Goal: Task Accomplishment & Management: Manage account settings

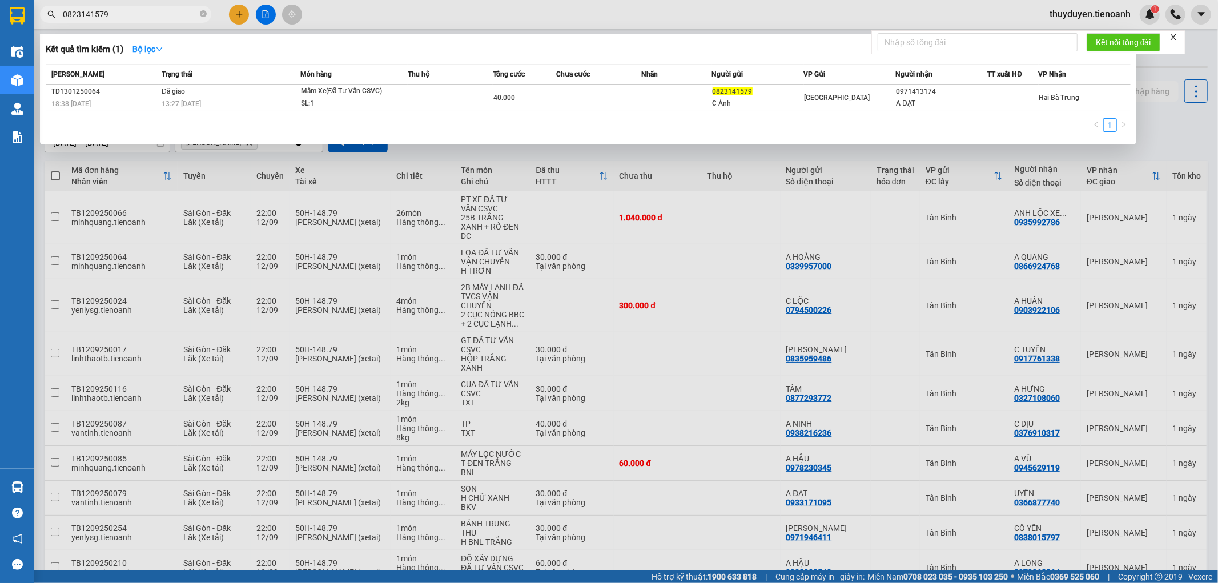
type input "0823141579"
drag, startPoint x: 156, startPoint y: 12, endPoint x: 0, endPoint y: 15, distance: 155.9
click at [0, 15] on section "Kết quả tìm kiếm ( 1 ) Bộ lọc Mã ĐH Trạng thái Món hàng Thu hộ Tổng cước Chưa c…" at bounding box center [609, 291] width 1218 height 583
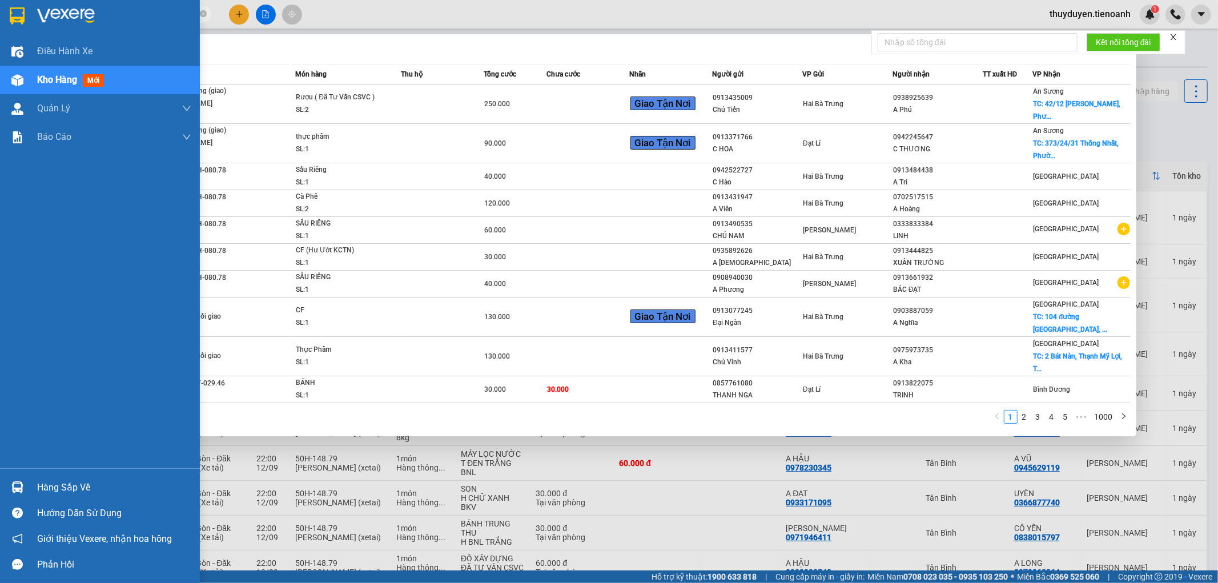
type input "0913031"
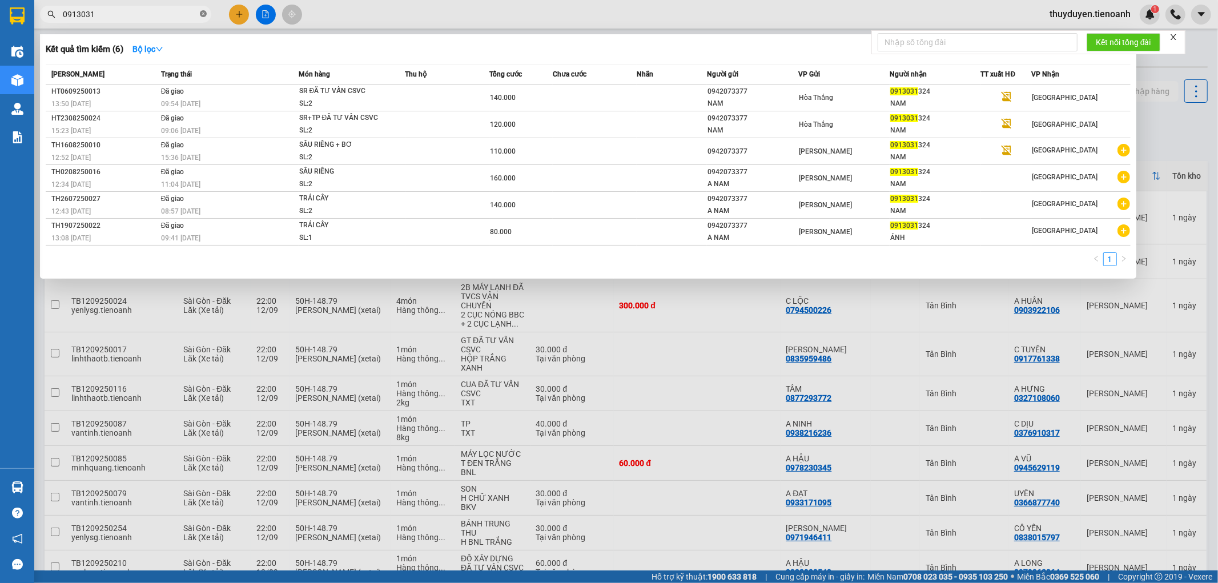
click at [204, 13] on icon "close-circle" at bounding box center [203, 13] width 7 height 7
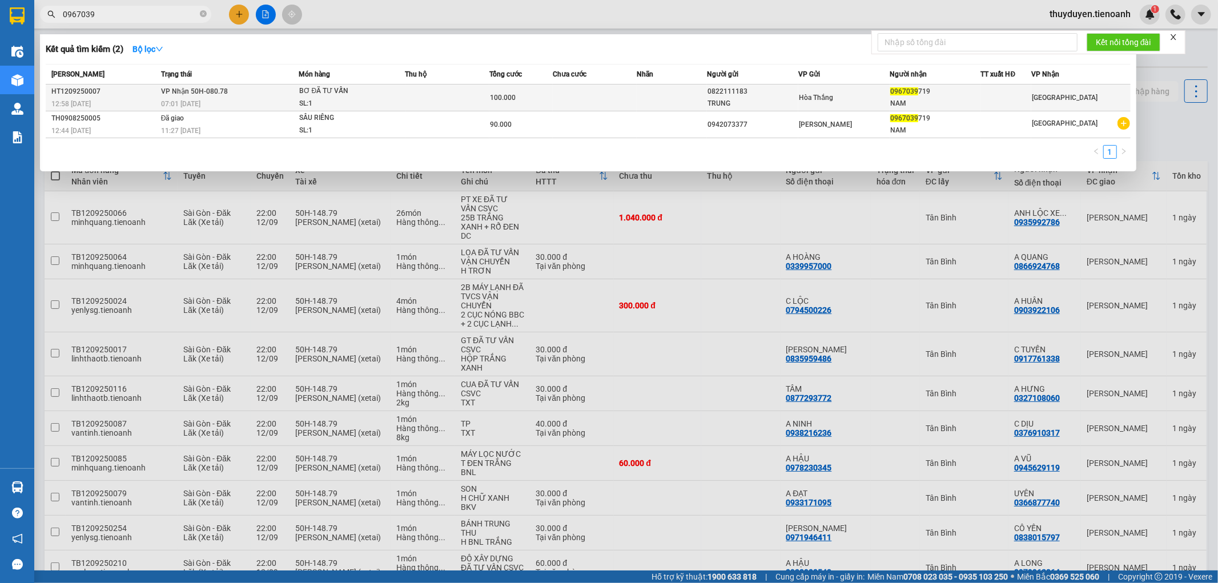
type input "0967039"
click at [418, 105] on td at bounding box center [447, 98] width 85 height 27
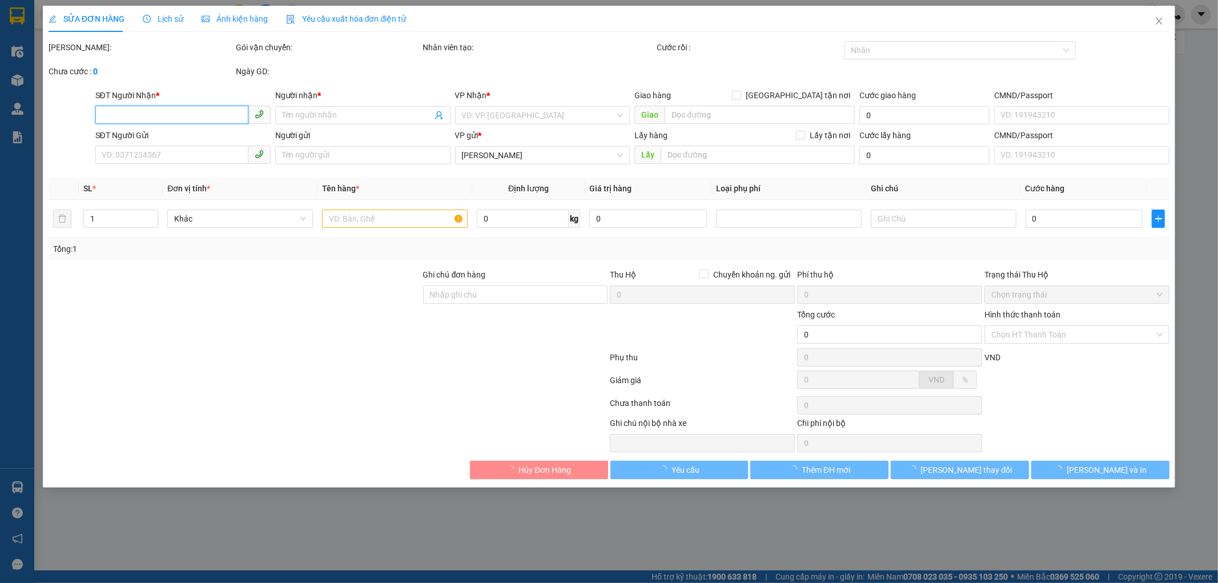
type input "0967039719"
type input "NAM"
type input "0822111183"
type input "TRUNG"
type input "100.000"
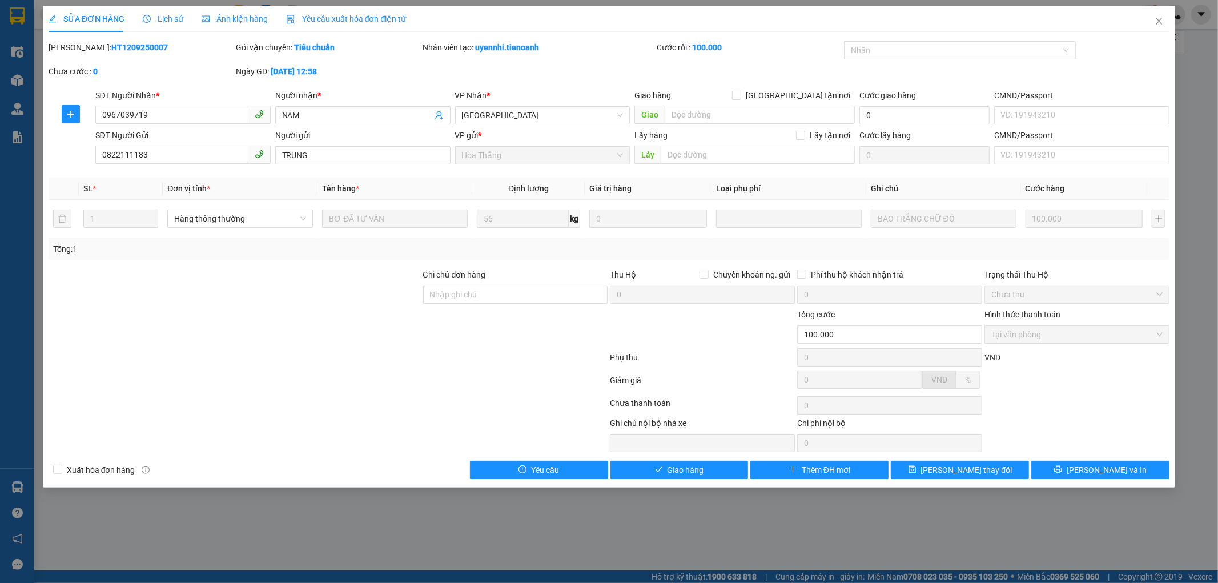
click at [156, 21] on span "Lịch sử" at bounding box center [163, 18] width 41 height 9
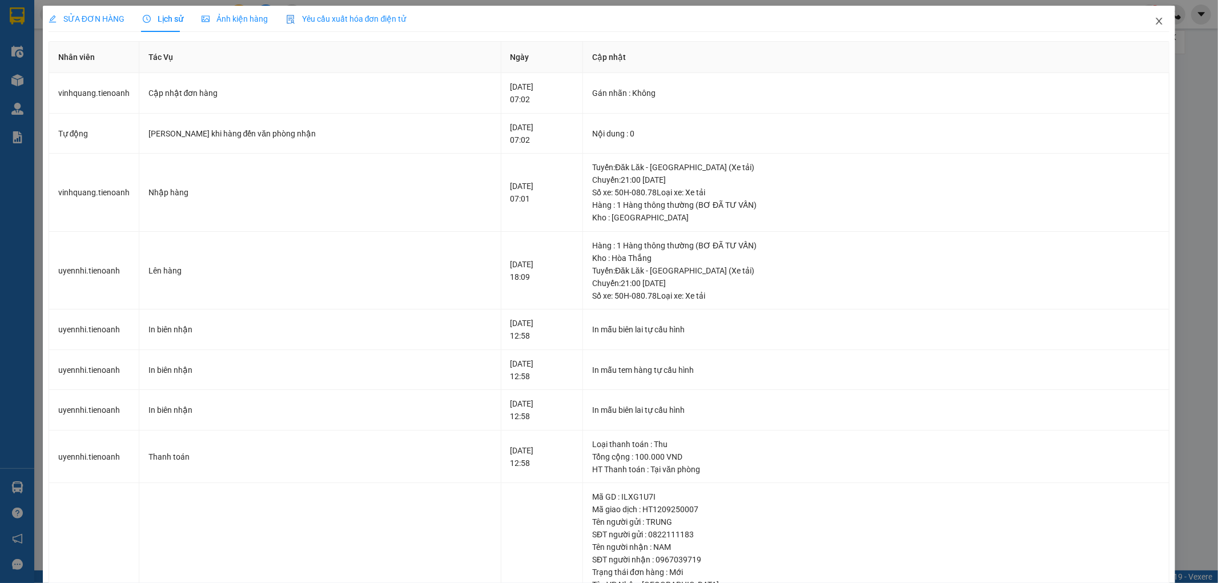
click at [1155, 19] on icon "close" at bounding box center [1159, 21] width 9 height 9
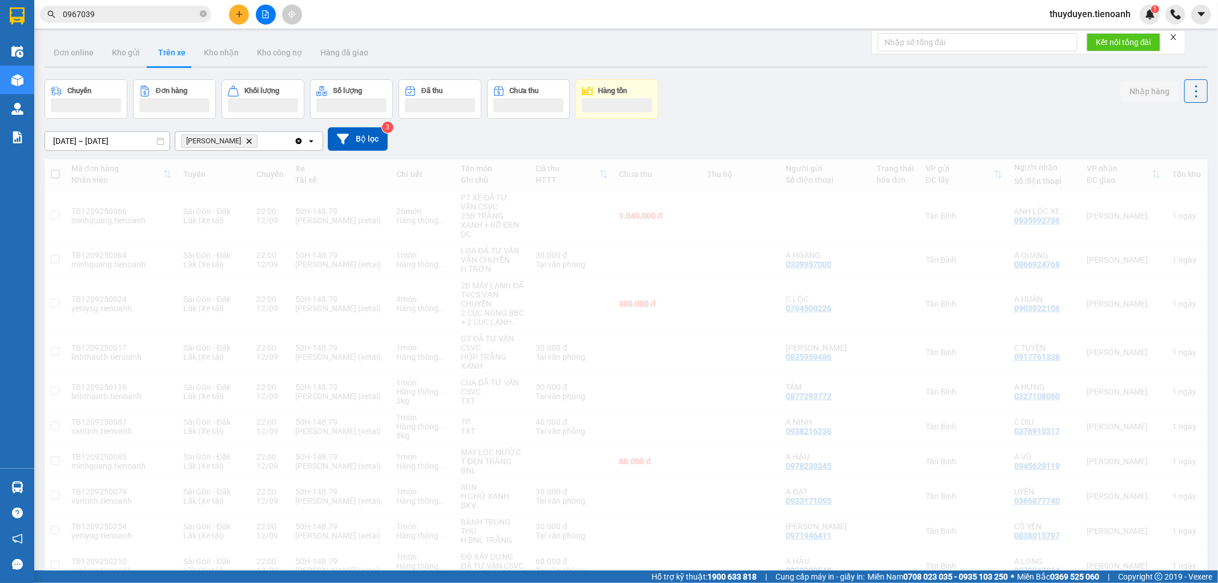
click at [200, 13] on icon "close-circle" at bounding box center [203, 13] width 7 height 7
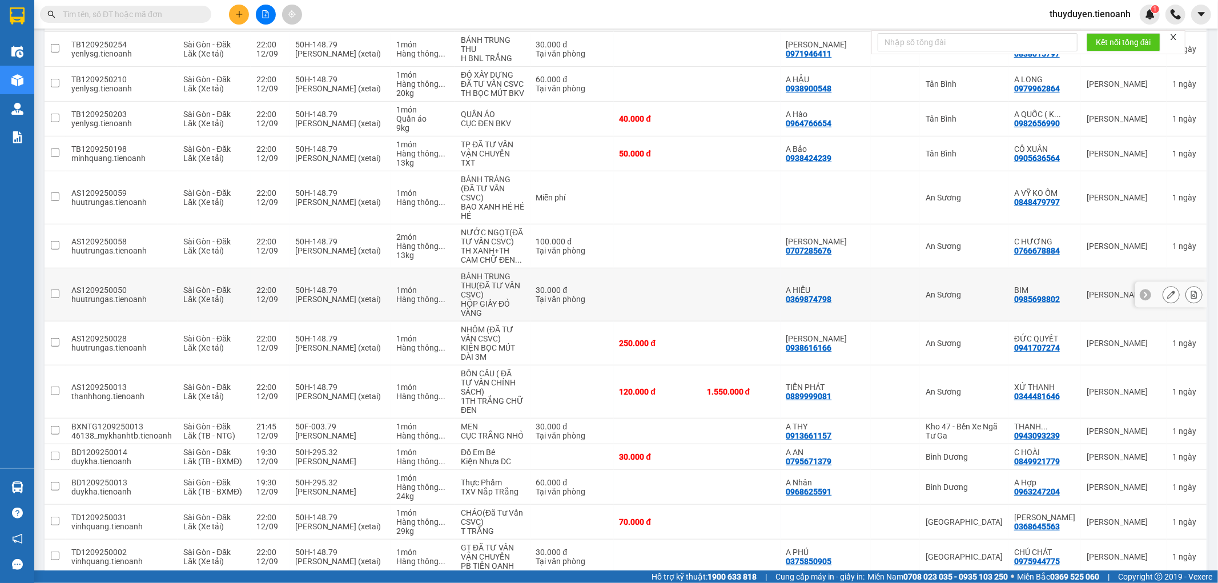
scroll to position [461, 0]
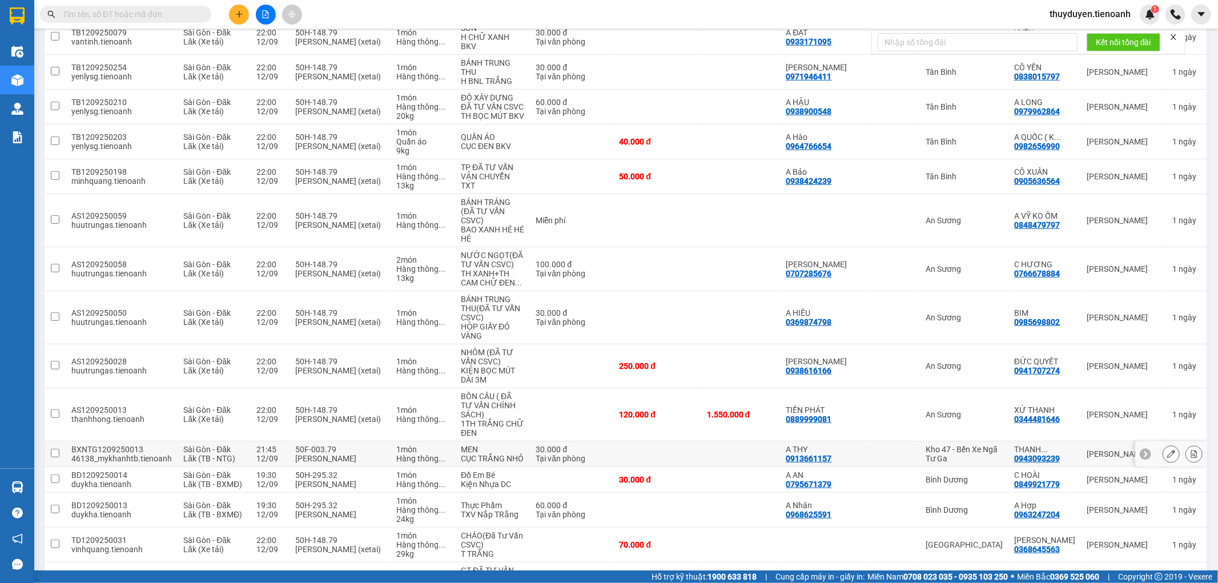
click at [991, 445] on div "Kho 47 - Bến Xe Ngã Tư Ga" at bounding box center [964, 454] width 77 height 18
checkbox input "true"
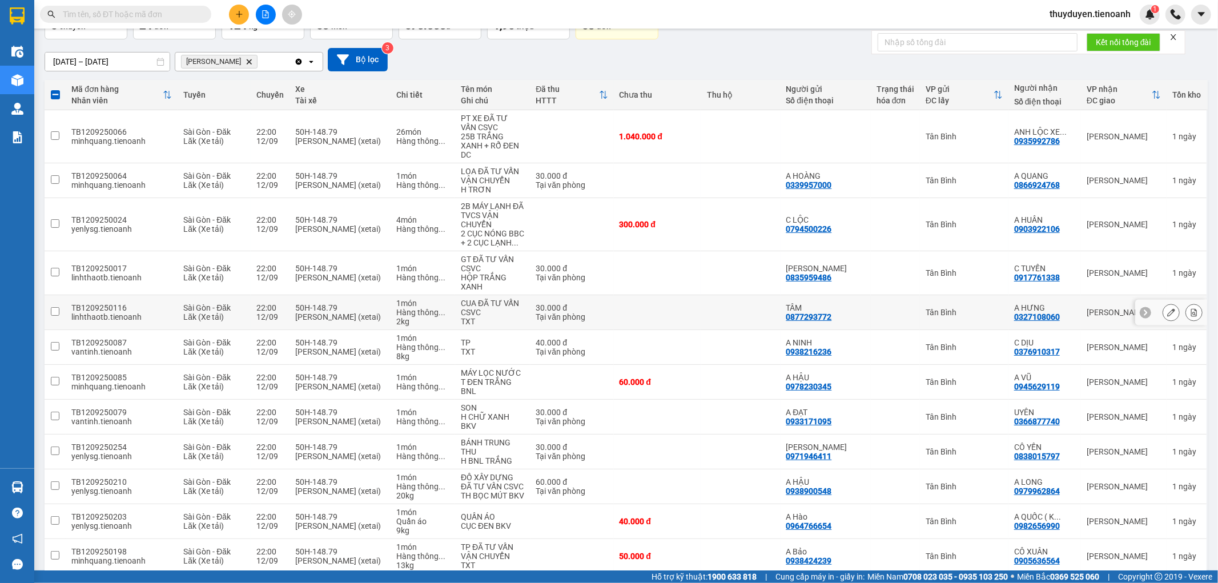
scroll to position [81, 0]
click at [995, 308] on div "Tân Bình" at bounding box center [964, 312] width 77 height 9
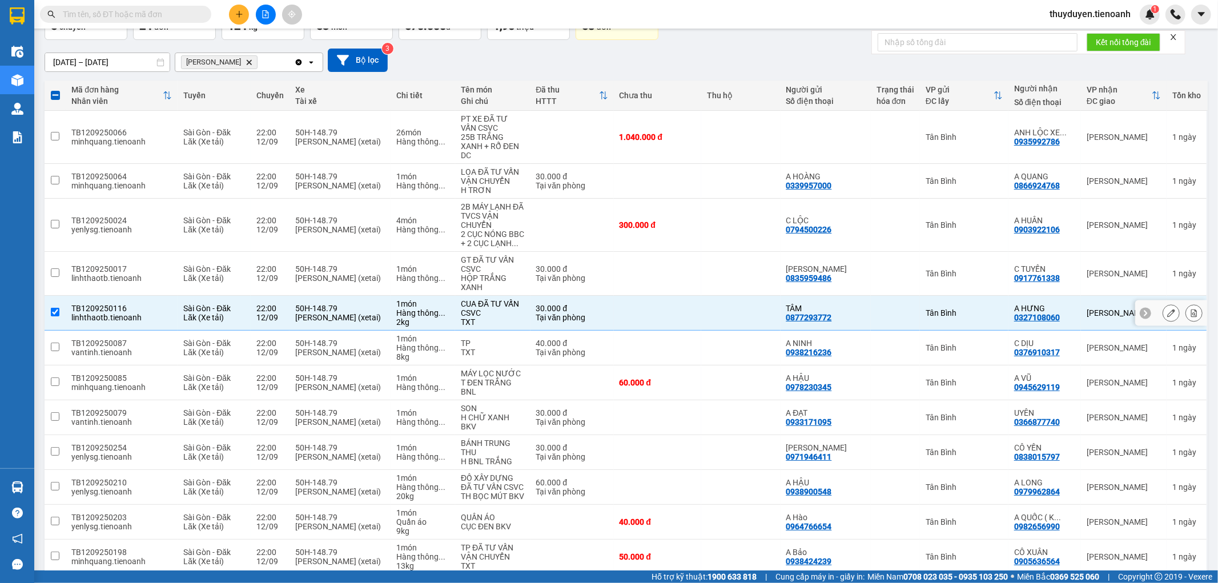
click at [995, 308] on div "Tân Bình" at bounding box center [964, 312] width 77 height 9
checkbox input "false"
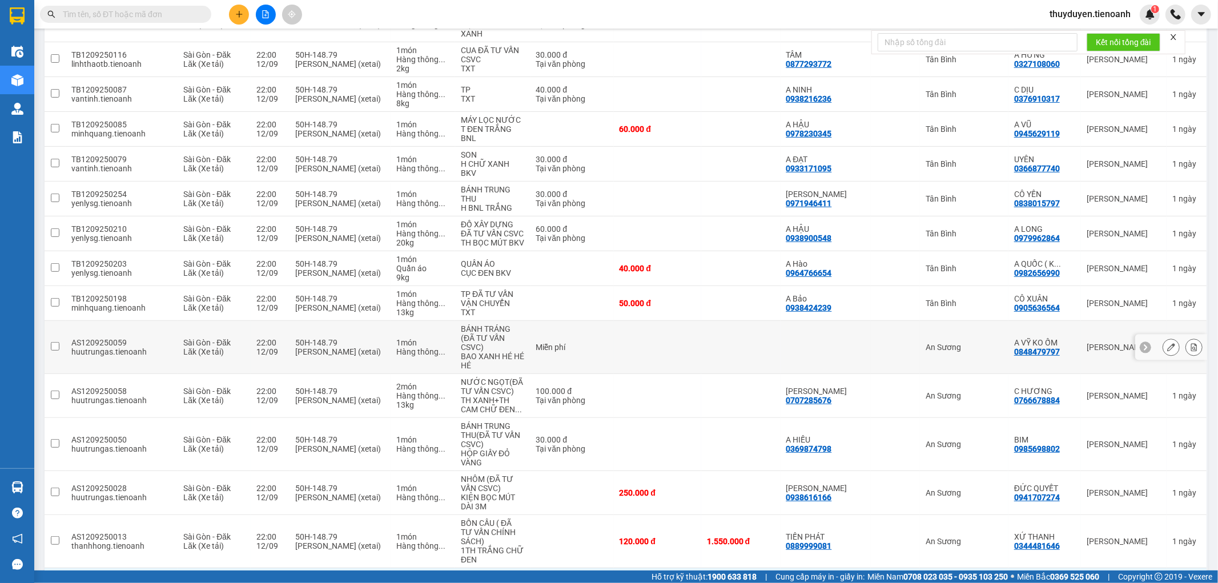
scroll to position [397, 0]
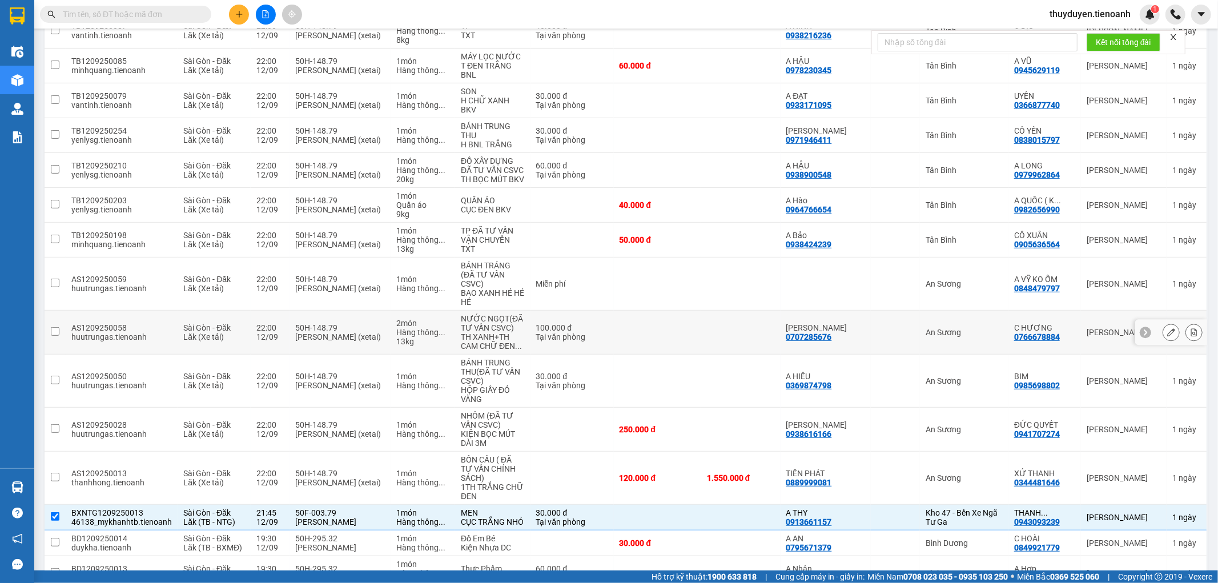
click at [972, 328] on div "An Sương" at bounding box center [964, 332] width 77 height 9
checkbox input "true"
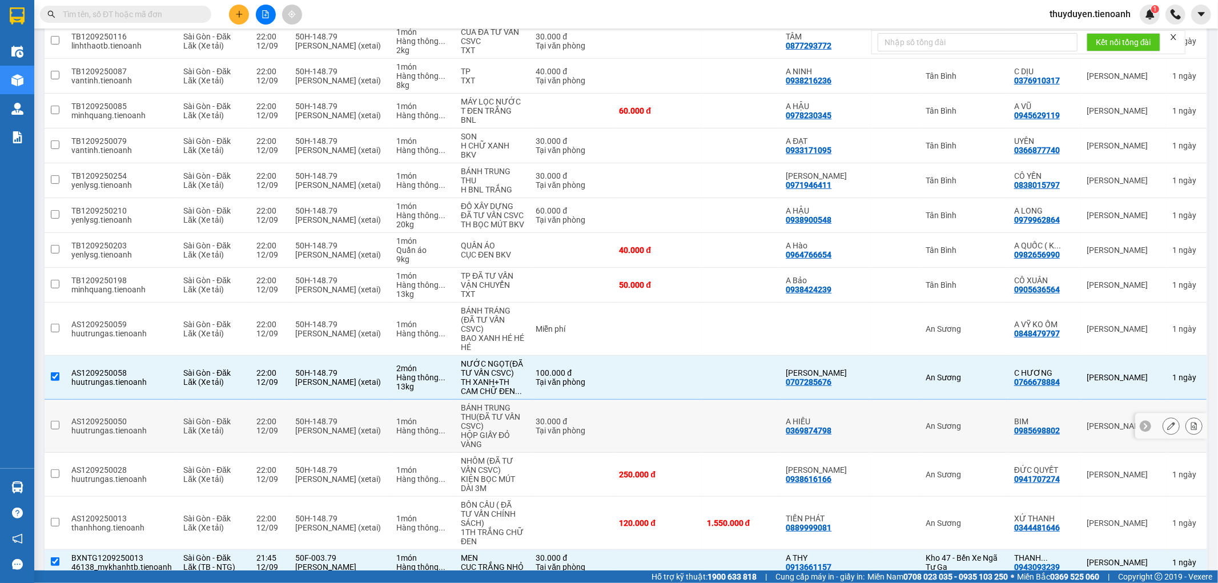
scroll to position [334, 0]
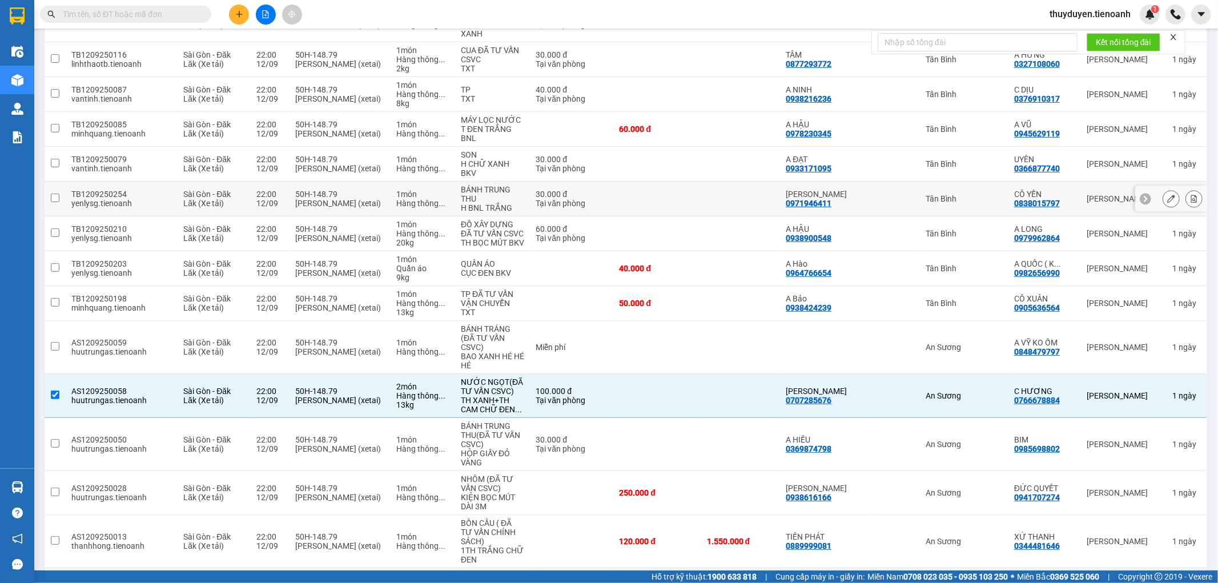
click at [954, 194] on div "Tân Bình" at bounding box center [964, 198] width 77 height 9
checkbox input "true"
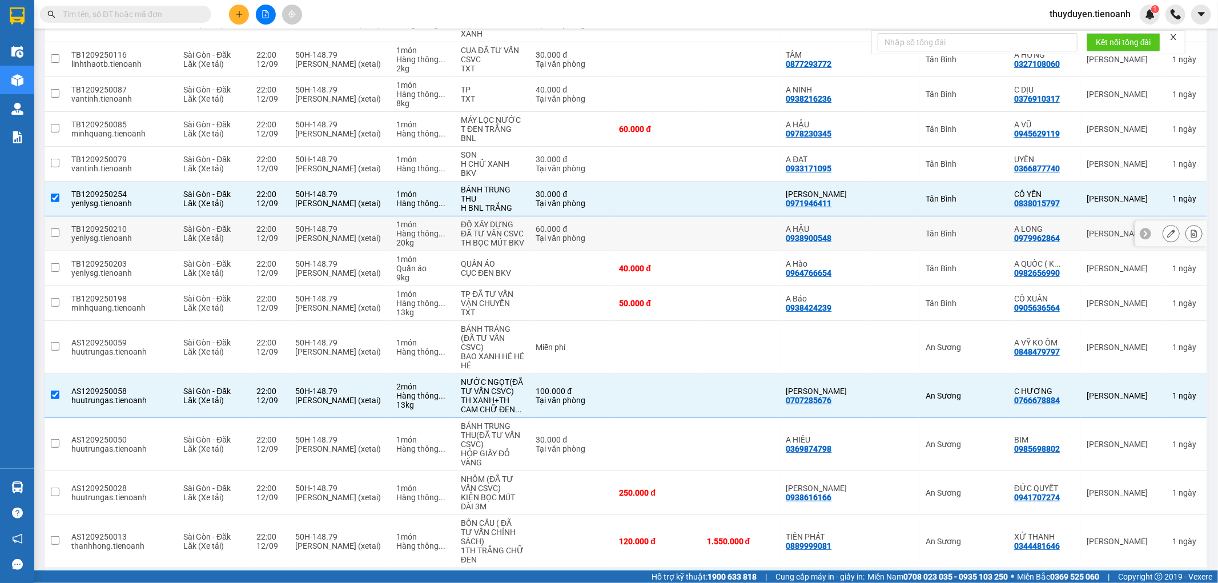
click at [994, 229] on div "Tân Bình" at bounding box center [964, 233] width 77 height 9
checkbox input "true"
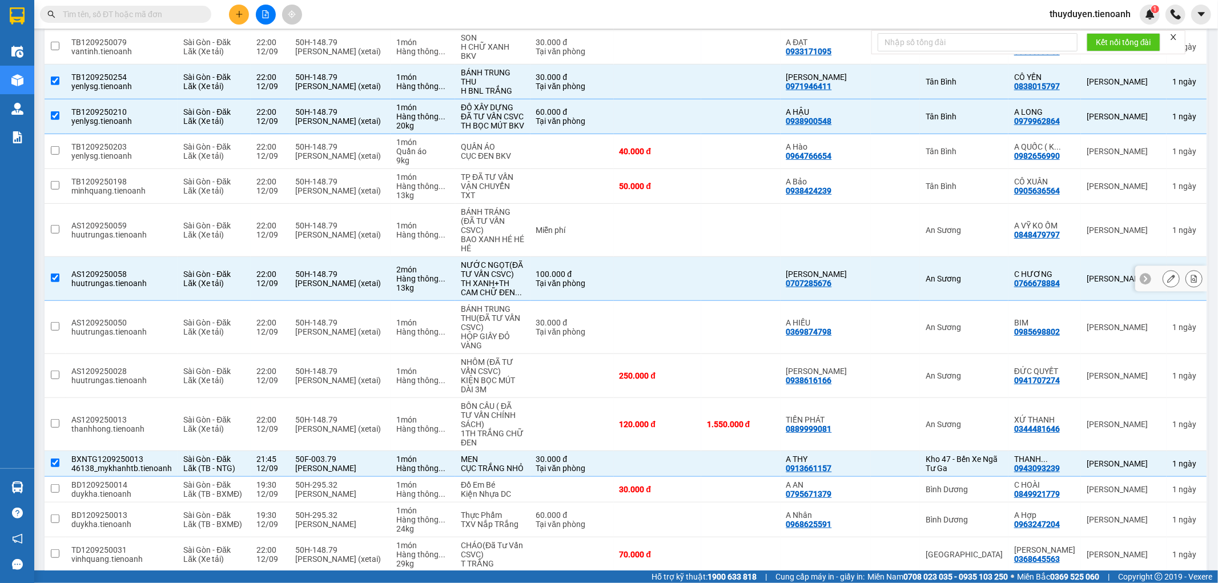
scroll to position [461, 0]
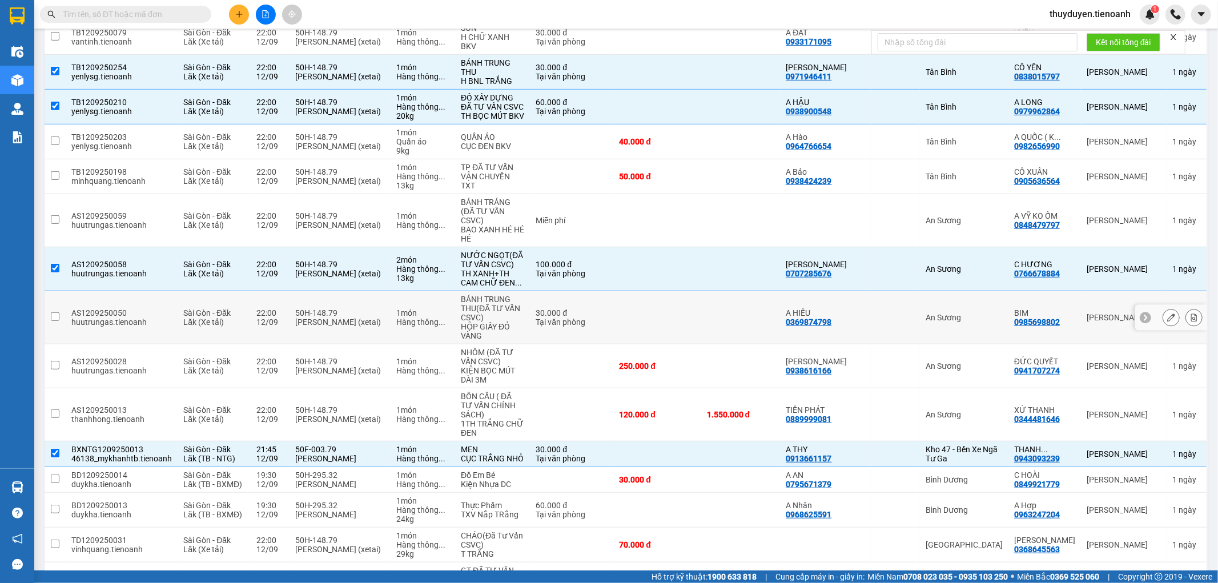
click at [1005, 299] on td "An Sương" at bounding box center [964, 317] width 89 height 53
checkbox input "true"
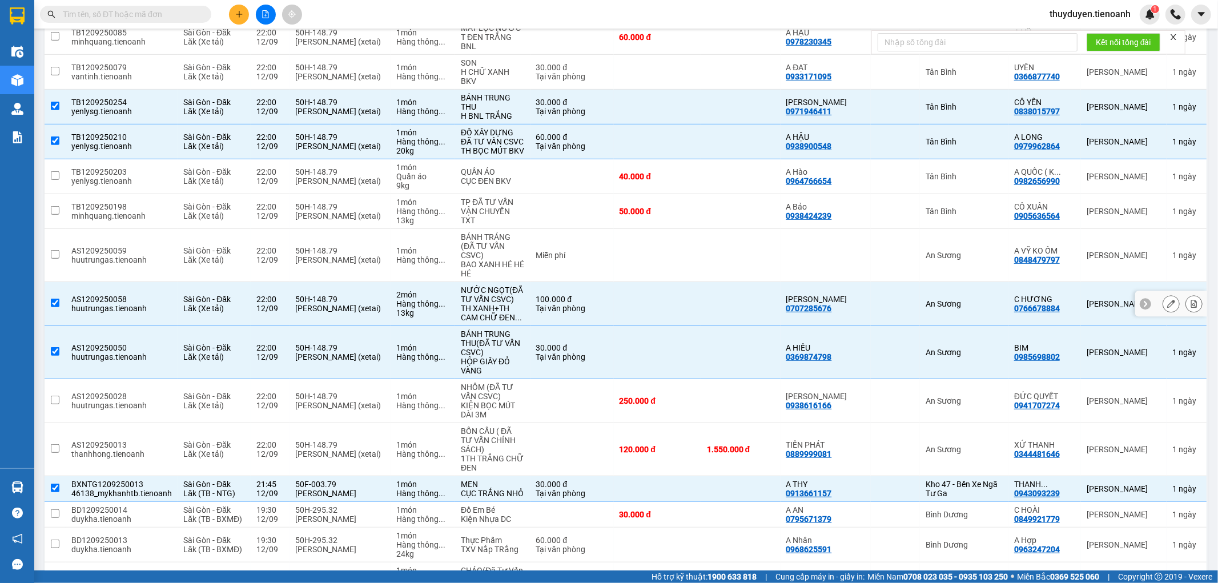
scroll to position [397, 0]
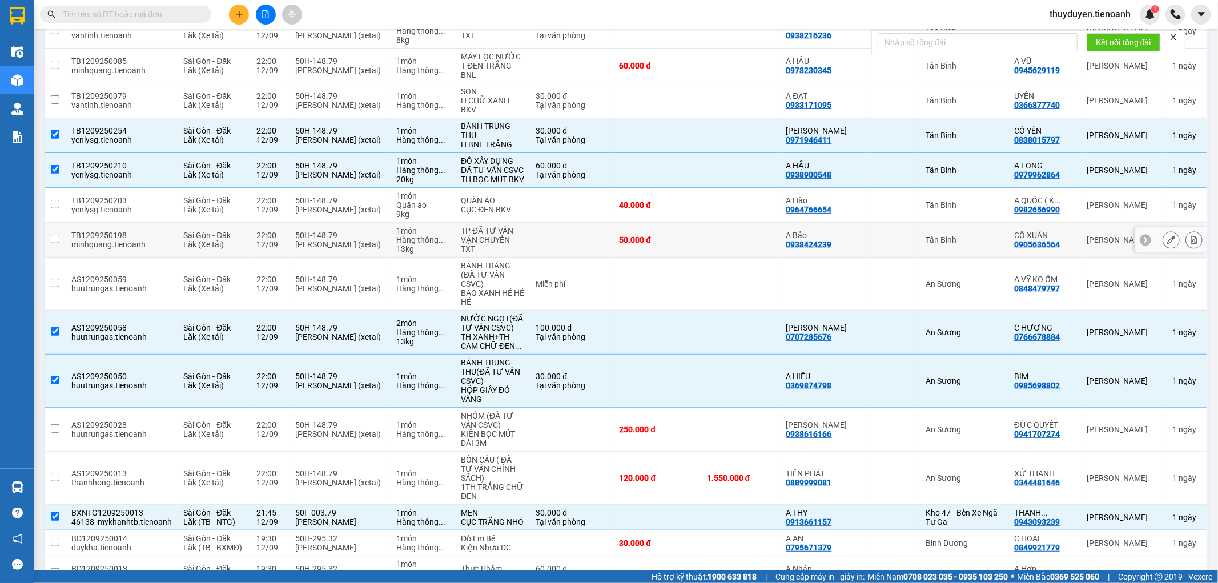
click at [995, 223] on td "Tân Bình" at bounding box center [964, 240] width 89 height 35
checkbox input "true"
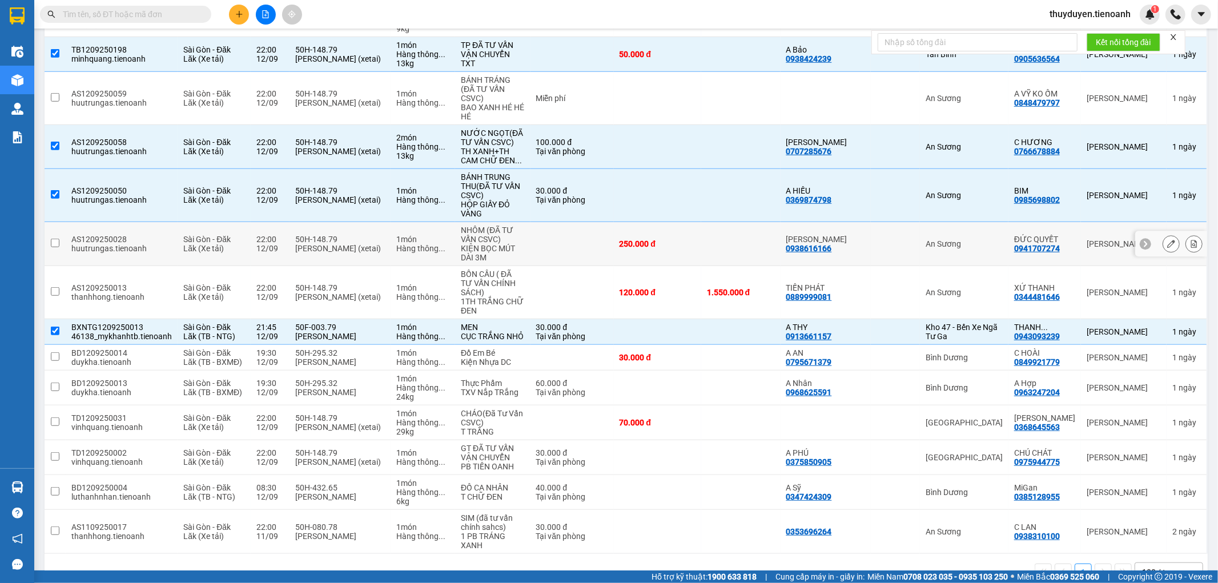
scroll to position [588, 0]
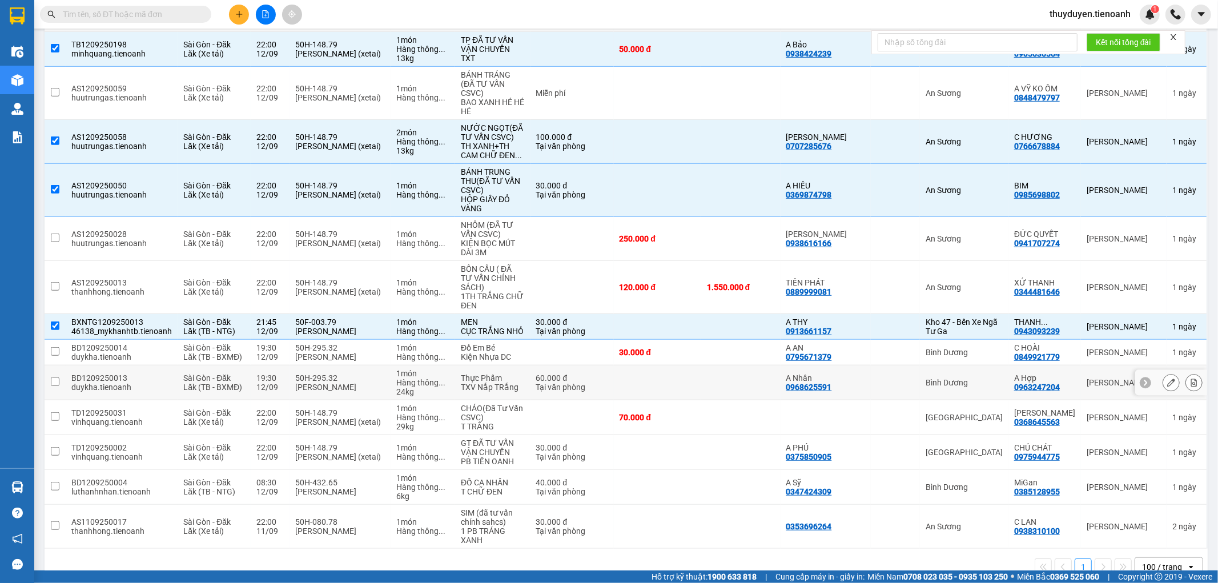
click at [987, 378] on div "Bình Dương" at bounding box center [964, 382] width 77 height 9
checkbox input "true"
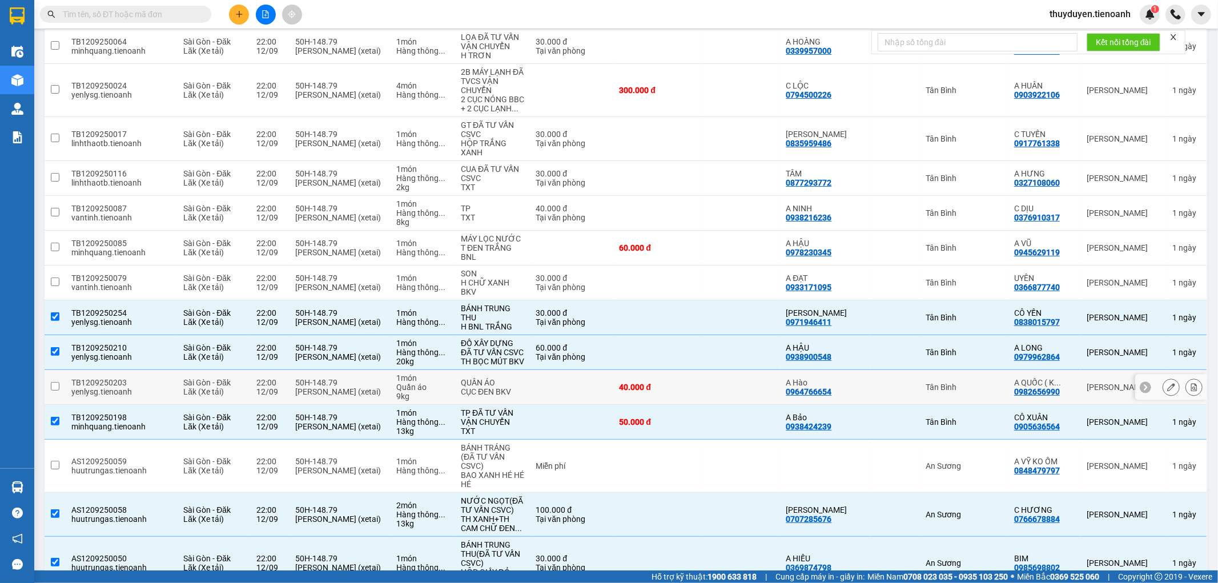
scroll to position [207, 0]
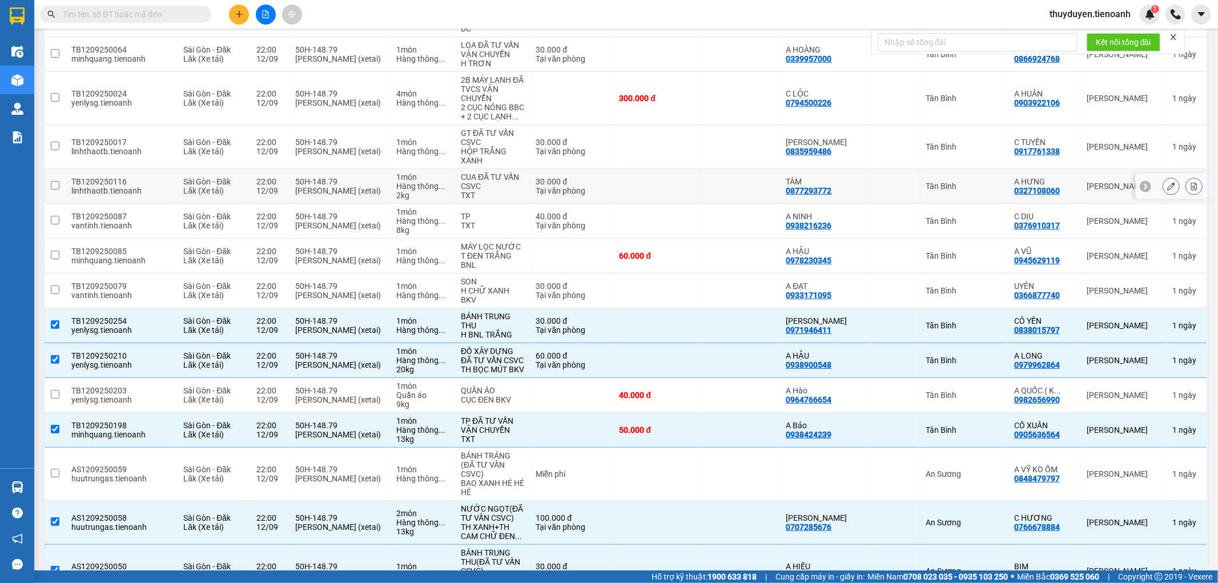
click at [996, 182] on div "Tân Bình" at bounding box center [964, 186] width 77 height 9
checkbox input "true"
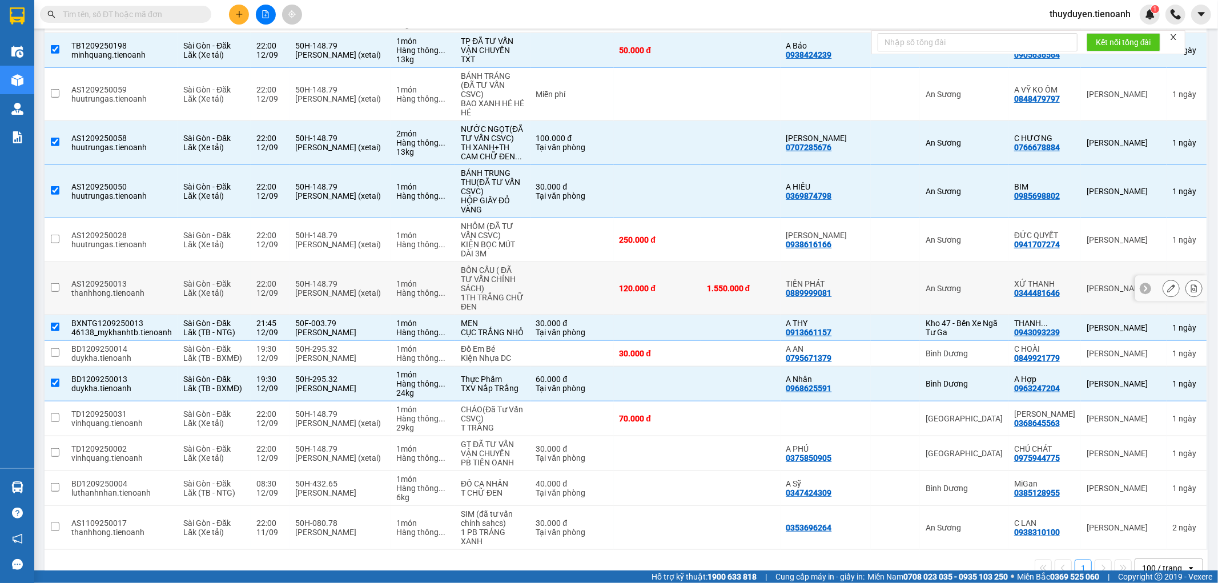
scroll to position [588, 0]
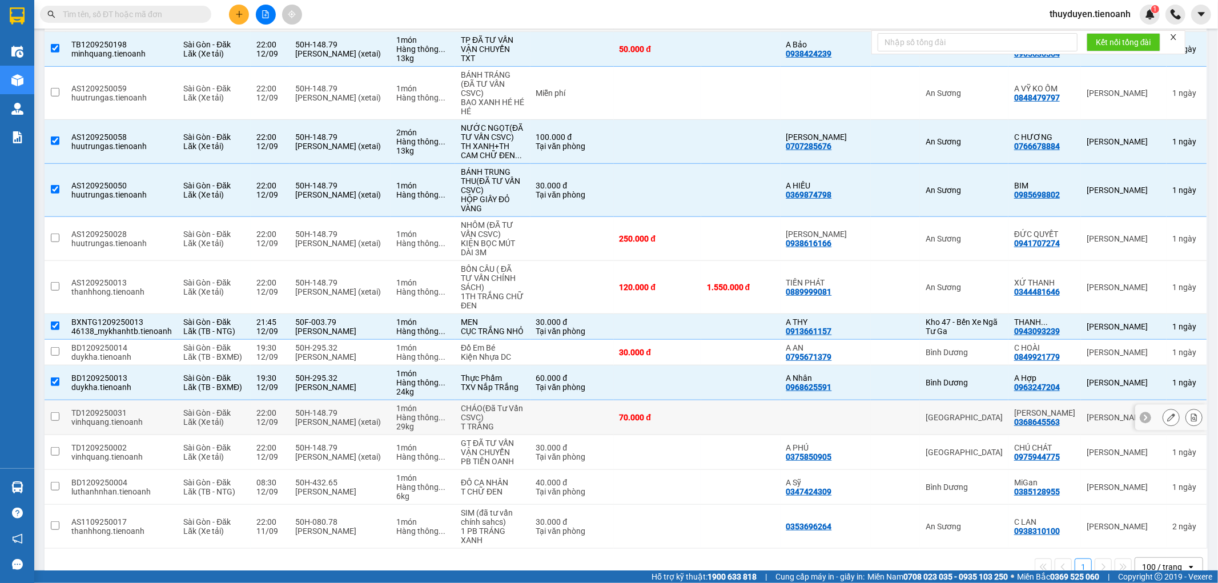
click at [982, 413] on div "[GEOGRAPHIC_DATA]" at bounding box center [964, 417] width 77 height 9
checkbox input "true"
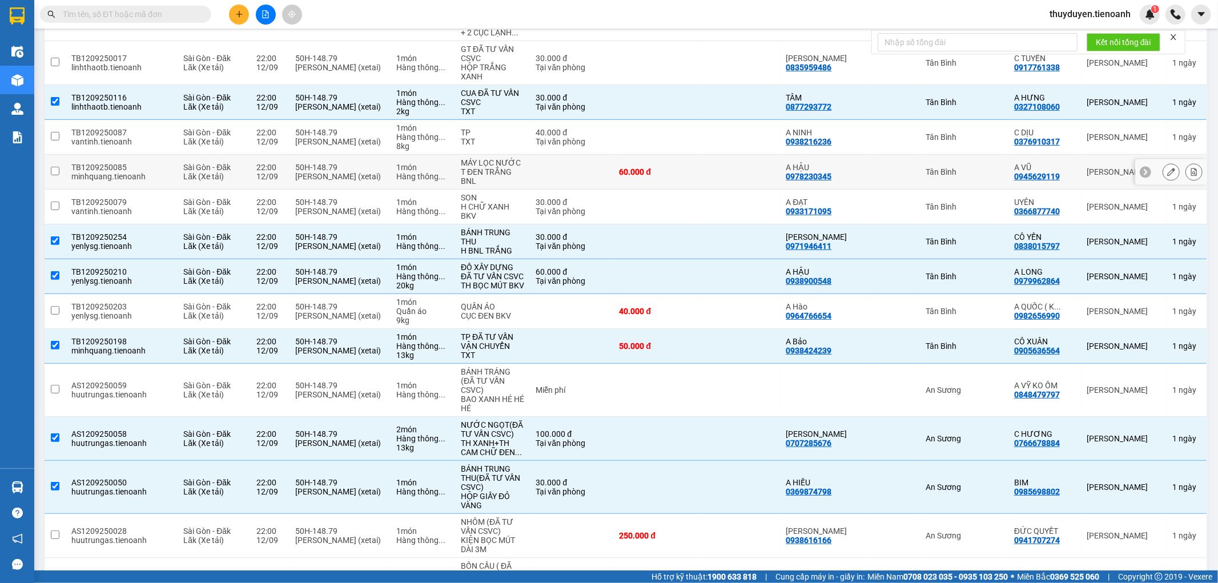
scroll to position [271, 0]
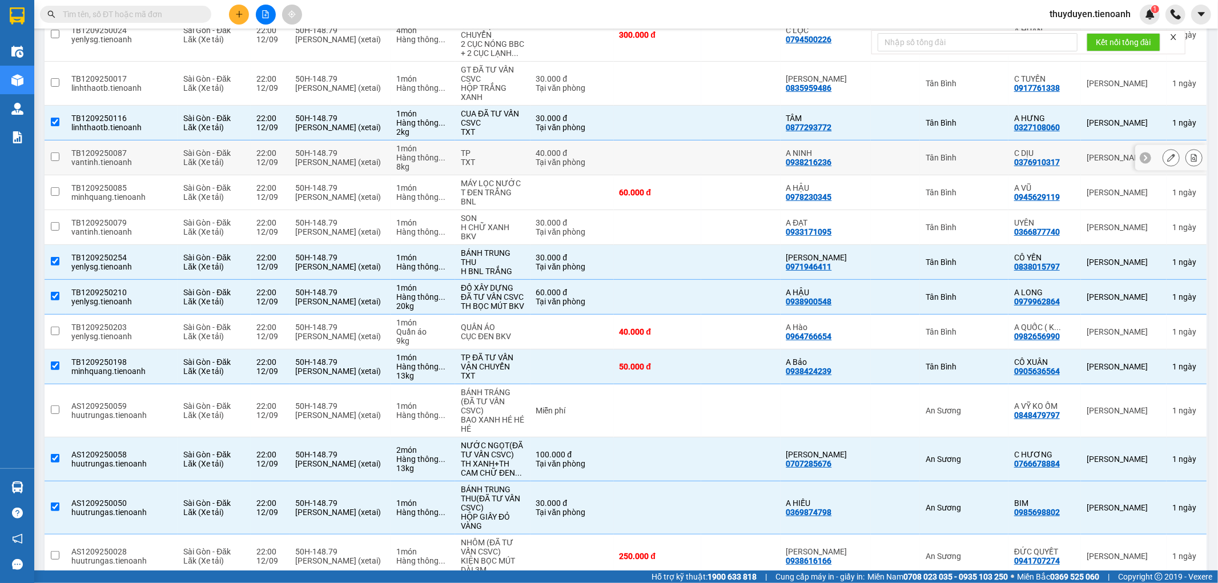
click at [994, 153] on div "Tân Bình" at bounding box center [964, 157] width 77 height 9
checkbox input "true"
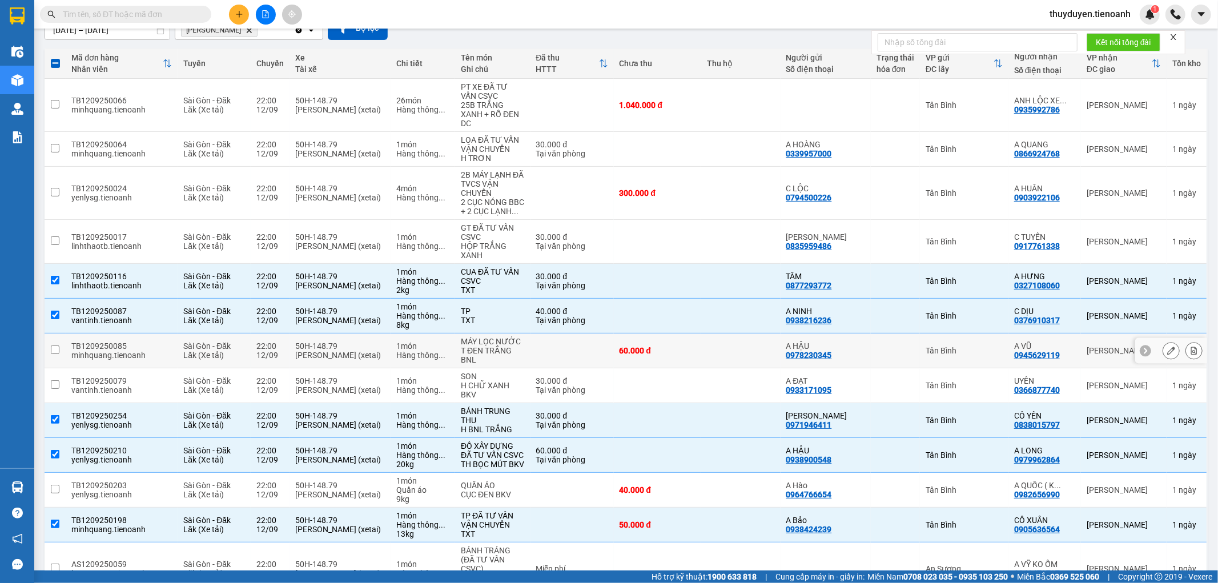
scroll to position [207, 0]
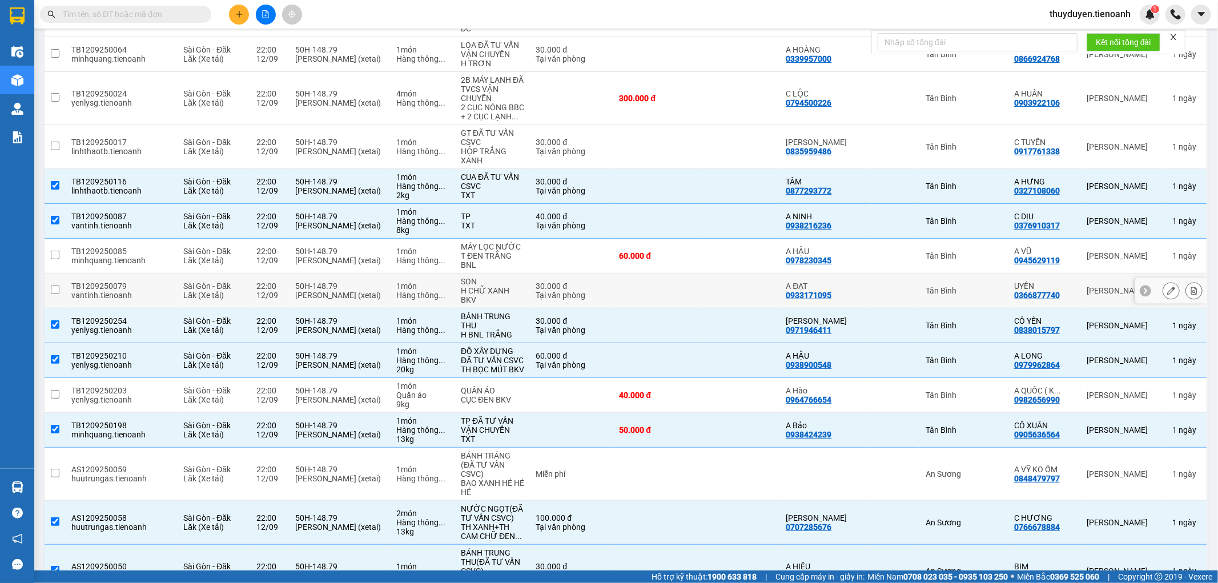
click at [991, 286] on div "Tân Bình" at bounding box center [964, 290] width 77 height 9
checkbox input "true"
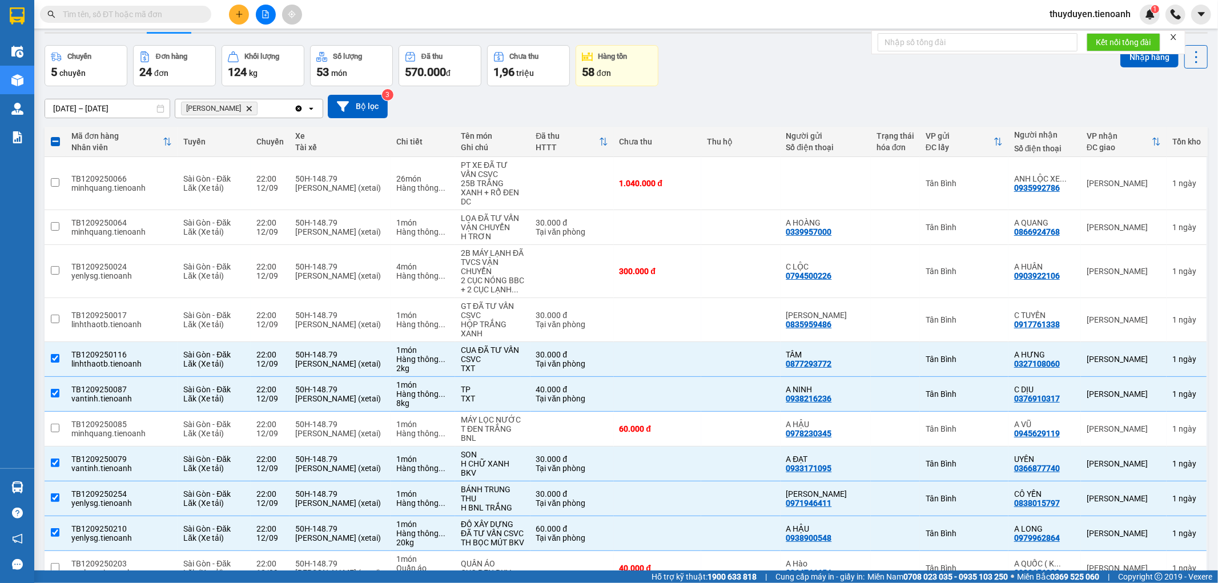
scroll to position [17, 0]
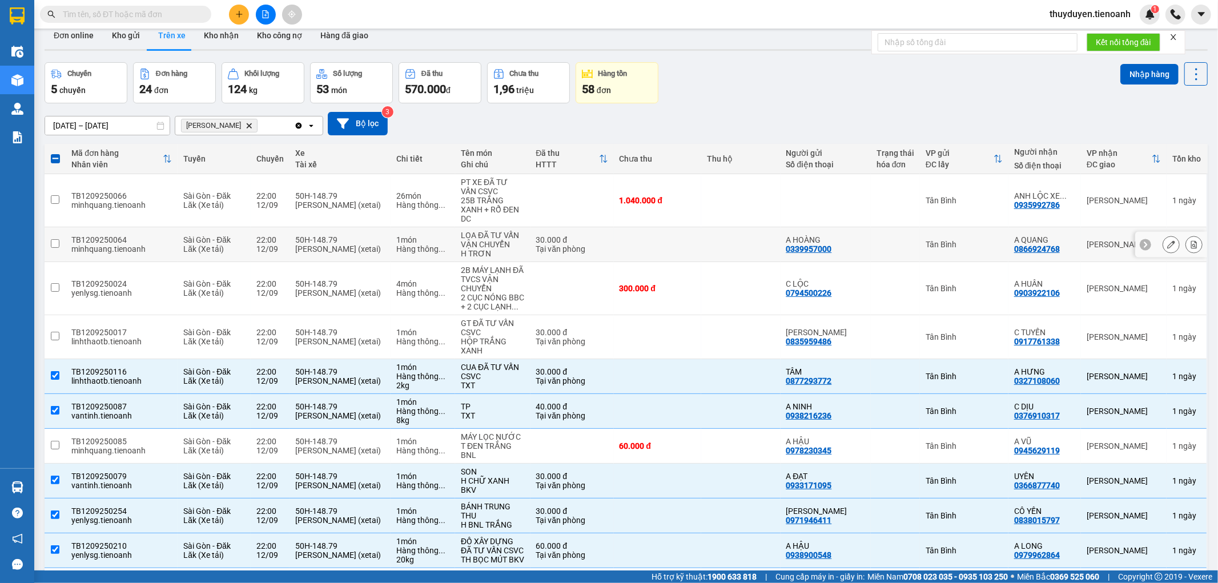
click at [997, 240] on div "Tân Bình" at bounding box center [964, 244] width 77 height 9
checkbox input "true"
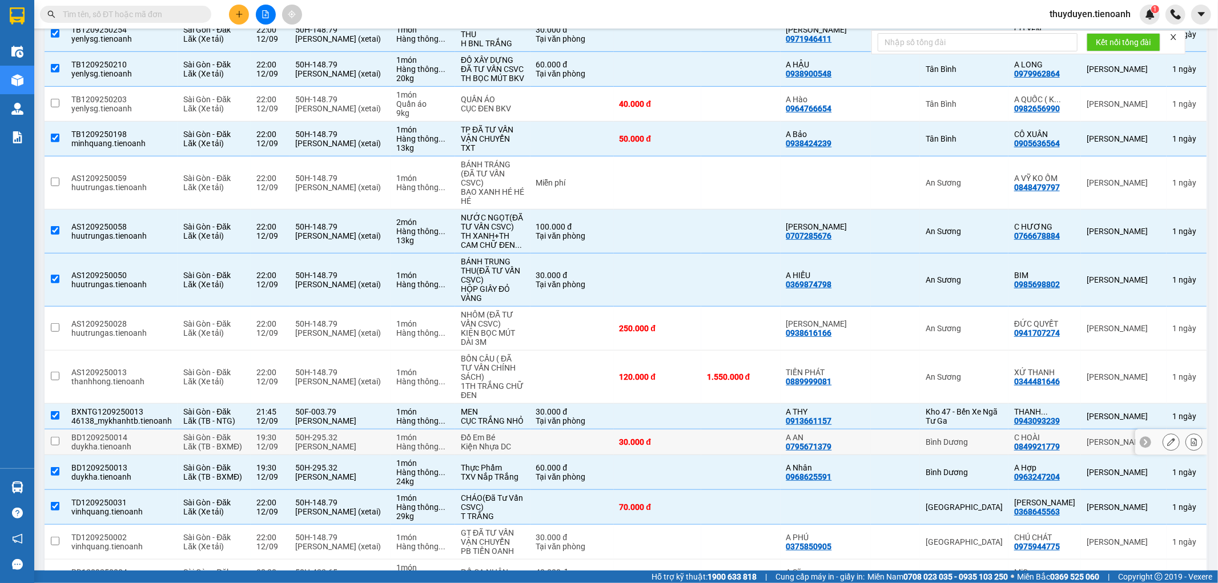
scroll to position [524, 0]
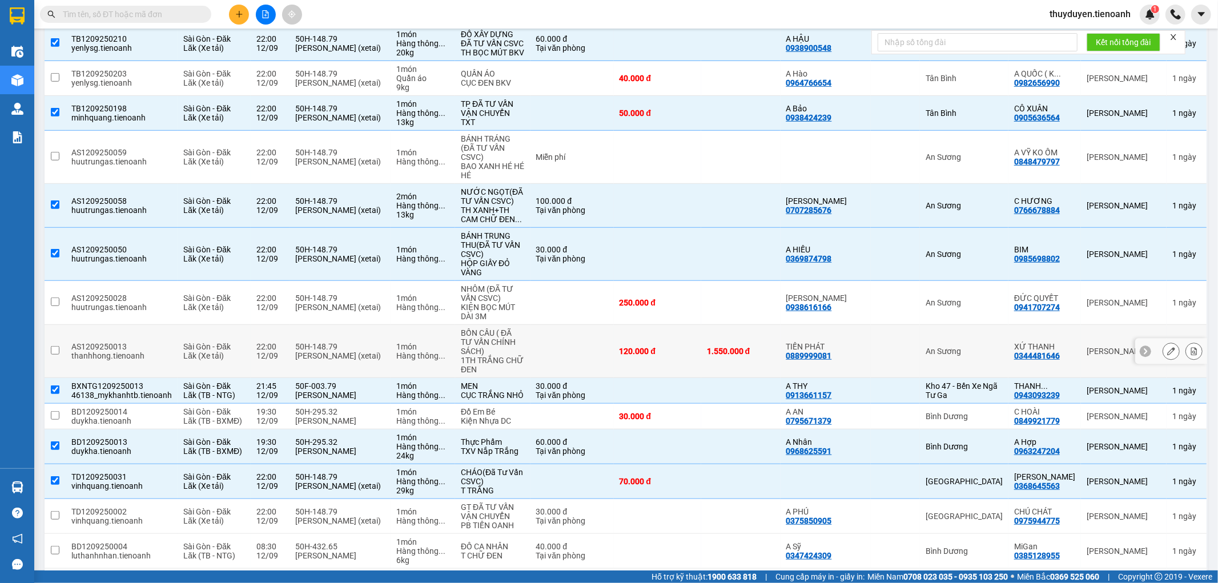
click at [986, 347] on div "An Sương" at bounding box center [964, 351] width 77 height 9
checkbox input "true"
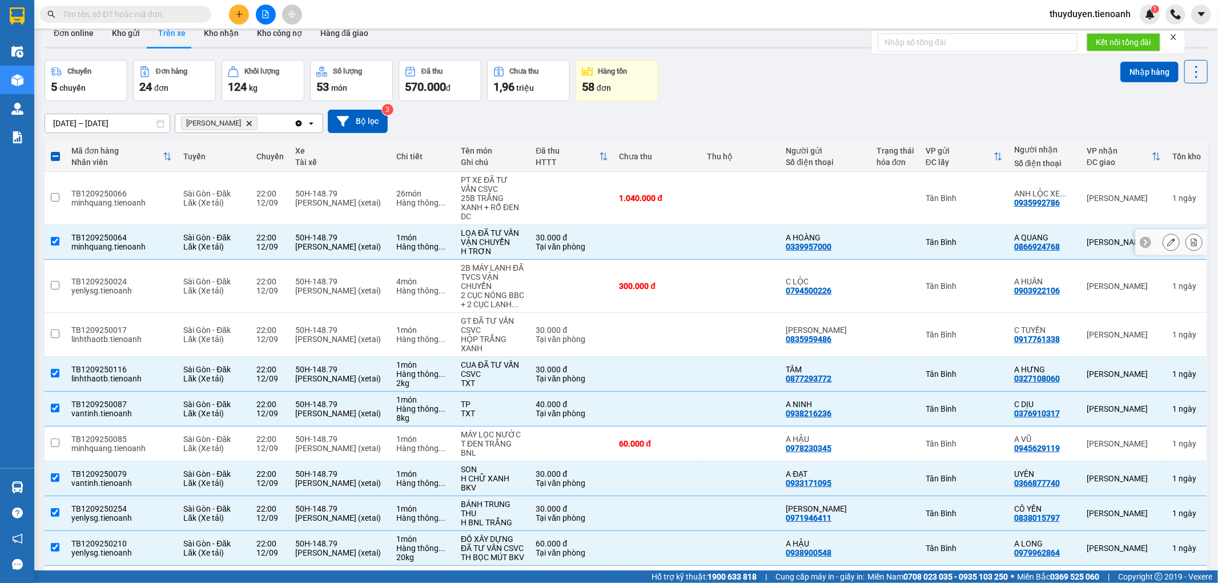
scroll to position [17, 0]
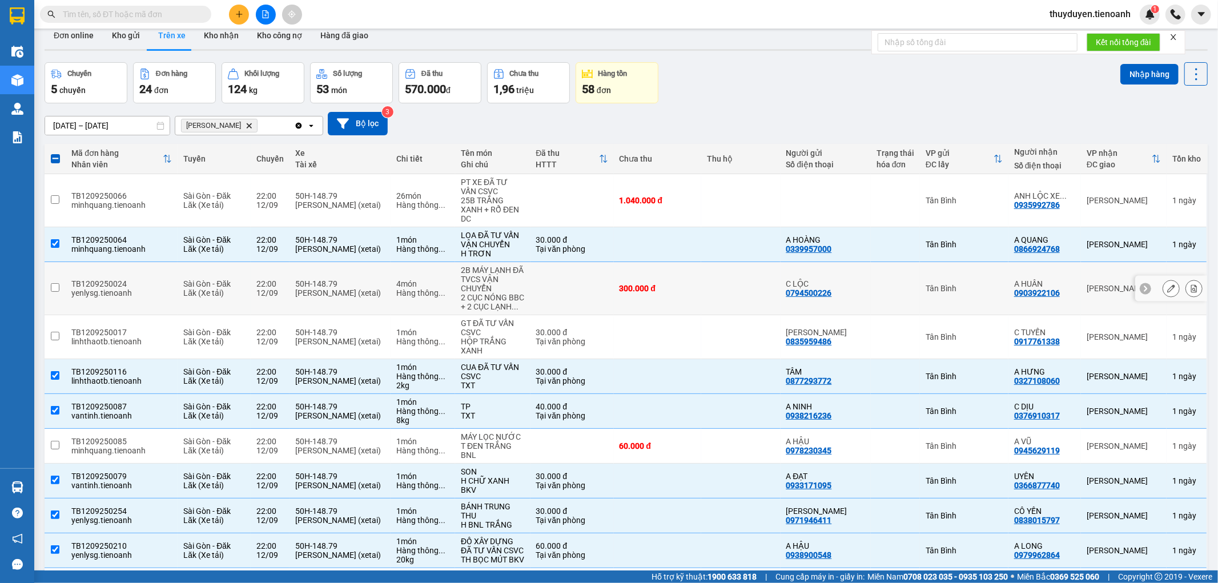
click at [980, 274] on td "Tân Bình" at bounding box center [964, 288] width 89 height 53
checkbox input "true"
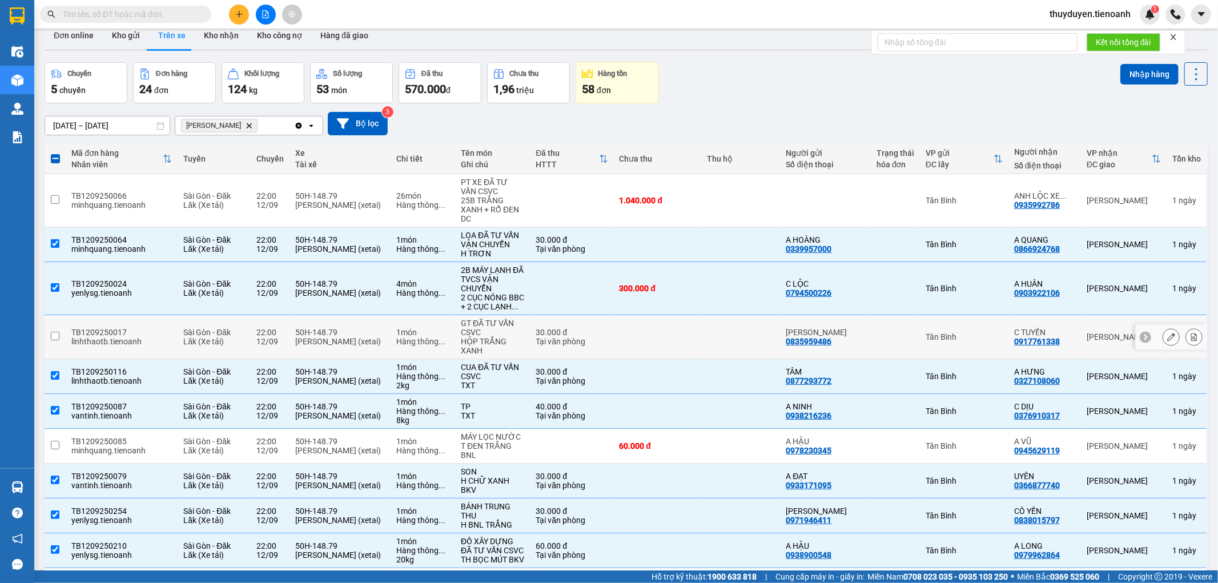
click at [1002, 327] on td "Tân Bình" at bounding box center [964, 337] width 89 height 44
checkbox input "true"
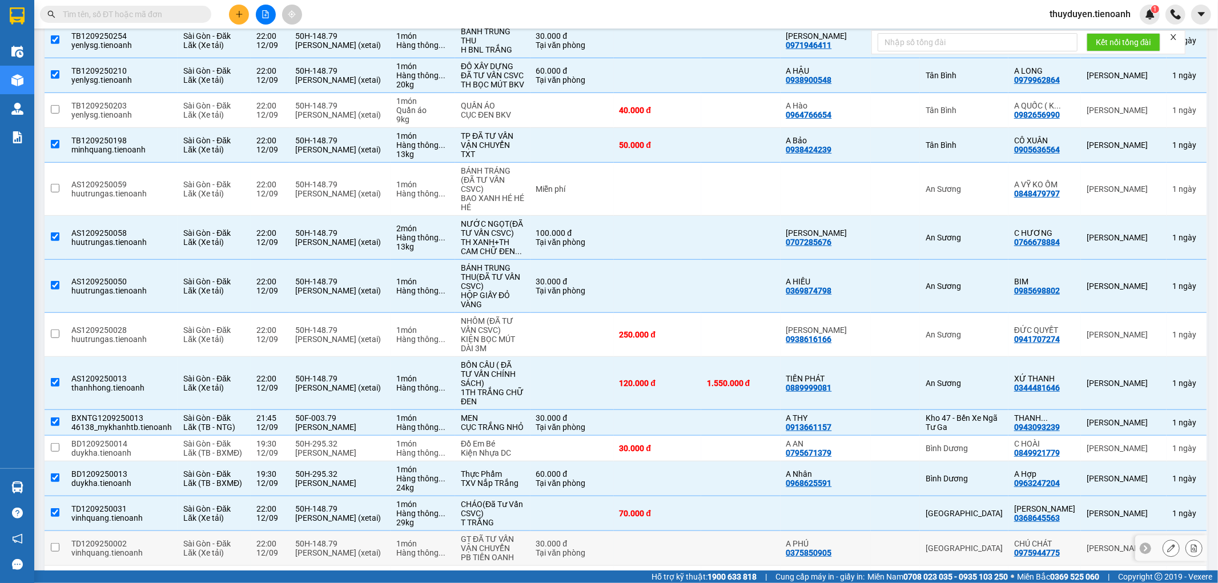
scroll to position [588, 0]
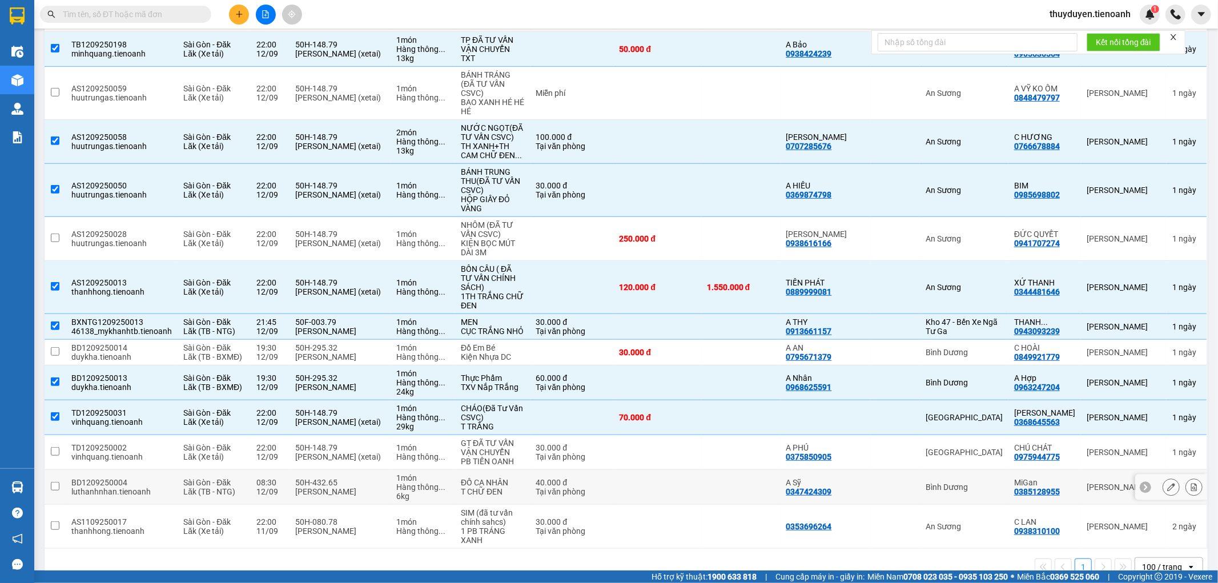
click at [995, 483] on div "Bình Dương" at bounding box center [964, 487] width 77 height 9
checkbox input "true"
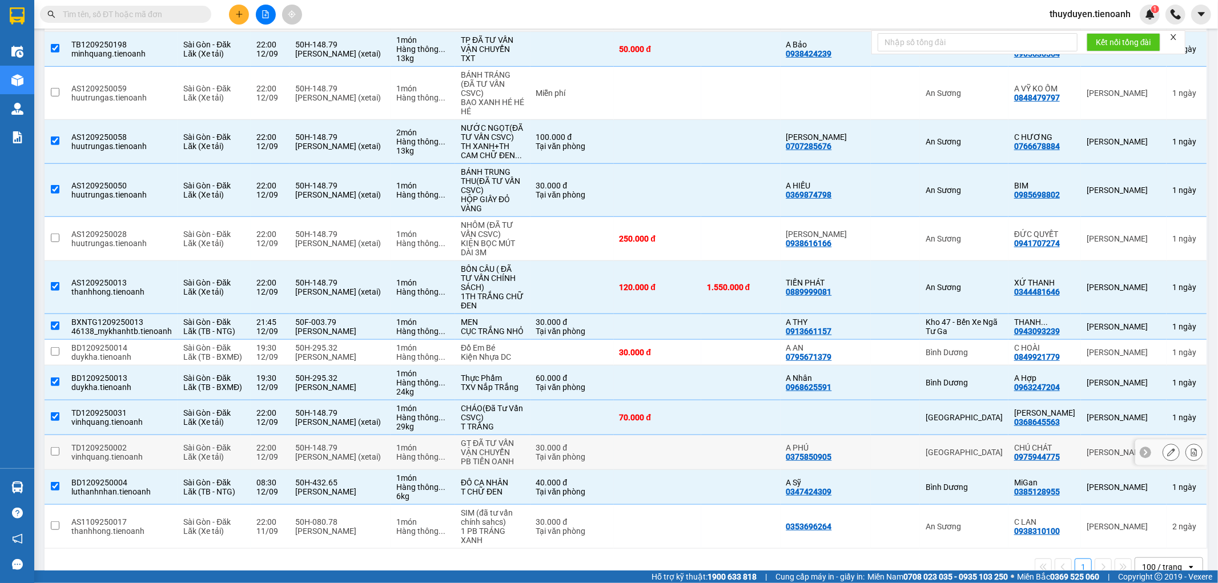
click at [978, 435] on td "[GEOGRAPHIC_DATA]" at bounding box center [964, 452] width 89 height 35
checkbox input "true"
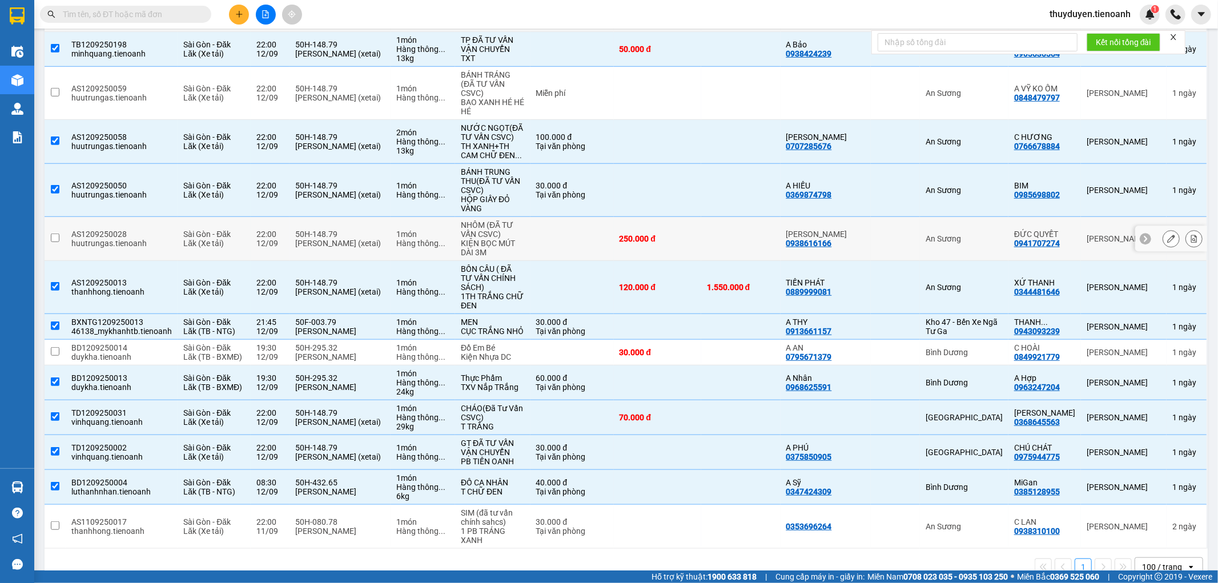
click at [985, 224] on td "An Sương" at bounding box center [964, 239] width 89 height 44
checkbox input "true"
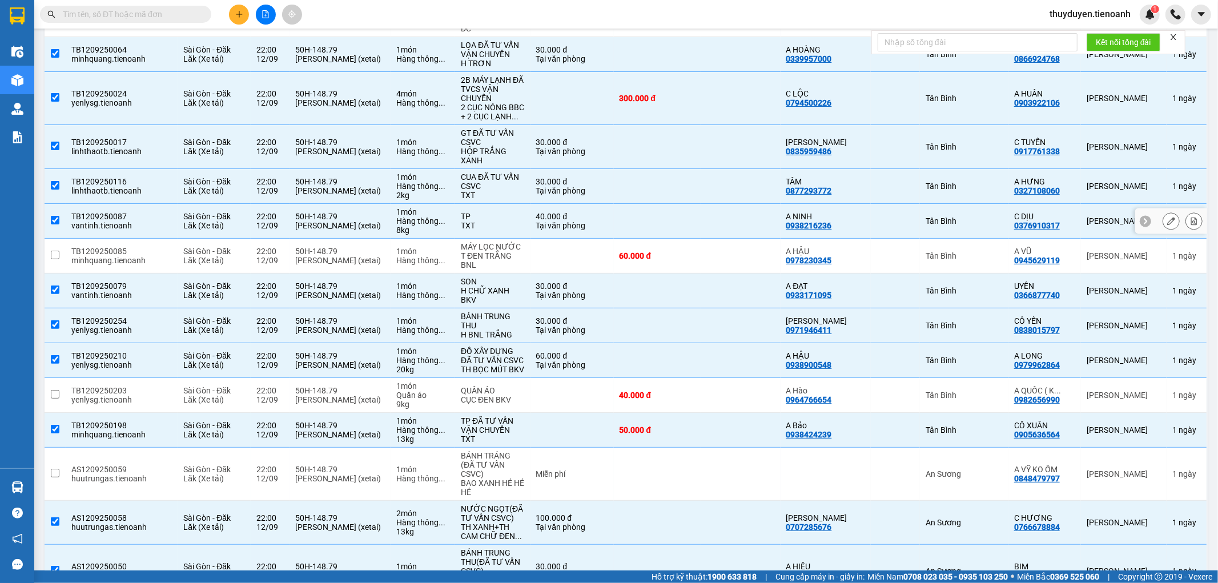
scroll to position [17, 0]
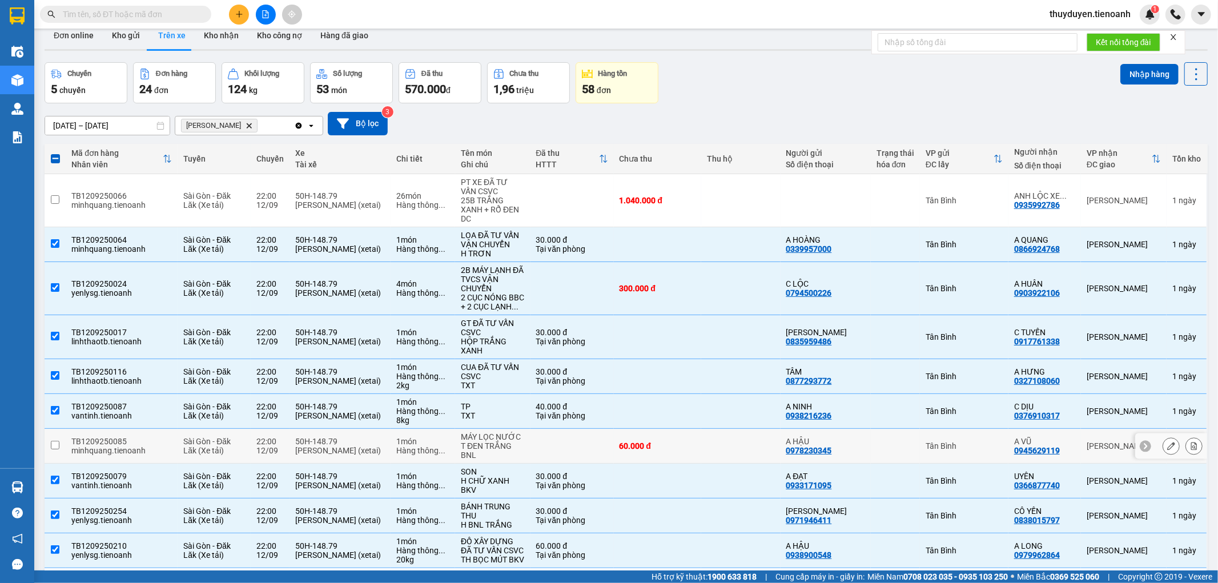
click at [965, 429] on td "Tân Bình" at bounding box center [964, 446] width 89 height 35
checkbox input "true"
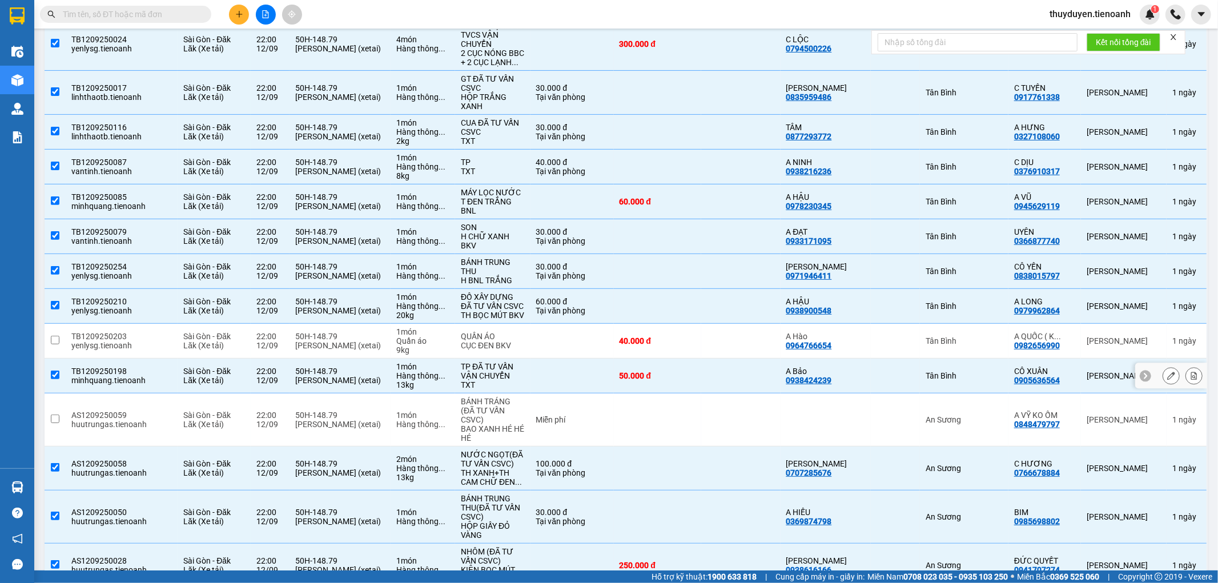
scroll to position [334, 0]
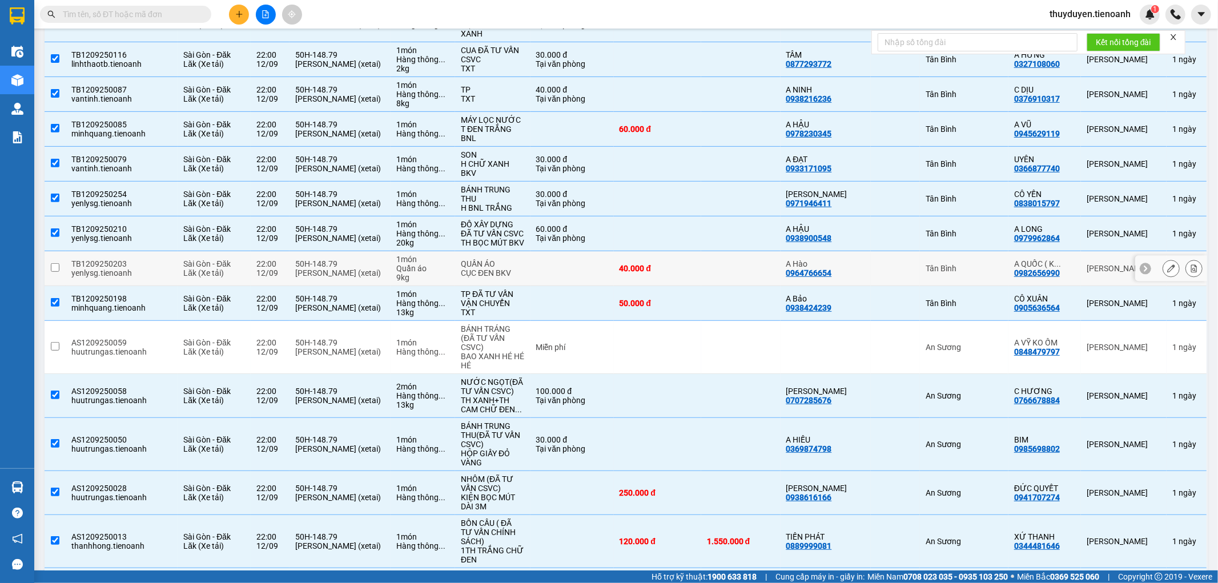
drag, startPoint x: 980, startPoint y: 246, endPoint x: 975, endPoint y: 272, distance: 26.8
click at [980, 264] on div "Tân Bình" at bounding box center [964, 268] width 77 height 9
checkbox input "true"
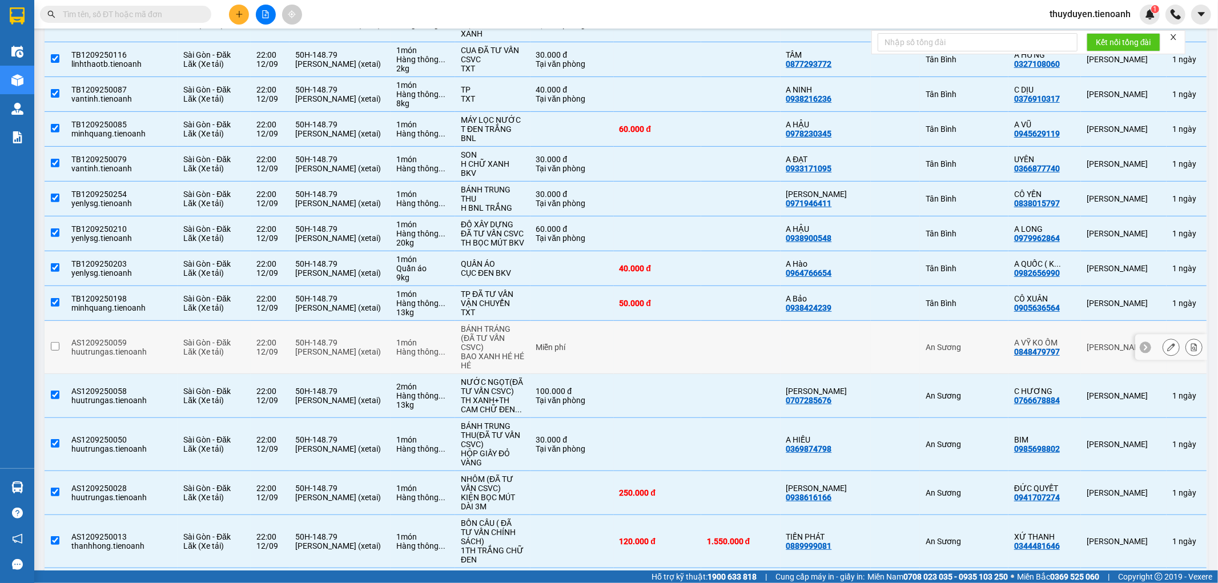
click at [983, 343] on div "An Sương" at bounding box center [964, 347] width 77 height 9
checkbox input "true"
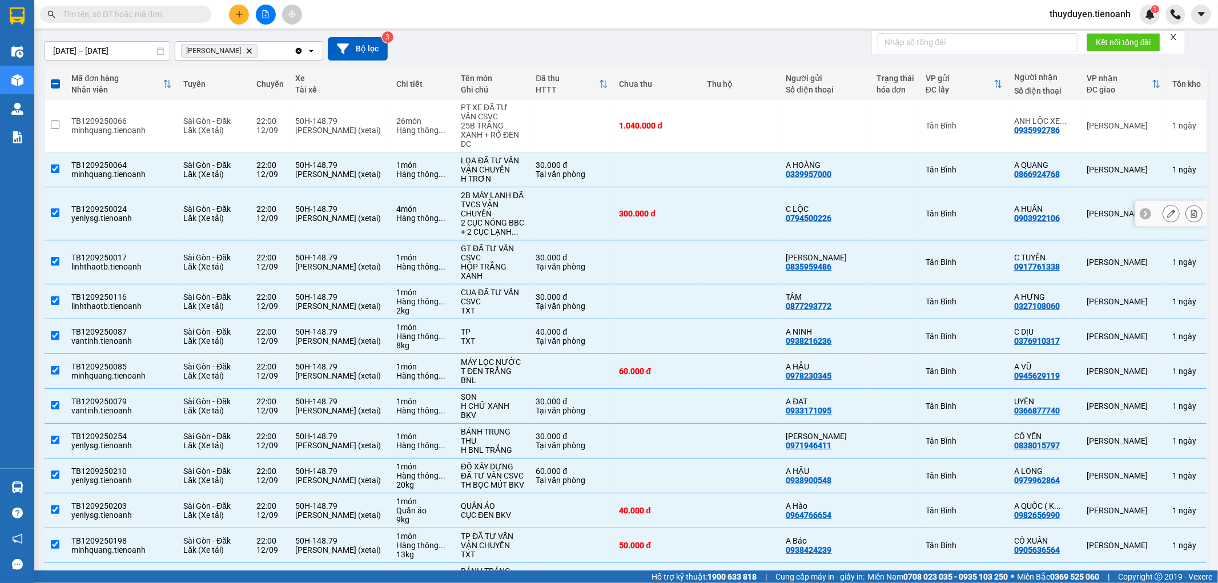
scroll to position [0, 0]
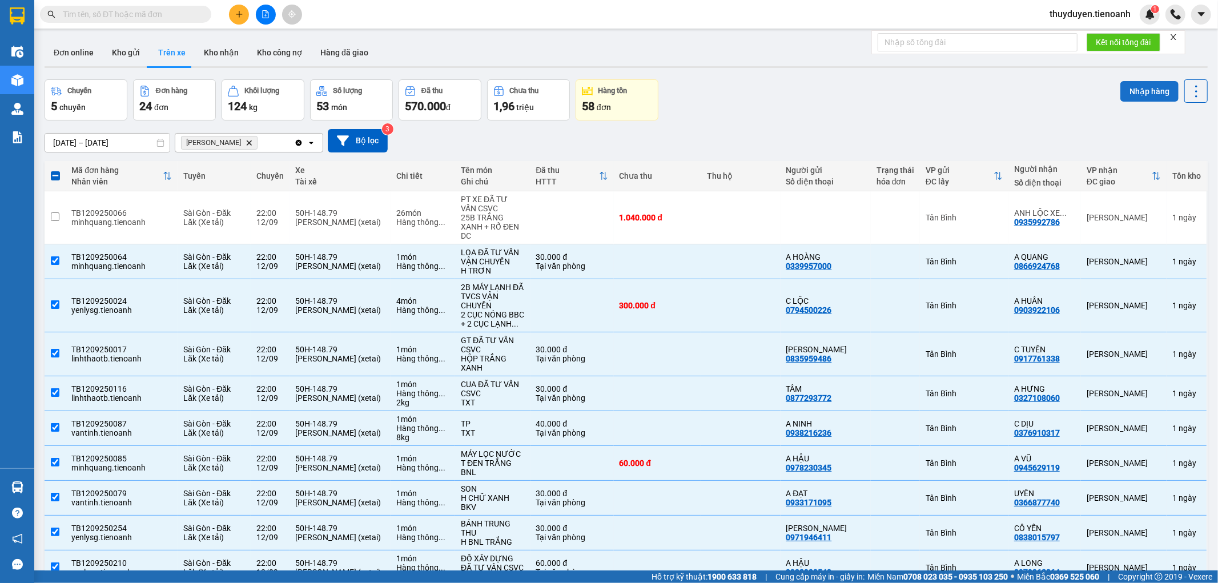
click at [1152, 89] on button "Nhập hàng" at bounding box center [1149, 91] width 58 height 21
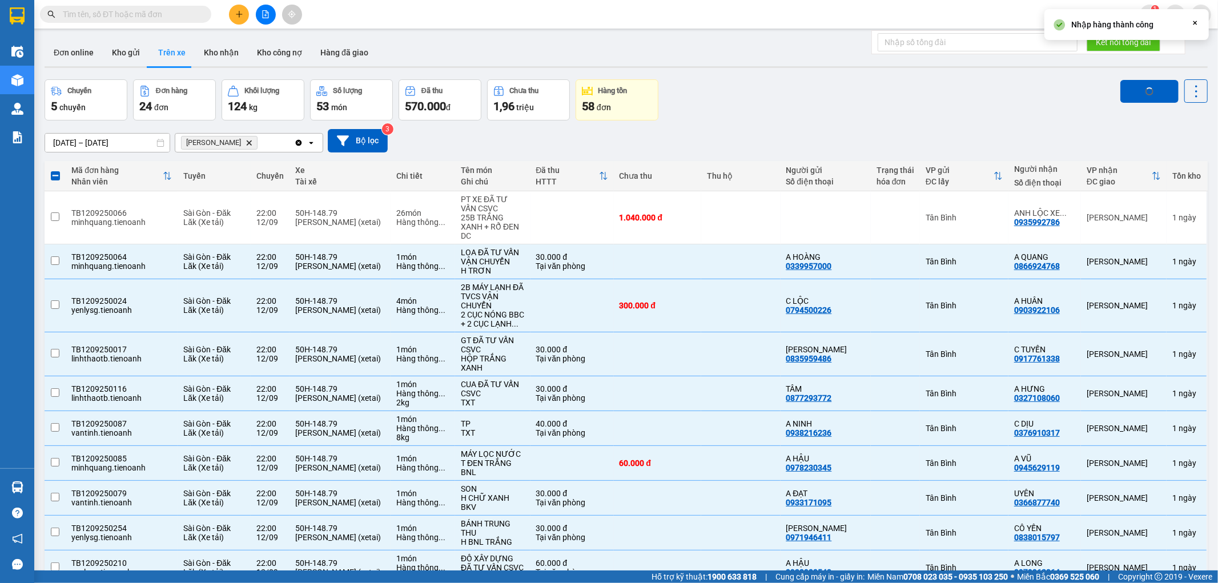
checkbox input "false"
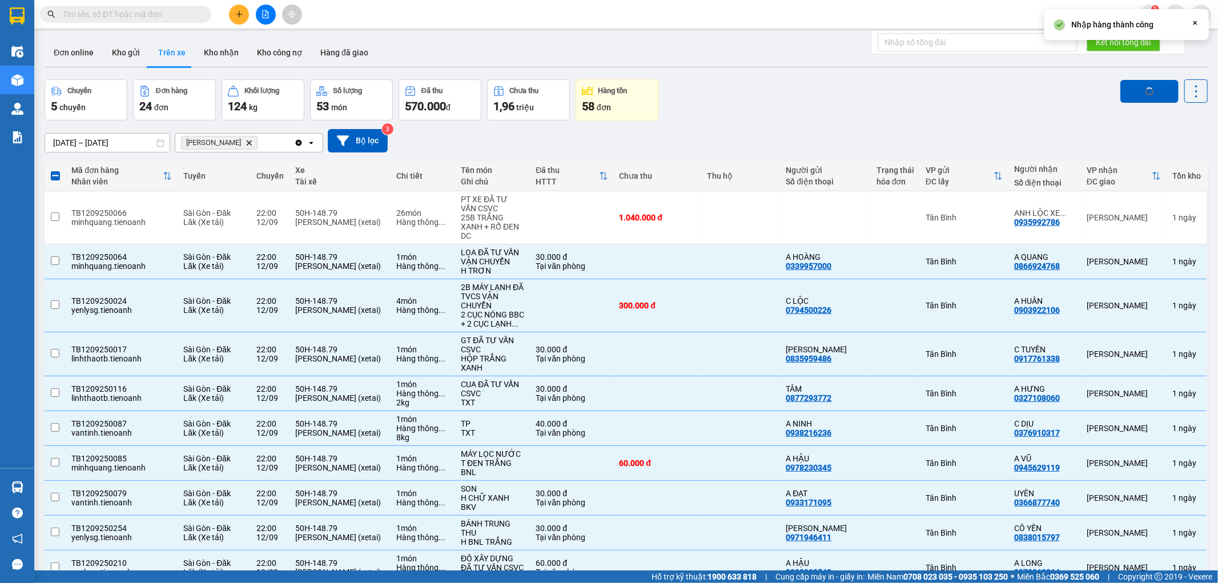
checkbox input "false"
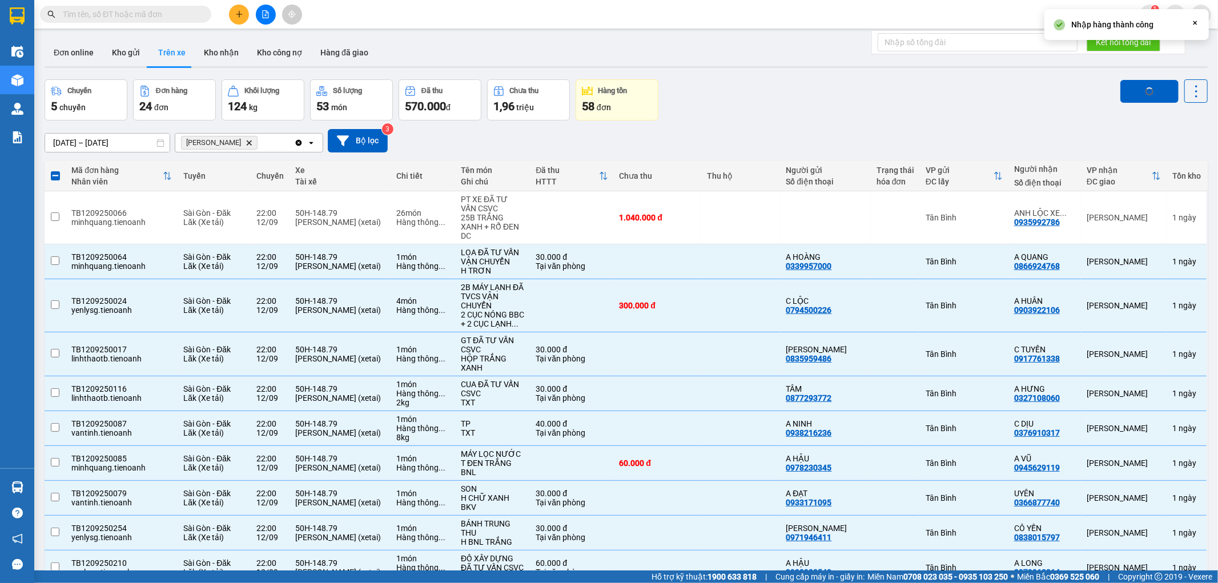
checkbox input "false"
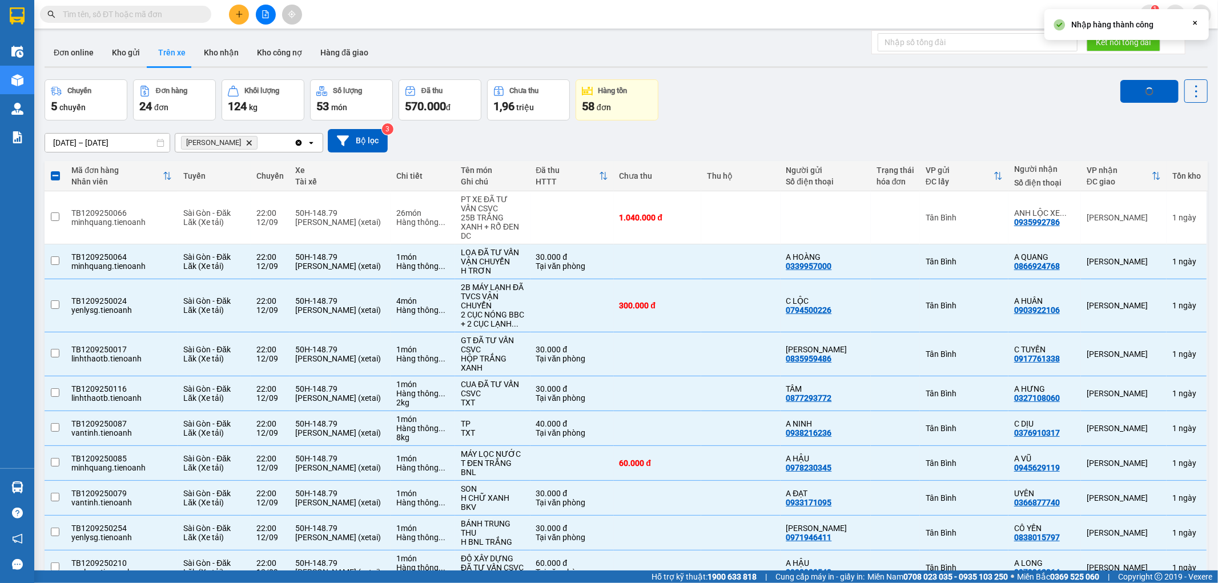
checkbox input "false"
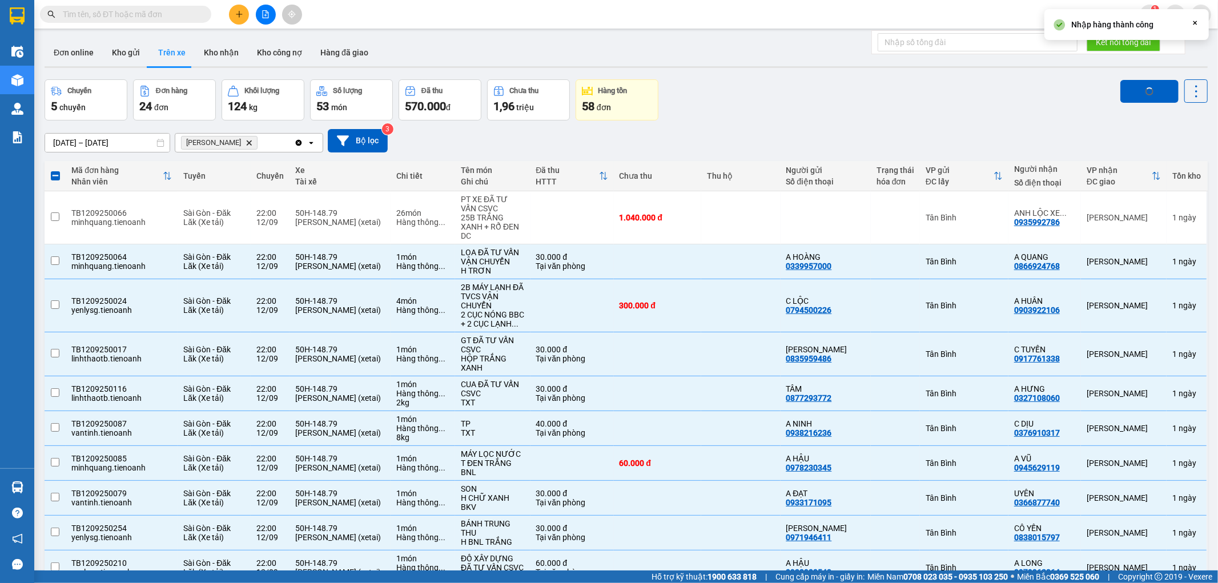
checkbox input "false"
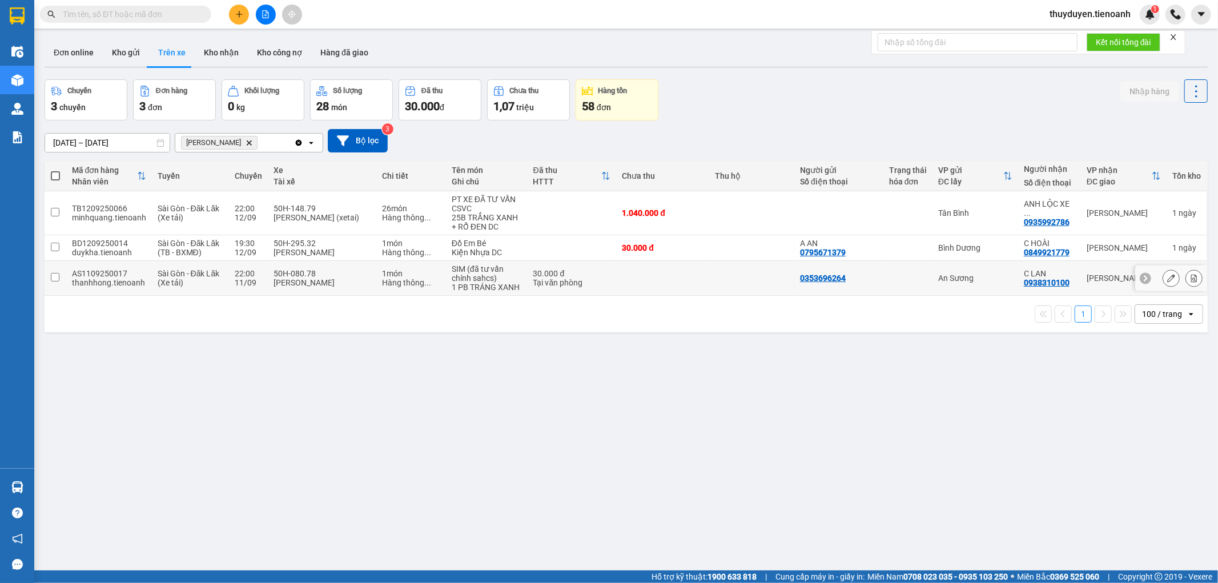
click at [632, 280] on td at bounding box center [662, 278] width 93 height 35
checkbox input "true"
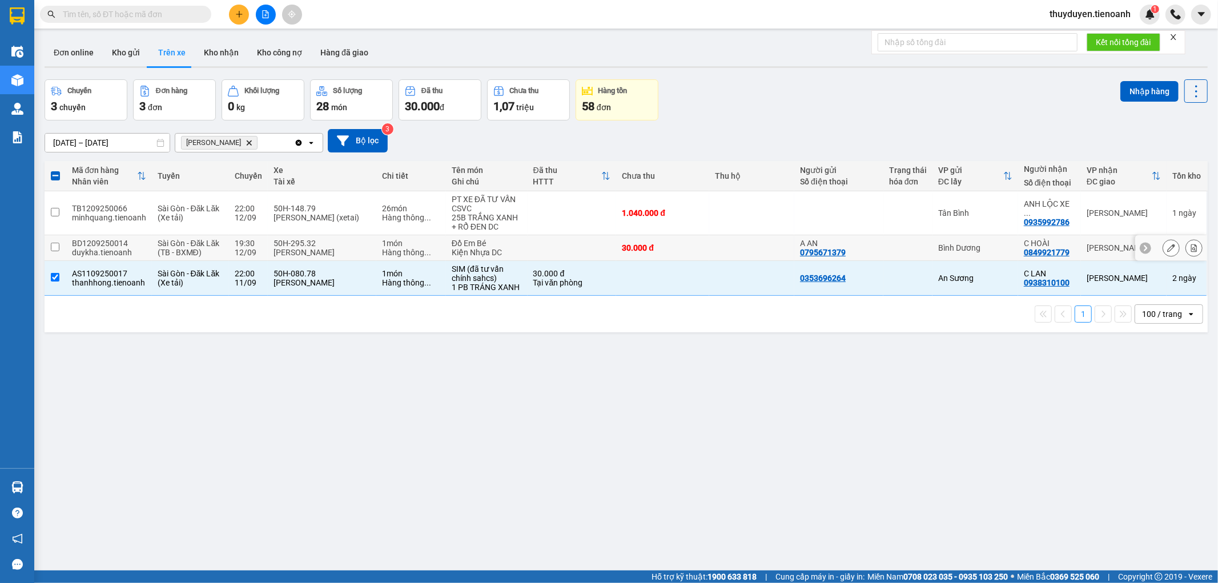
click at [693, 246] on div "30.000 đ" at bounding box center [662, 247] width 81 height 9
checkbox input "true"
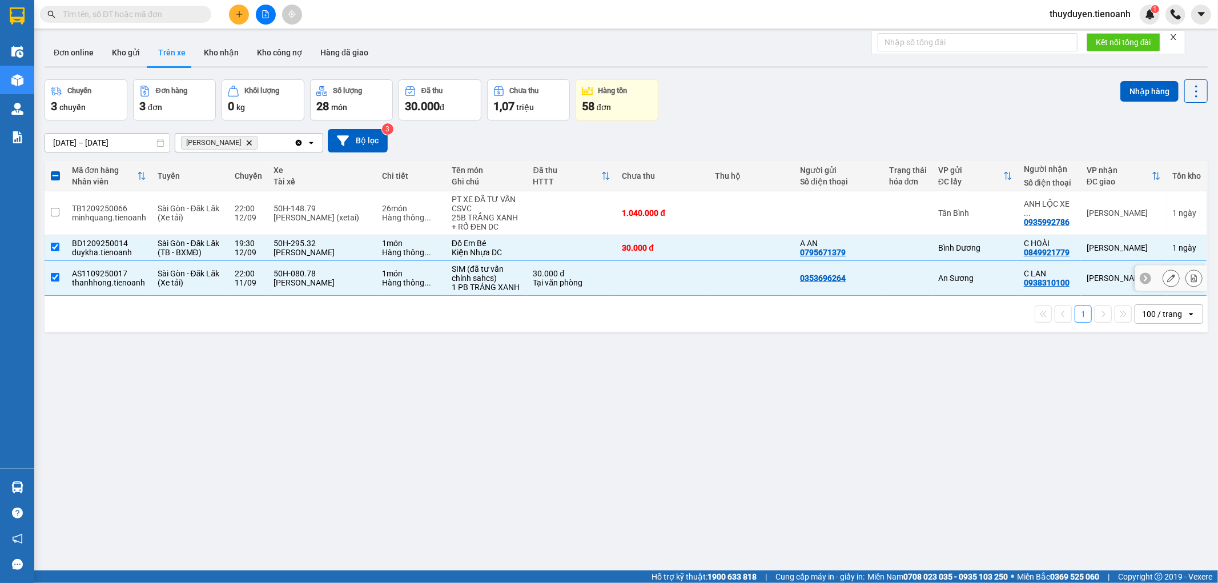
click at [709, 275] on td at bounding box center [751, 278] width 85 height 35
checkbox input "false"
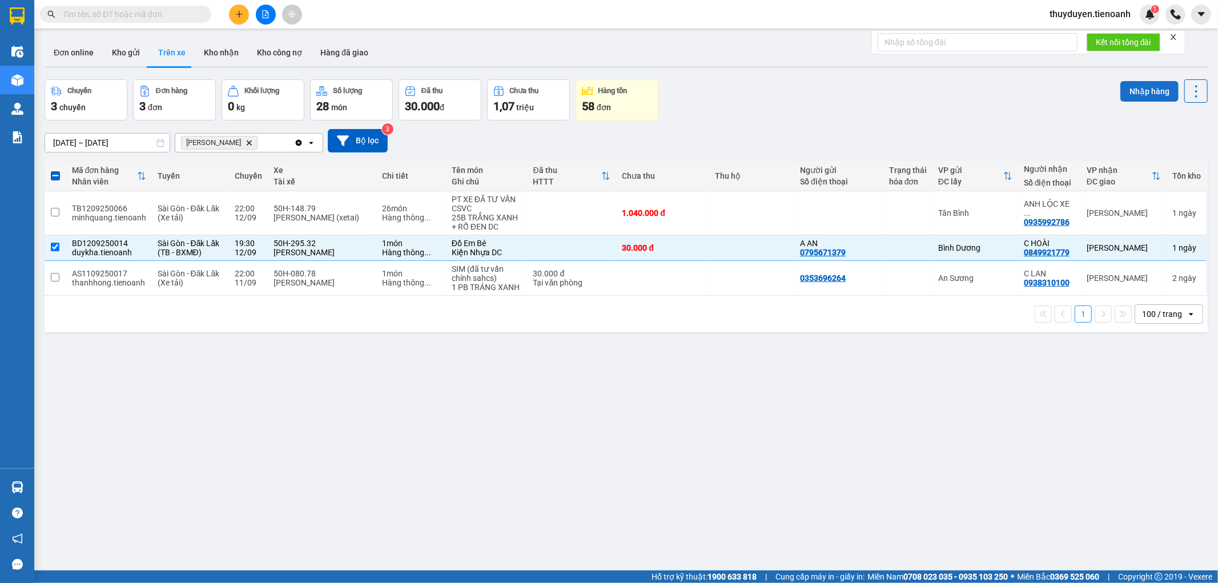
click at [1130, 81] on button "Nhập hàng" at bounding box center [1149, 91] width 58 height 21
click at [815, 203] on td at bounding box center [838, 213] width 89 height 44
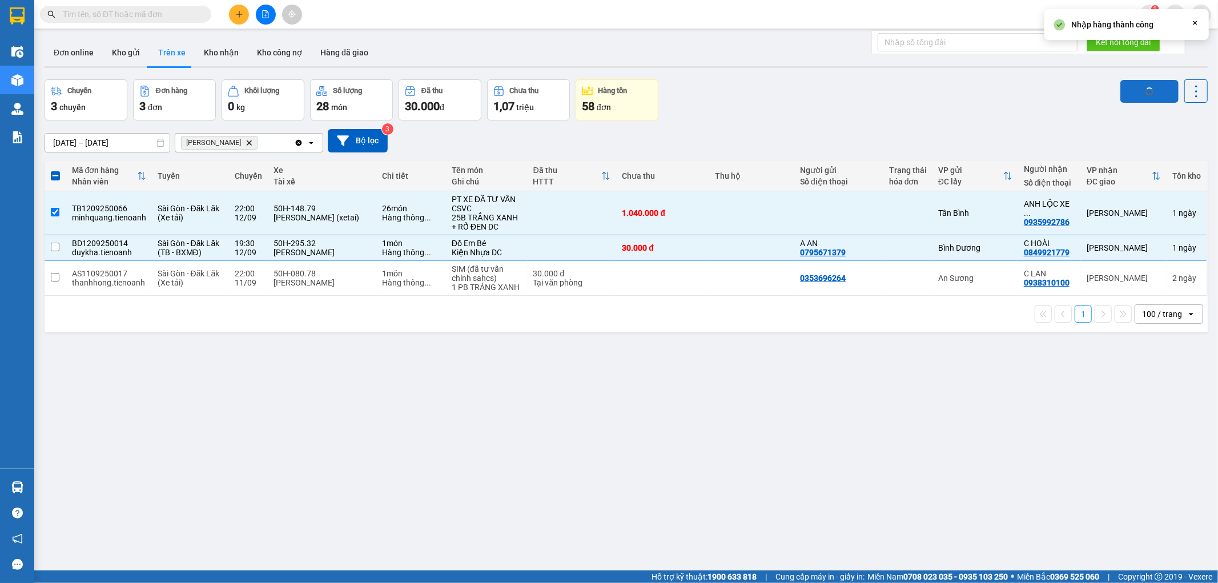
checkbox input "false"
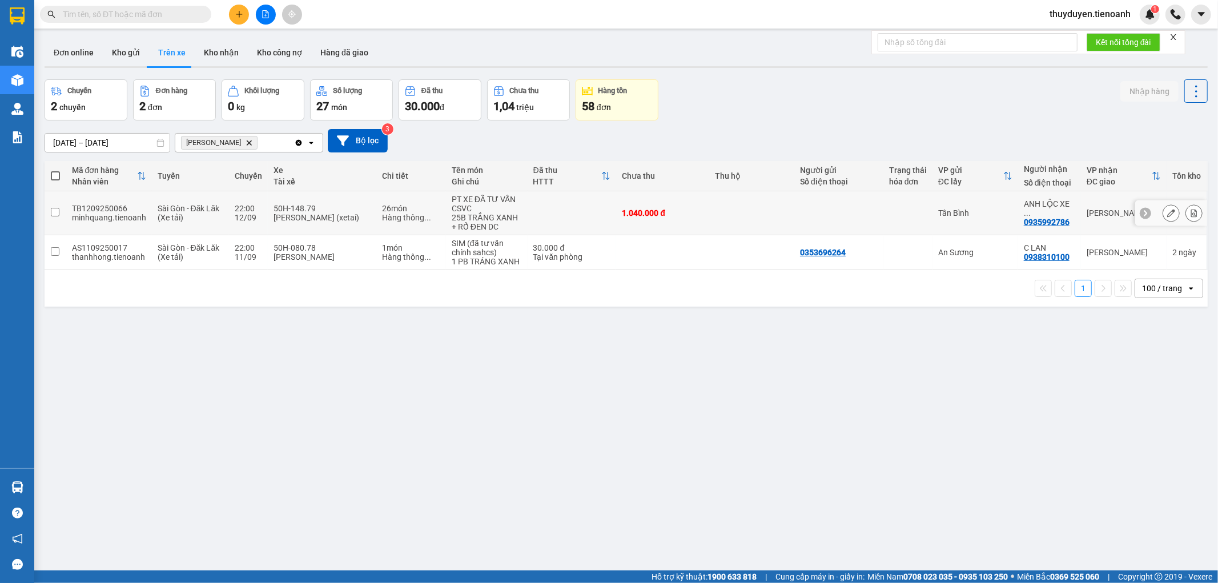
click at [676, 215] on div "1.040.000 đ" at bounding box center [662, 212] width 81 height 9
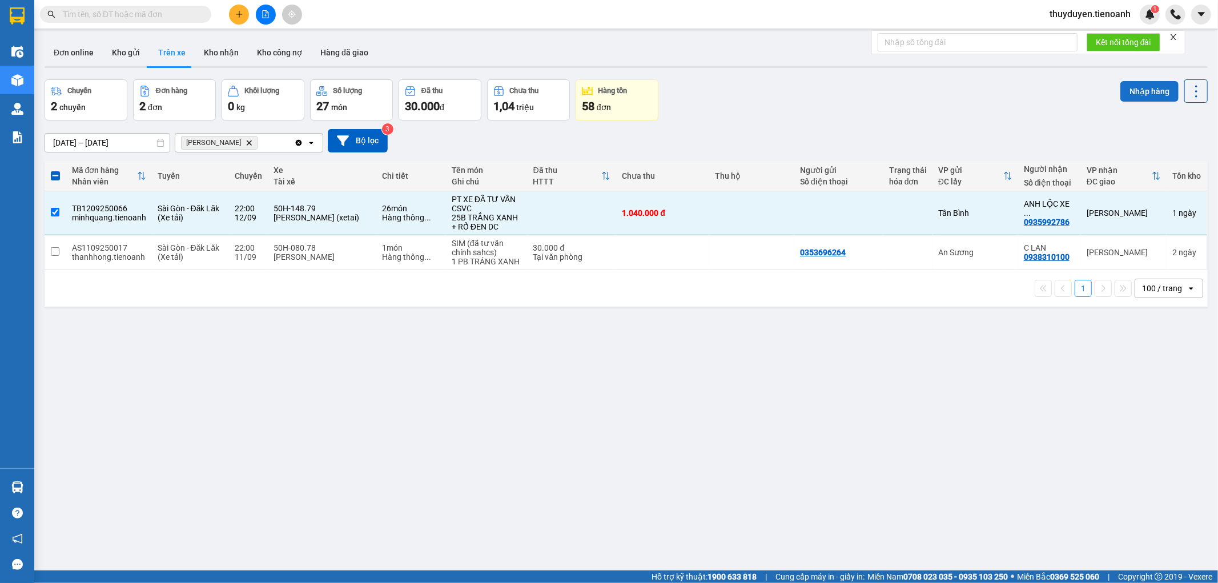
click at [1134, 83] on button "Nhập hàng" at bounding box center [1149, 91] width 58 height 21
checkbox input "false"
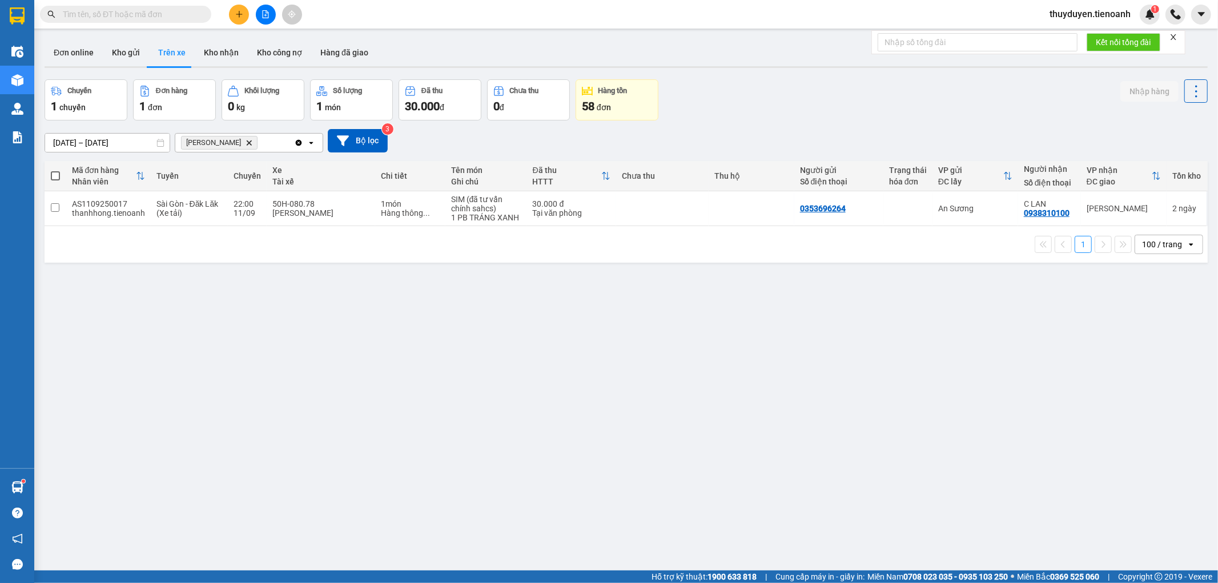
click at [160, 14] on input "text" at bounding box center [130, 14] width 135 height 13
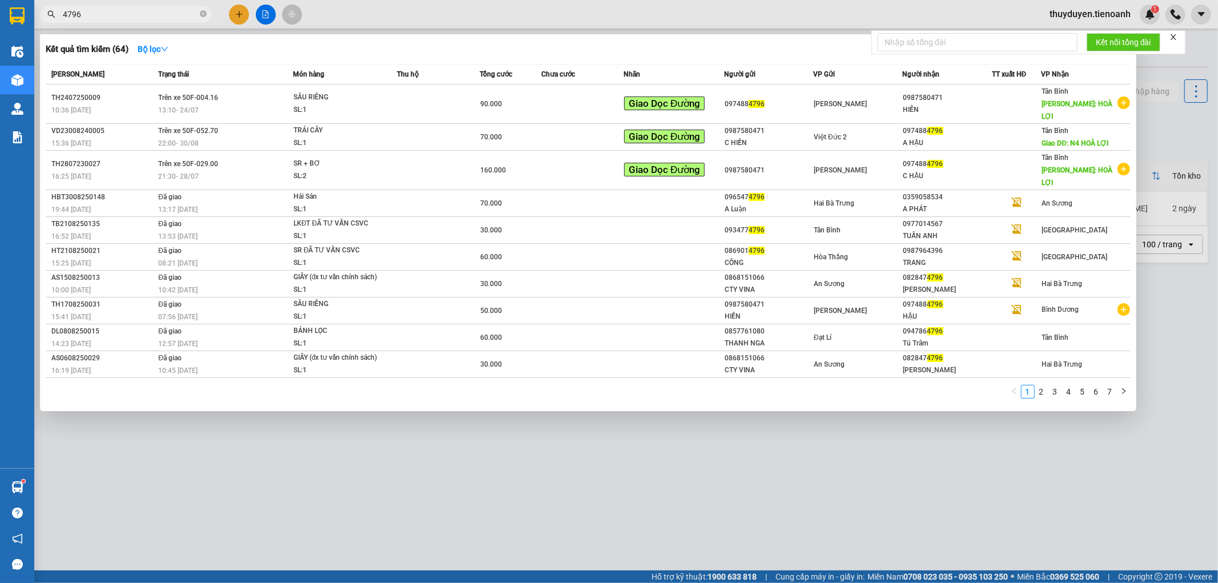
drag, startPoint x: 94, startPoint y: 19, endPoint x: 0, endPoint y: 22, distance: 93.7
click at [0, 22] on section "Kết quả tìm kiếm ( 64 ) Bộ lọc Mã ĐH Trạng thái Món hàng Thu hộ Tổng cước Chưa …" at bounding box center [609, 291] width 1218 height 583
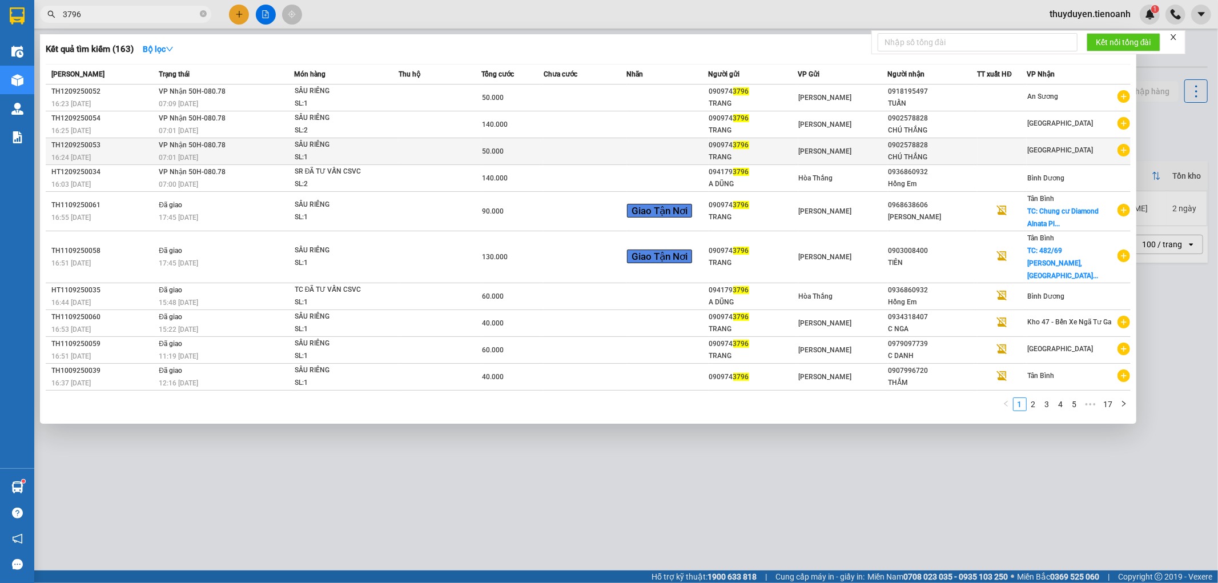
type input "3796"
click at [995, 142] on td at bounding box center [1003, 151] width 50 height 27
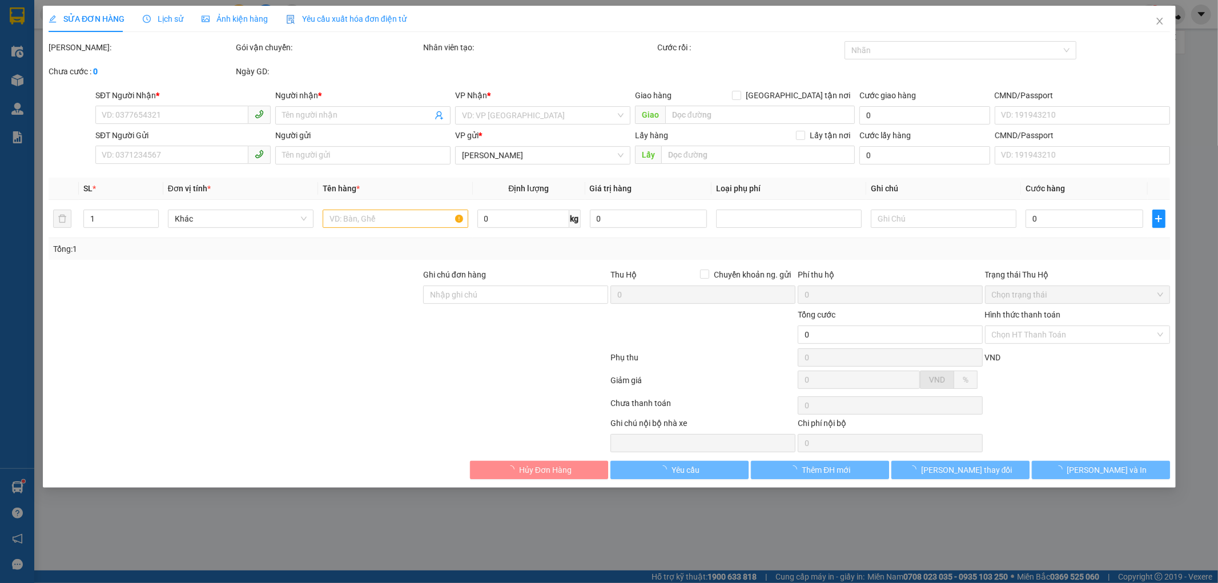
type input "0902578828"
type input "CHÚ THẮNG"
type input "0909743796"
type input "TRANG"
type input "50.000"
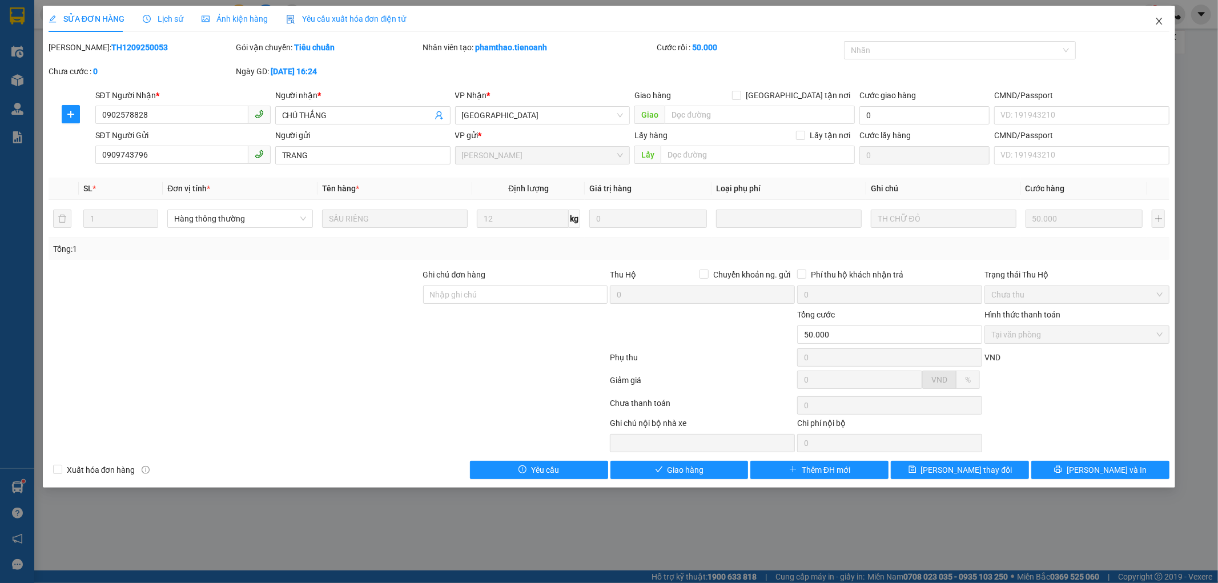
click at [1163, 15] on span "Close" at bounding box center [1159, 22] width 32 height 32
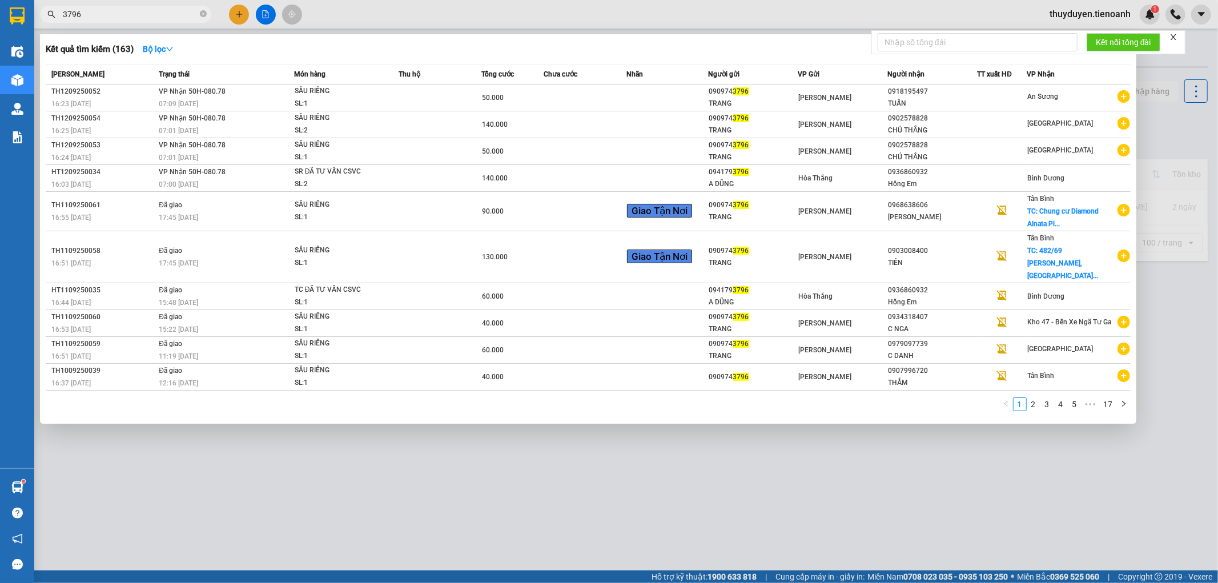
click at [170, 15] on input "3796" at bounding box center [130, 14] width 135 height 13
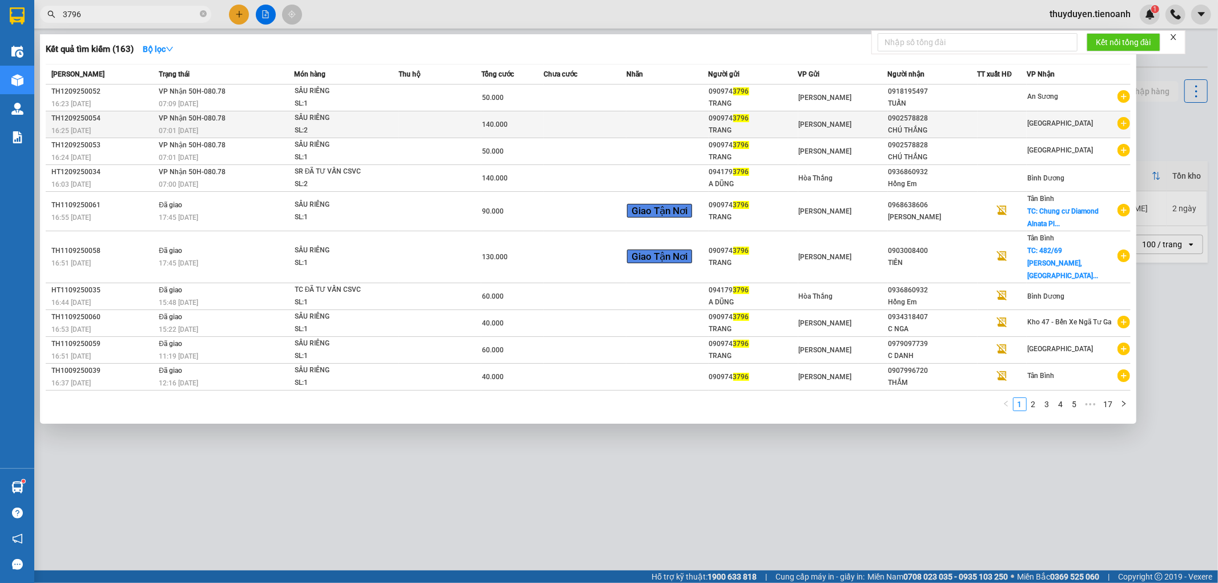
click at [339, 123] on div "SẦU RIÊNG" at bounding box center [338, 118] width 86 height 13
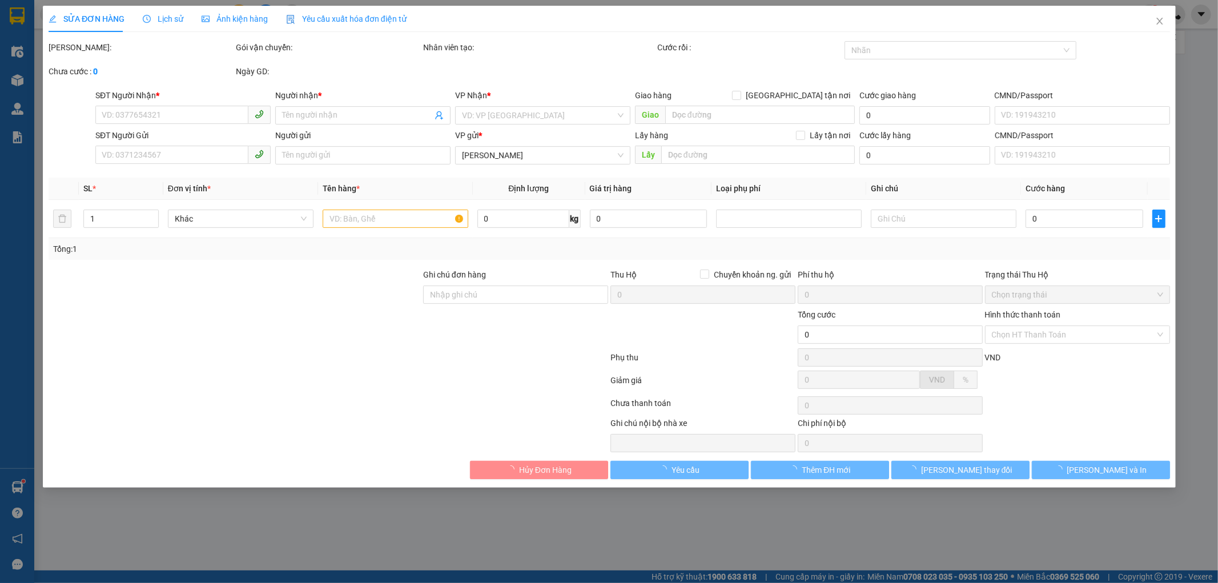
type input "0902578828"
type input "CHÚ THẮNG"
type input "0909743796"
type input "TRANG"
type input "140.000"
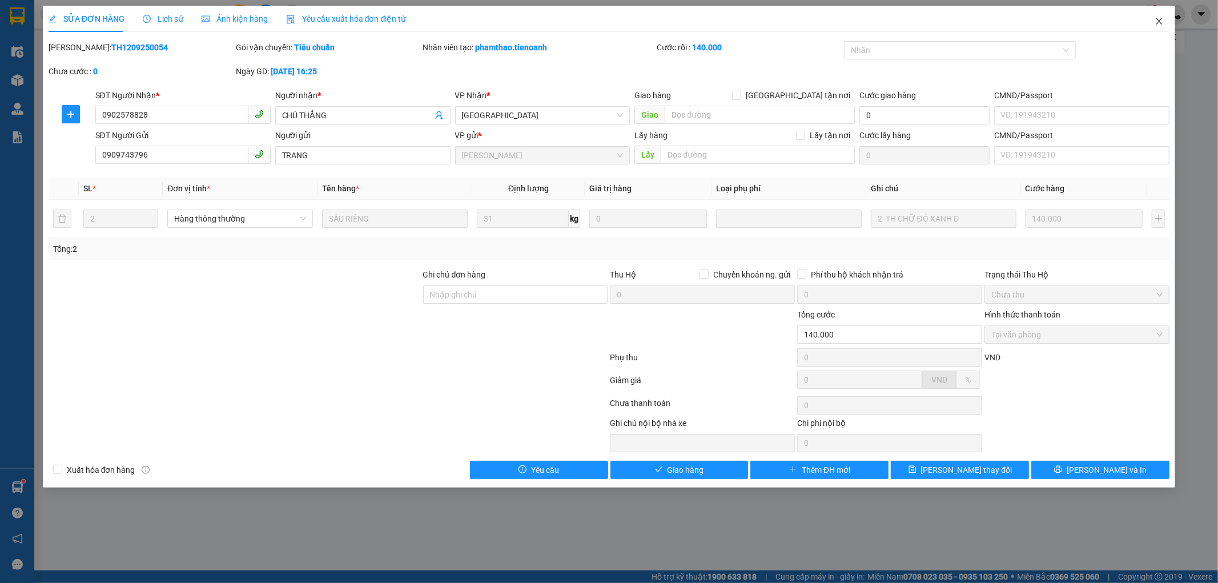
click at [1157, 19] on icon "close" at bounding box center [1159, 21] width 9 height 9
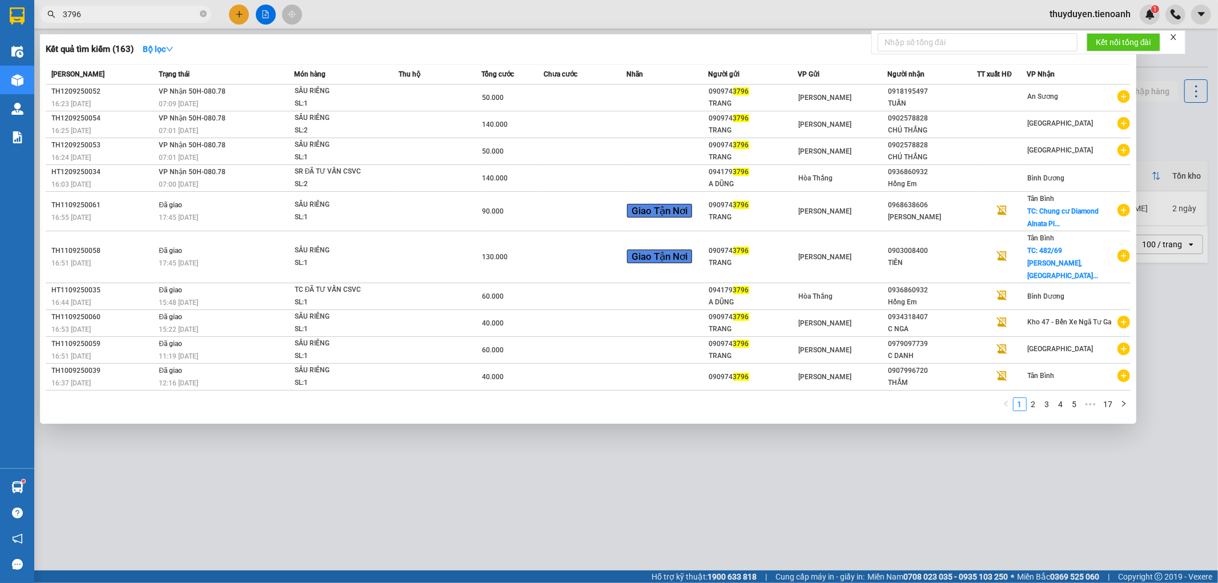
click at [103, 12] on input "3796" at bounding box center [130, 14] width 135 height 13
click at [270, 115] on td "VP Nhận 50H-080.78 07:01 - 13/09" at bounding box center [225, 124] width 138 height 27
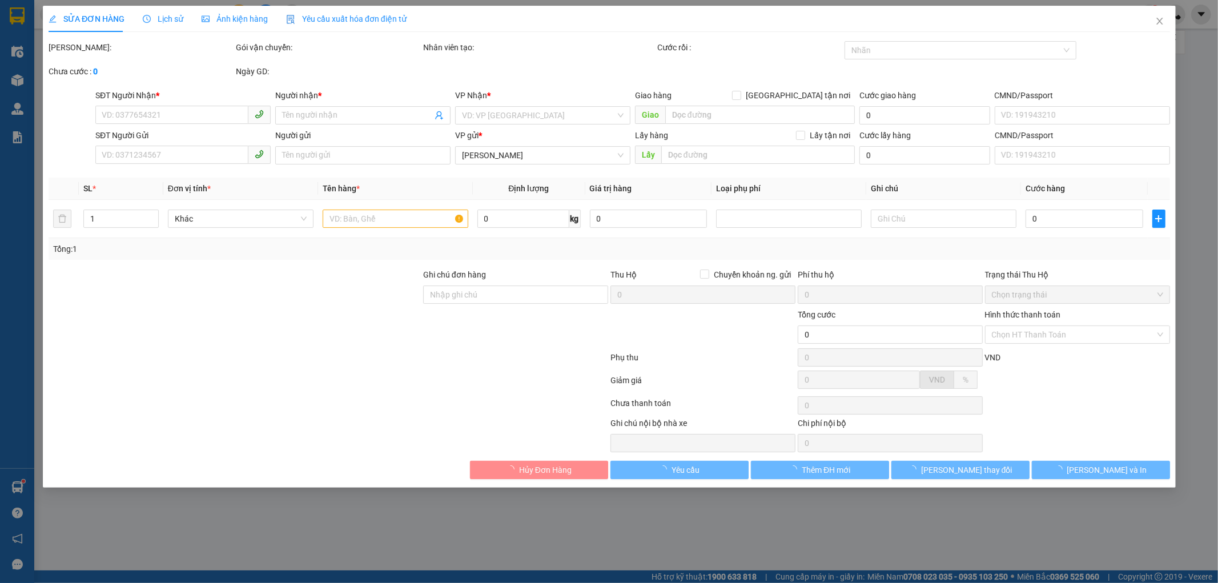
type input "0902578828"
type input "CHÚ THẮNG"
type input "0909743796"
type input "TRANG"
type input "140.000"
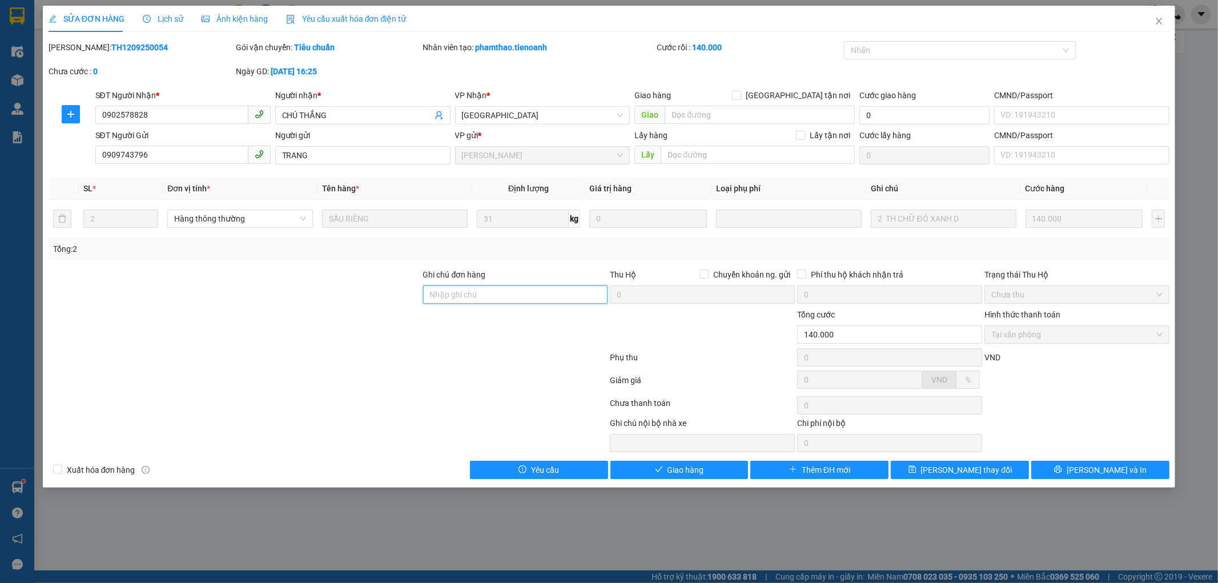
click at [517, 291] on input "Ghi chú đơn hàng" at bounding box center [515, 295] width 185 height 18
type input "0767855366"
click at [963, 469] on span "Lưu thay đổi" at bounding box center [966, 470] width 91 height 13
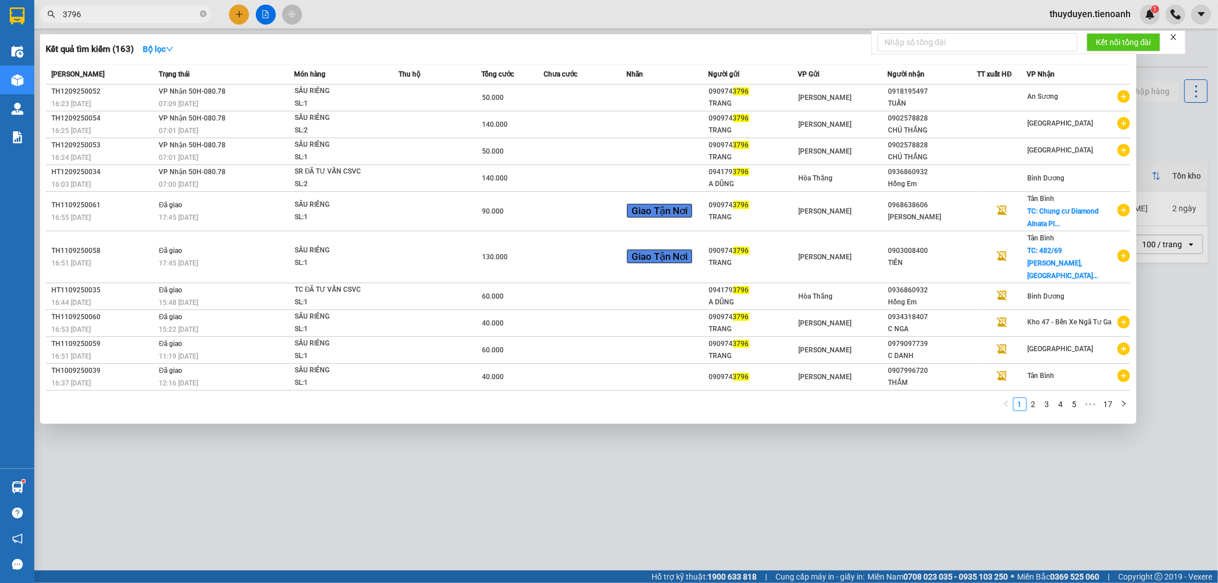
click at [158, 16] on input "3796" at bounding box center [130, 14] width 135 height 13
click at [552, 122] on td at bounding box center [585, 124] width 83 height 27
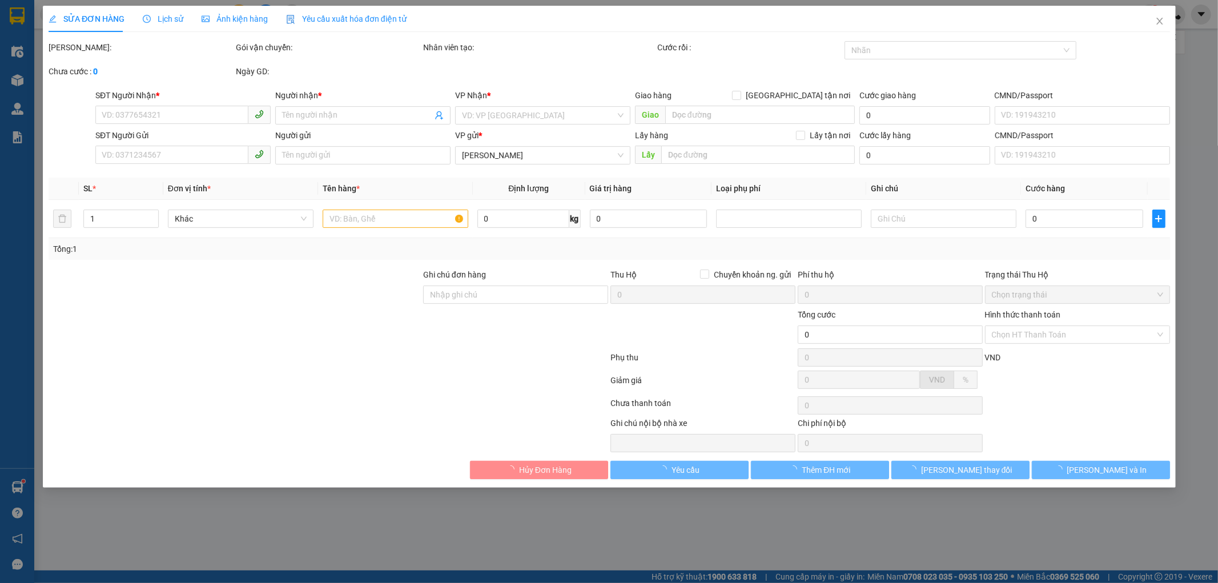
type input "0902578828"
type input "CHÚ THẮNG"
type input "0909743796"
type input "TRANG"
type input "0767855366"
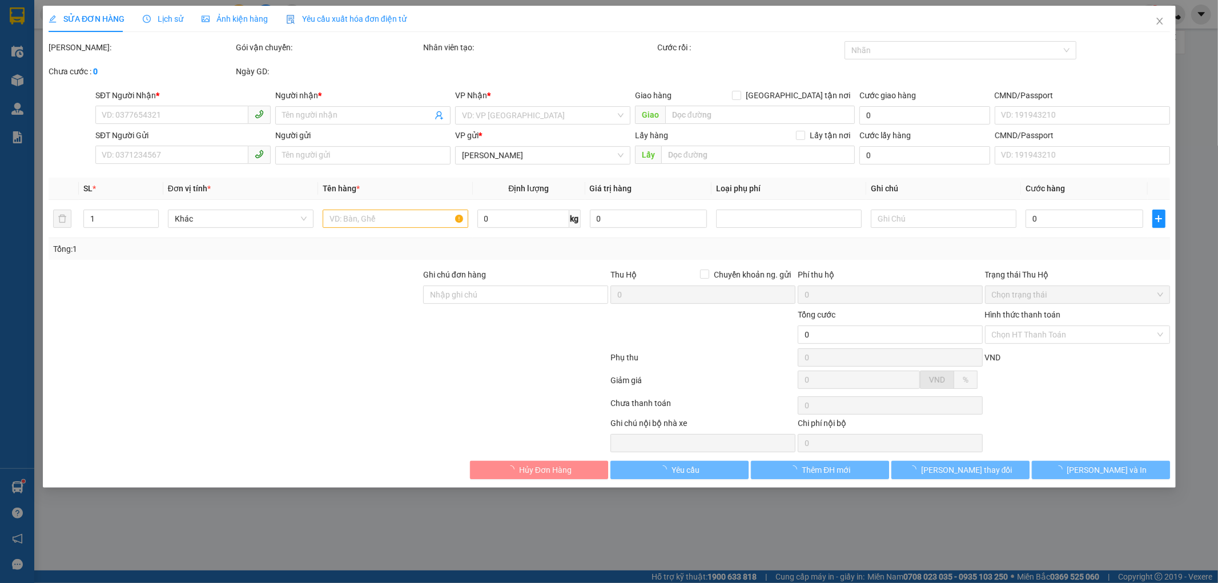
type input "140.000"
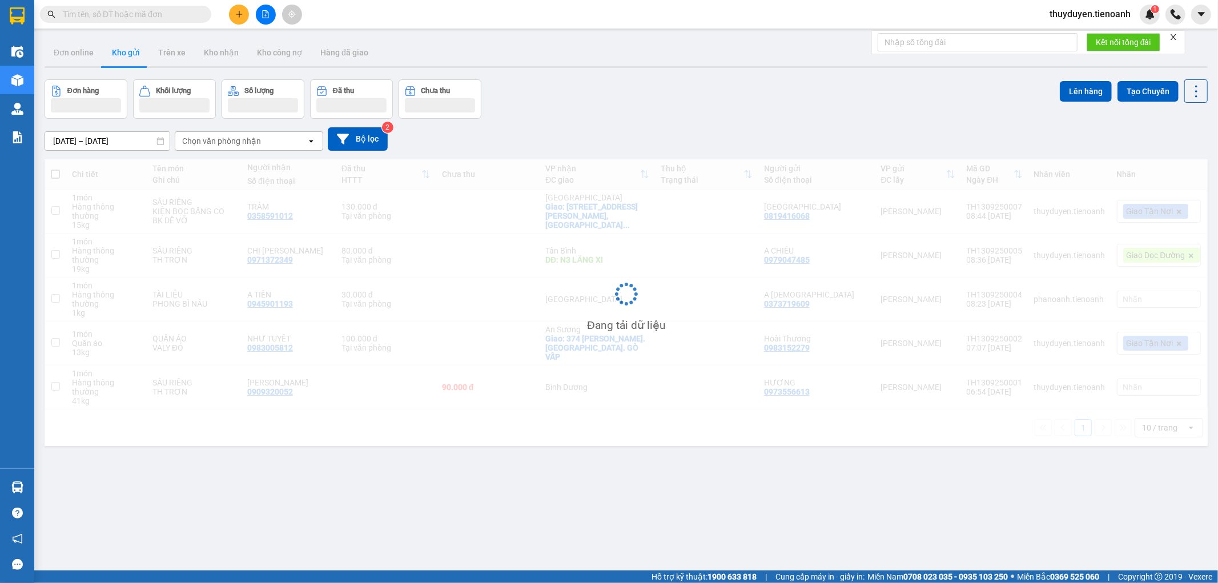
click at [184, 11] on input "text" at bounding box center [130, 14] width 135 height 13
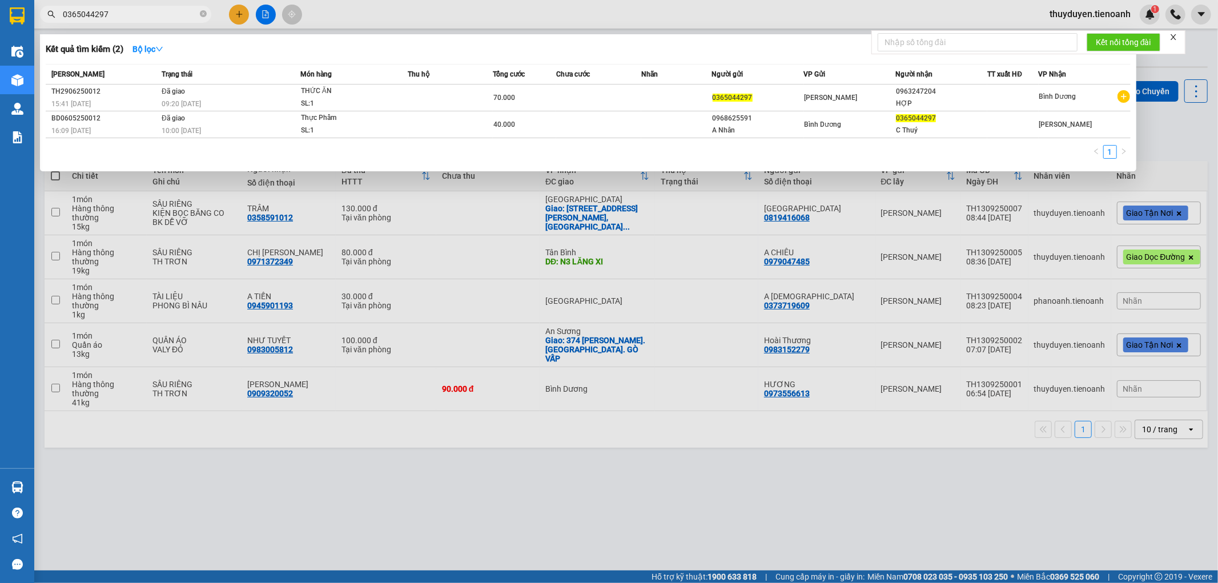
type input "0365044297"
drag, startPoint x: 695, startPoint y: 471, endPoint x: 689, endPoint y: 460, distance: 12.0
click at [689, 460] on div at bounding box center [609, 291] width 1218 height 583
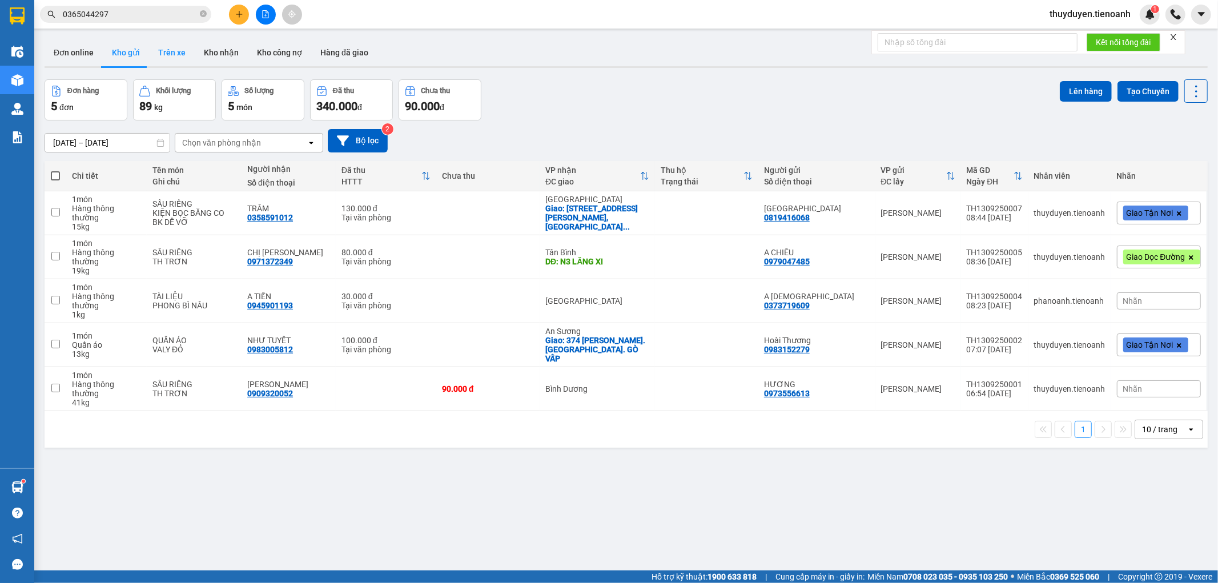
click at [173, 50] on button "Trên xe" at bounding box center [172, 52] width 46 height 27
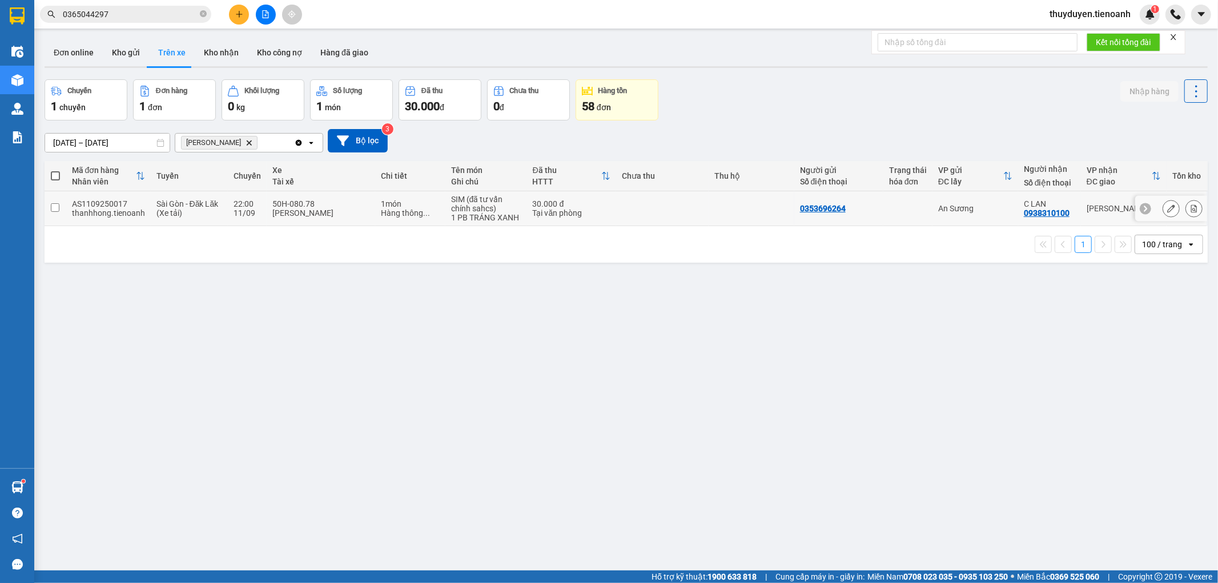
click at [989, 198] on td "An Sương" at bounding box center [976, 208] width 86 height 35
checkbox input "true"
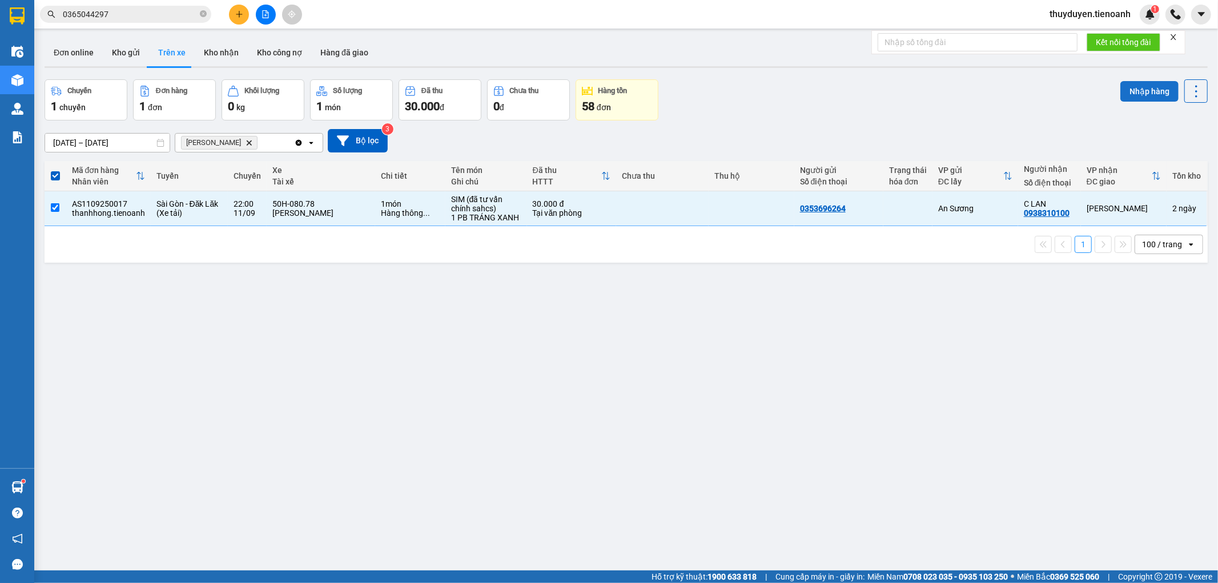
drag, startPoint x: 1142, startPoint y: 93, endPoint x: 1120, endPoint y: 13, distance: 83.0
click at [1141, 90] on button "Nhập hàng" at bounding box center [1149, 91] width 58 height 21
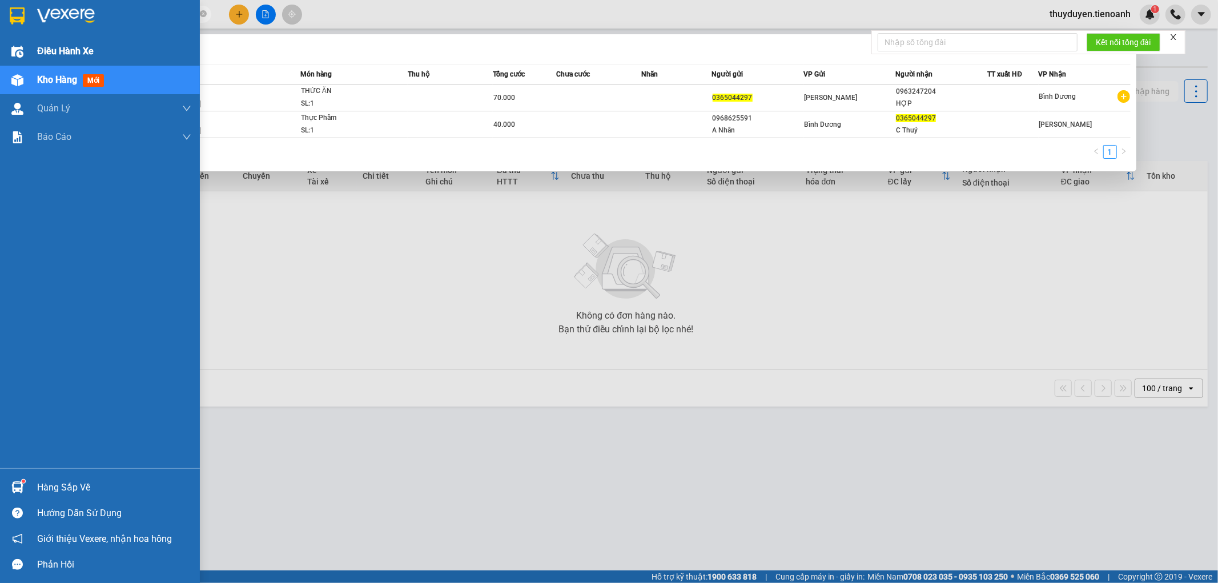
drag, startPoint x: 30, startPoint y: 34, endPoint x: 0, endPoint y: 54, distance: 35.8
click at [0, 54] on section "Kết quả tìm kiếm ( 2 ) Bộ lọc Mã ĐH Trạng thái Món hàng Thu hộ Tổng cước Chưa c…" at bounding box center [609, 291] width 1218 height 583
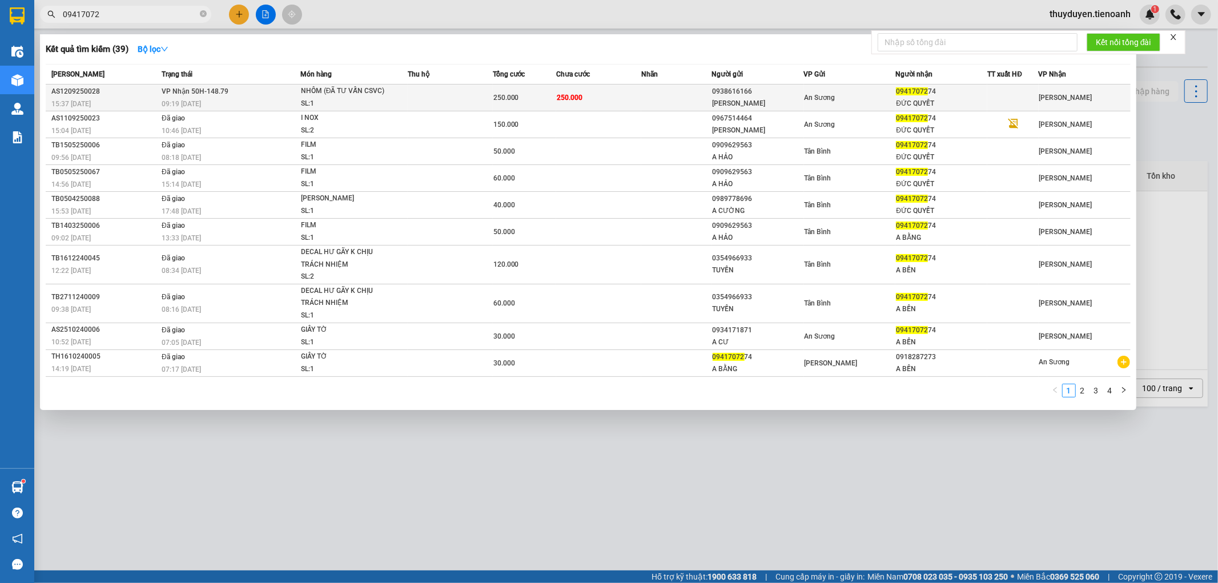
type input "09417072"
click at [632, 100] on td "250.000" at bounding box center [598, 98] width 85 height 27
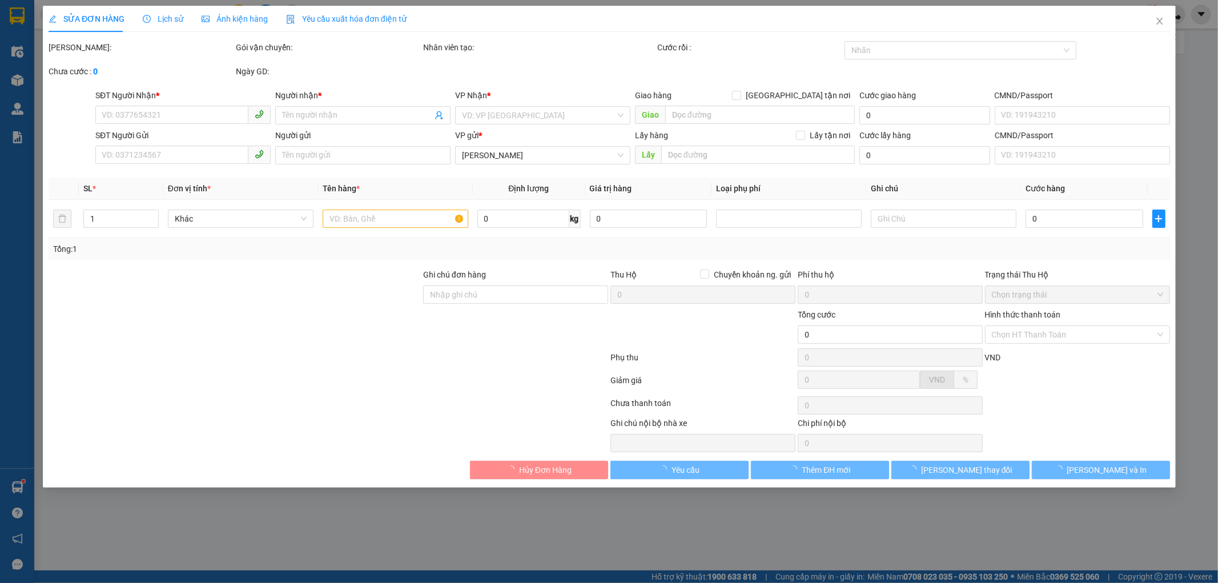
type input "0941707274"
type input "ĐỨC QUYẾT"
type input "0938616166"
type input "THANH PHÚC"
type input "250.000"
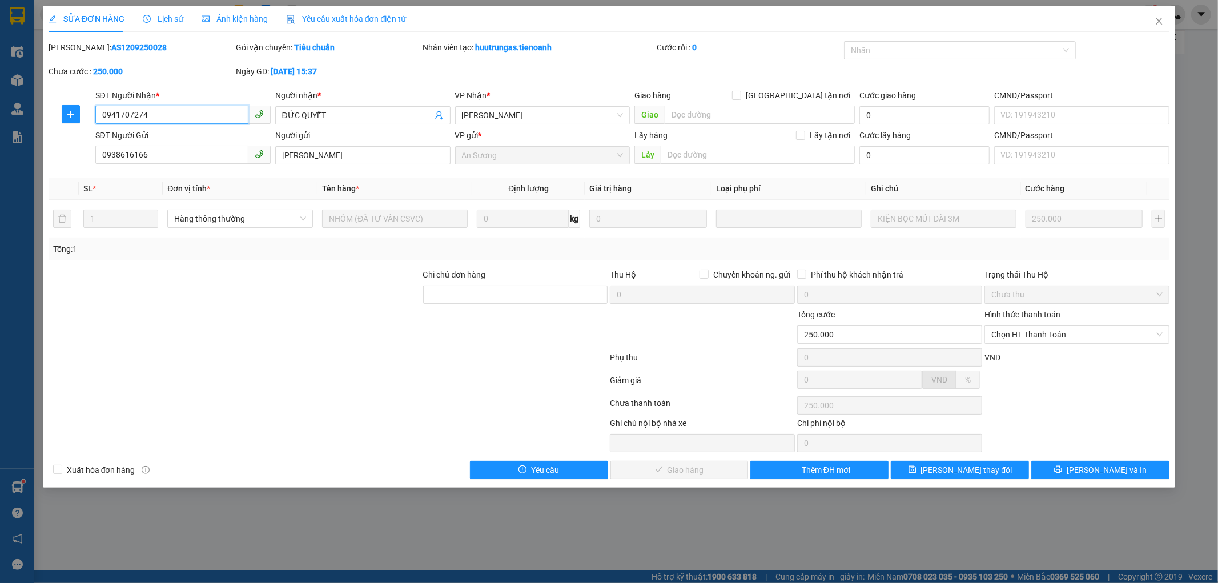
drag, startPoint x: 198, startPoint y: 111, endPoint x: 0, endPoint y: 116, distance: 197.7
click at [0, 116] on div "SỬA ĐƠN HÀNG Lịch sử Ảnh kiện hàng Yêu cầu xuất hóa đơn điện tử Total Paid Fee …" at bounding box center [609, 291] width 1218 height 583
click at [1080, 331] on span "Chọn HT Thanh Toán" at bounding box center [1076, 334] width 171 height 17
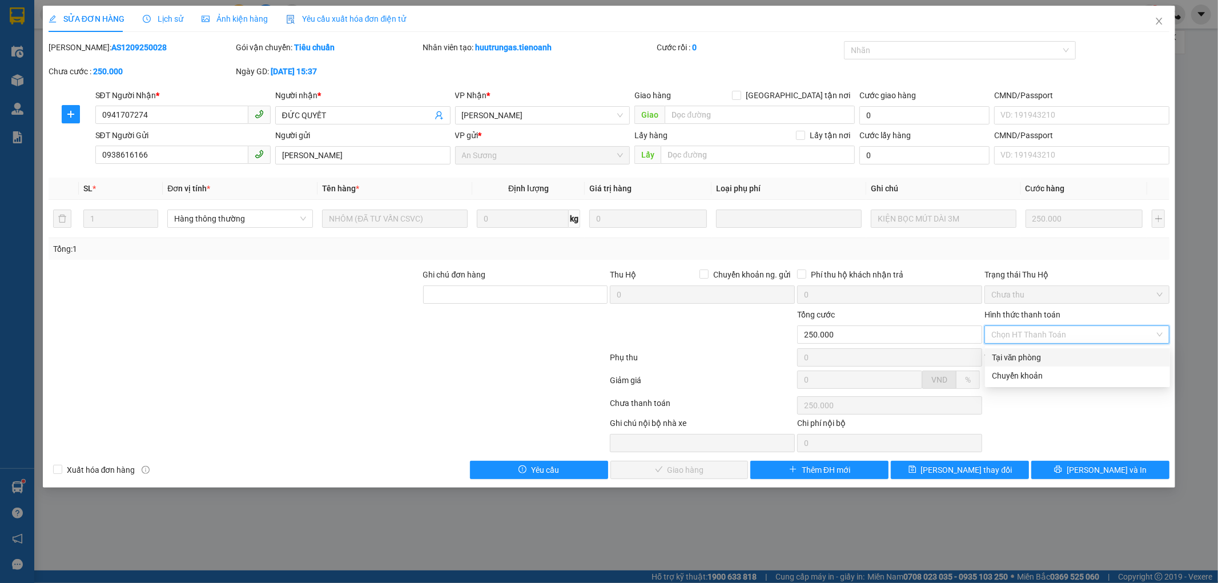
click at [1014, 351] on div "Tại văn phòng" at bounding box center [1077, 357] width 171 height 13
type input "0"
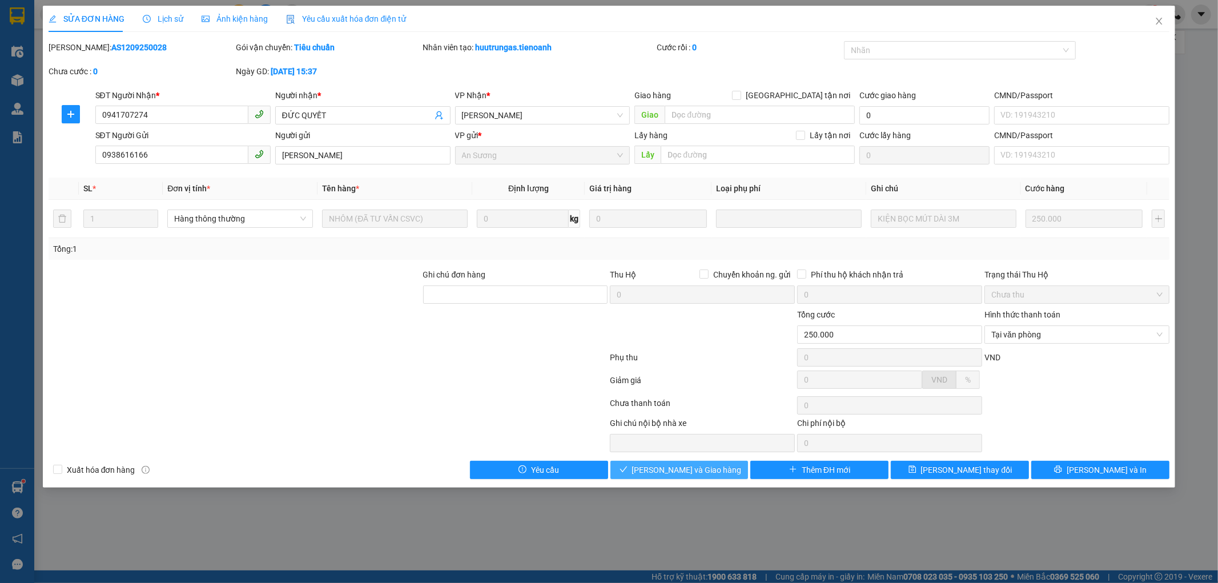
click at [662, 467] on span "Lưu và Giao hàng" at bounding box center [687, 470] width 110 height 13
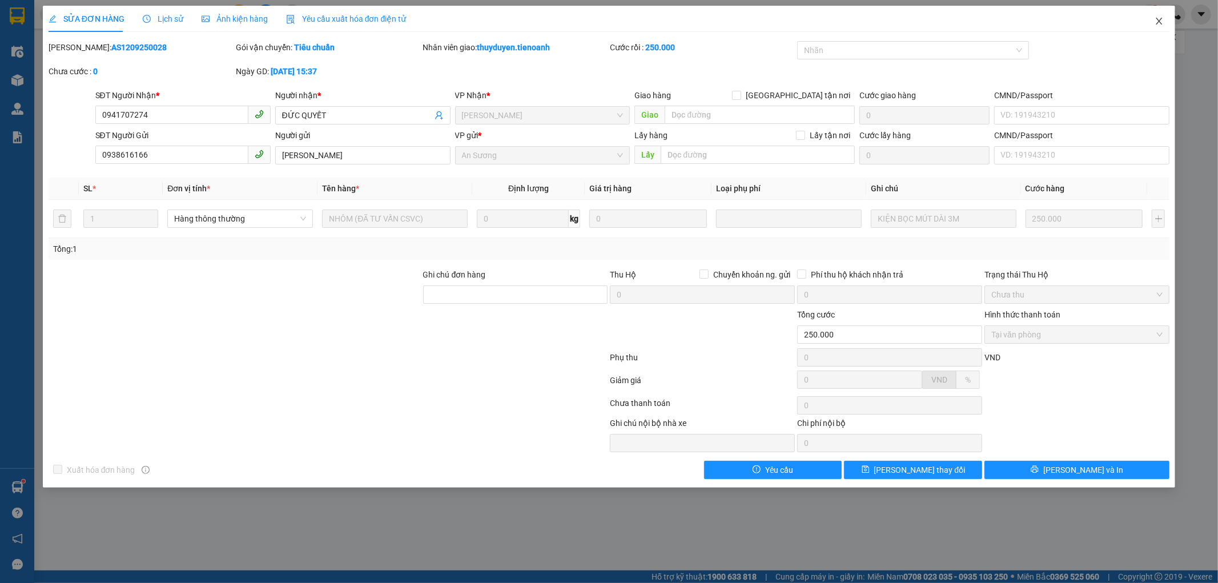
click at [1165, 14] on span "Close" at bounding box center [1159, 22] width 32 height 32
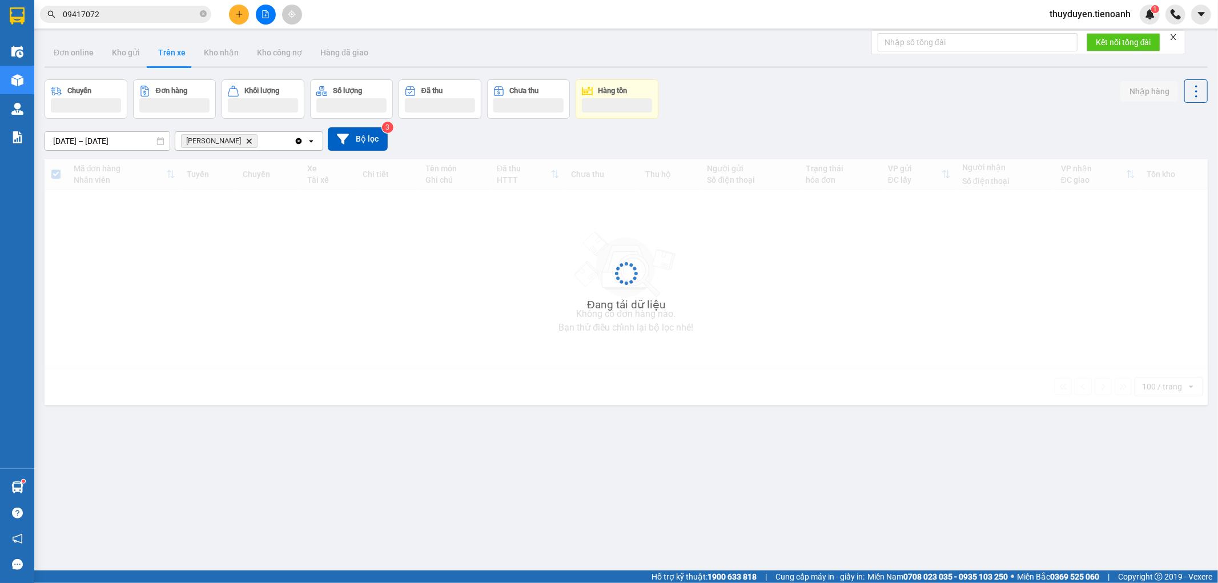
click at [247, 7] on div at bounding box center [266, 15] width 86 height 20
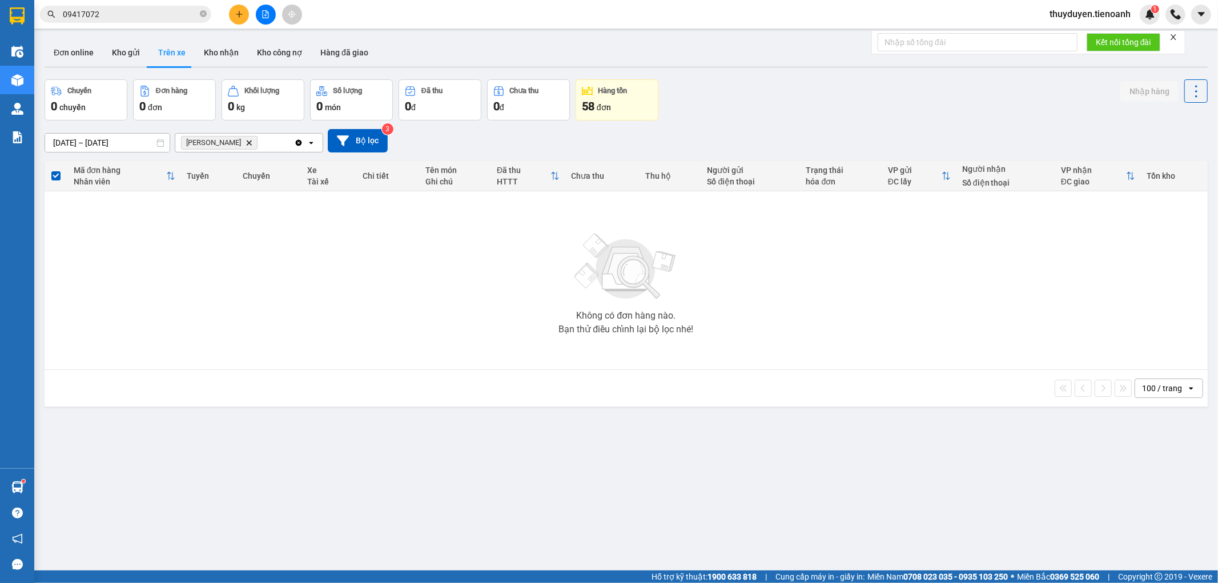
click at [241, 10] on icon "plus" at bounding box center [239, 14] width 8 height 8
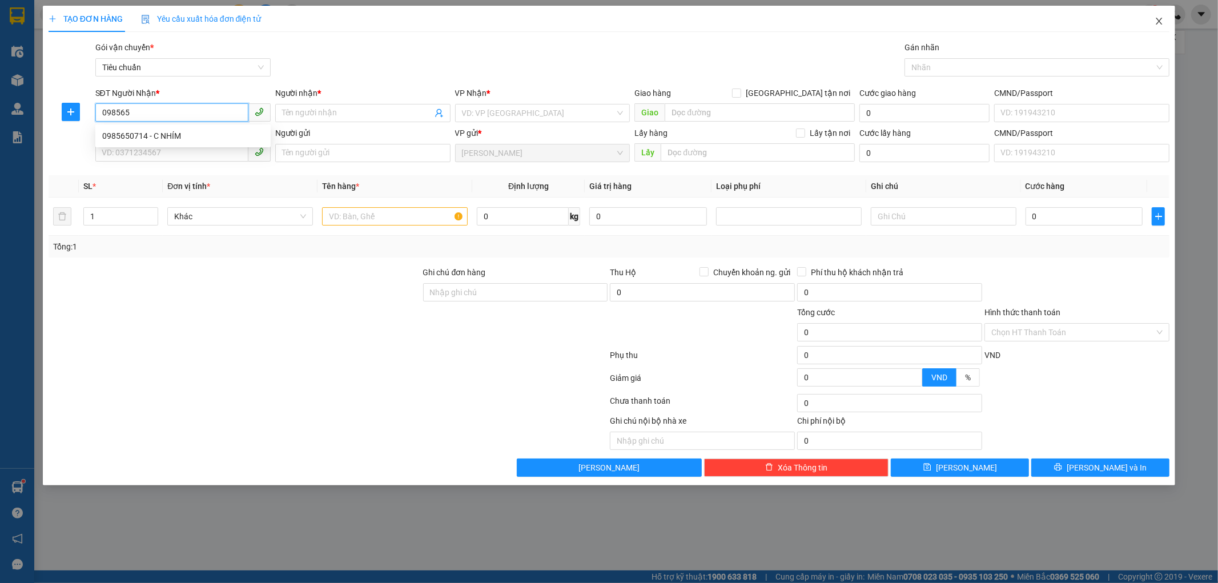
type input "098565"
drag, startPoint x: 1156, startPoint y: 22, endPoint x: 1124, endPoint y: 2, distance: 37.7
click at [1156, 21] on icon "close" at bounding box center [1159, 21] width 9 height 9
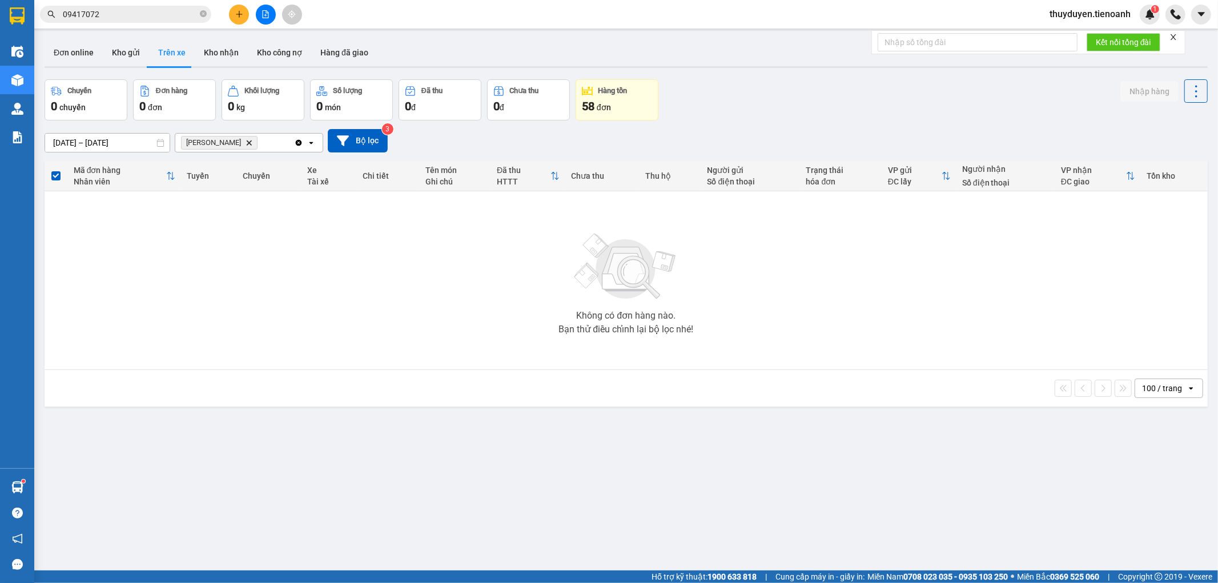
click at [130, 23] on div "Kết quả tìm kiếm ( 39 ) Bộ lọc Mã ĐH Trạng thái Món hàng Thu hộ Tổng cước Chưa …" at bounding box center [111, 15] width 223 height 20
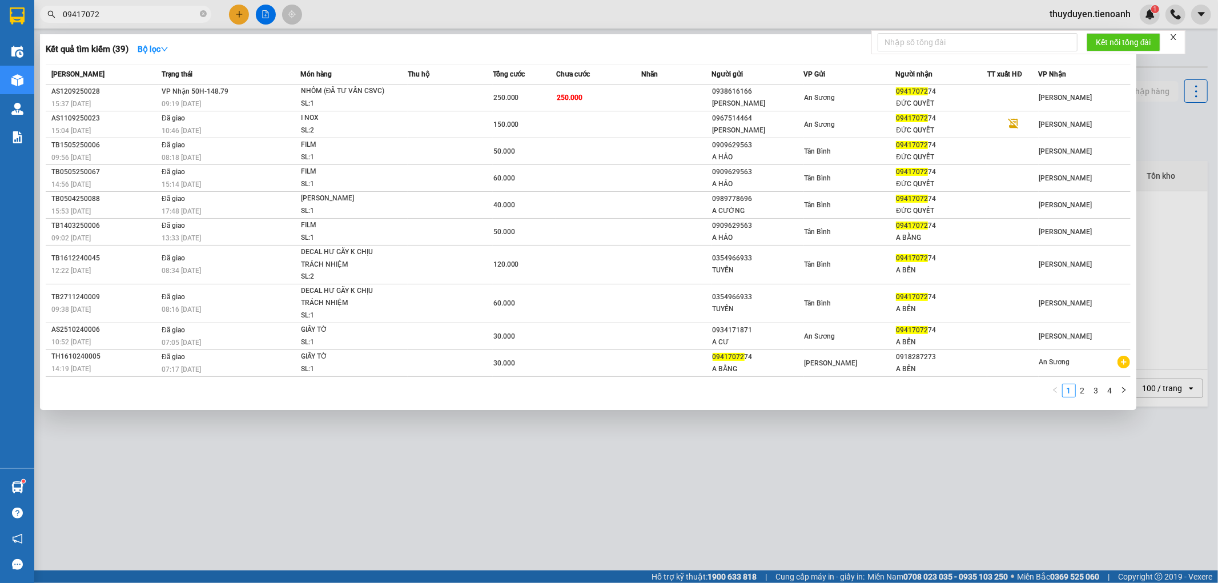
drag, startPoint x: 137, startPoint y: 11, endPoint x: 0, endPoint y: -22, distance: 141.1
click at [0, 0] on html "Kết quả tìm kiếm ( 39 ) Bộ lọc Mã ĐH Trạng thái Món hàng Thu hộ Tổng cước Chưa …" at bounding box center [609, 291] width 1218 height 583
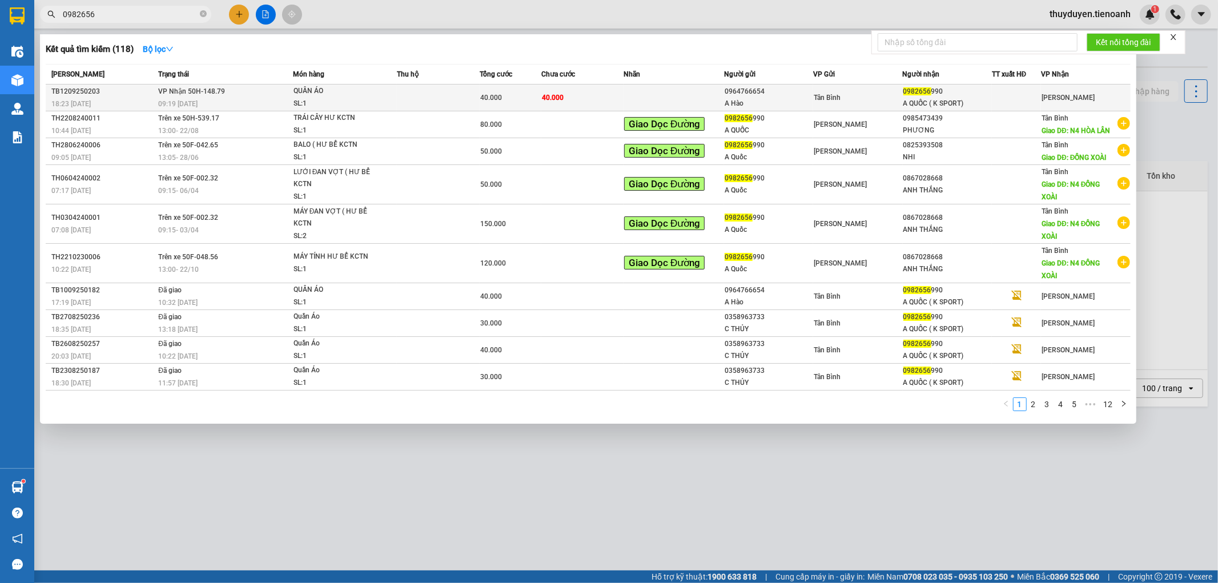
type input "0982656"
click at [976, 95] on div "0982656 990" at bounding box center [947, 92] width 88 height 12
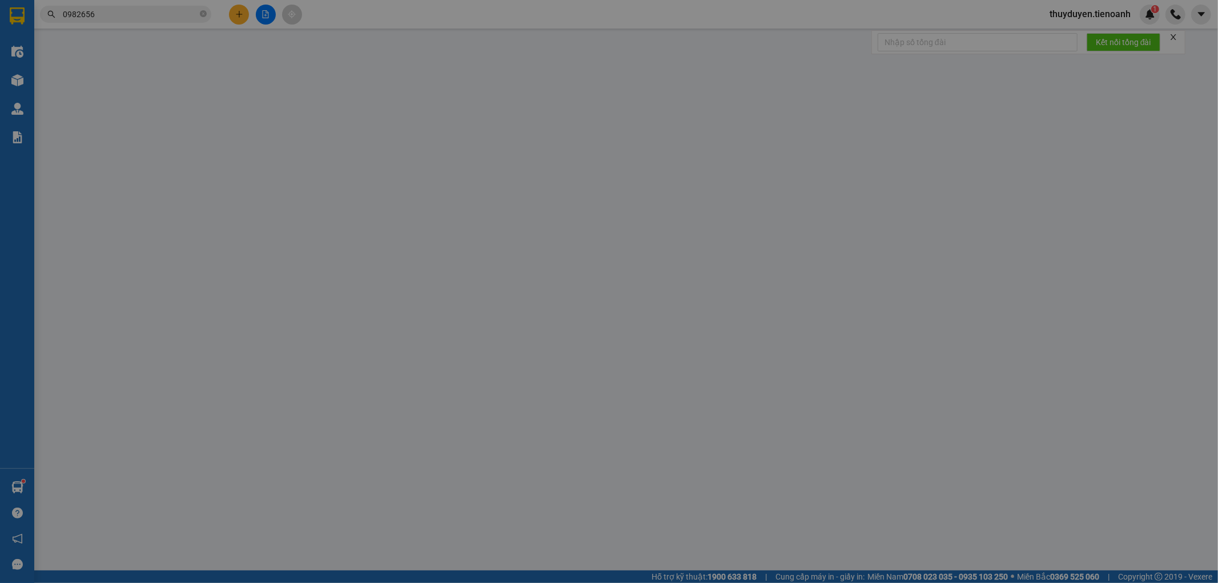
type input "0982656990"
type input "A QUỐC ( K SPORT)"
type input "123456789"
type input "0964766654"
type input "A Hào"
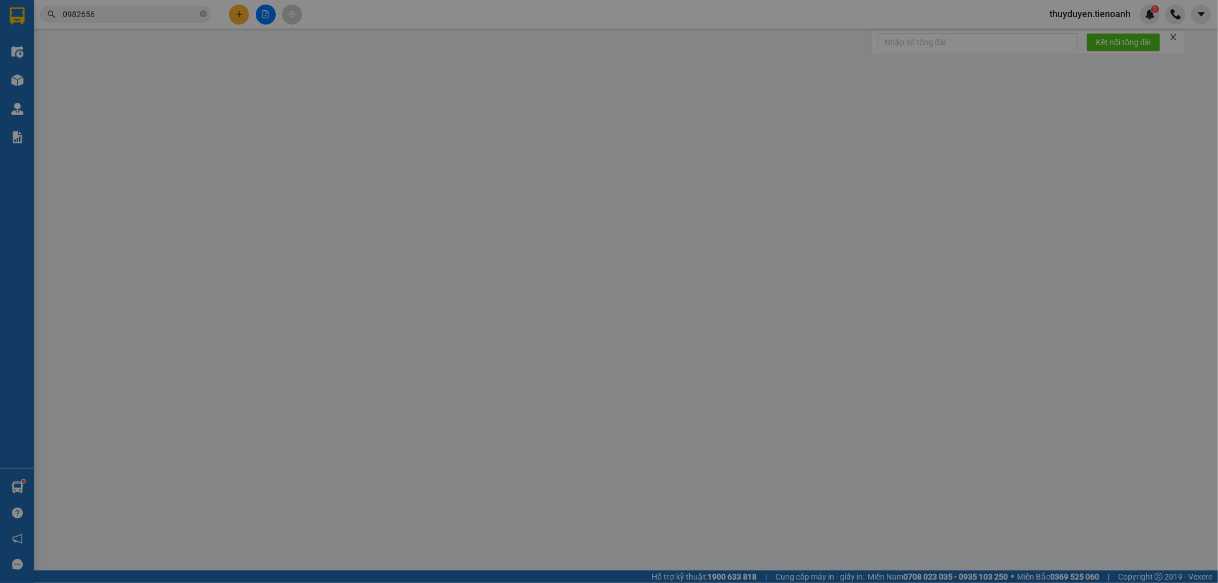
type input "40.000"
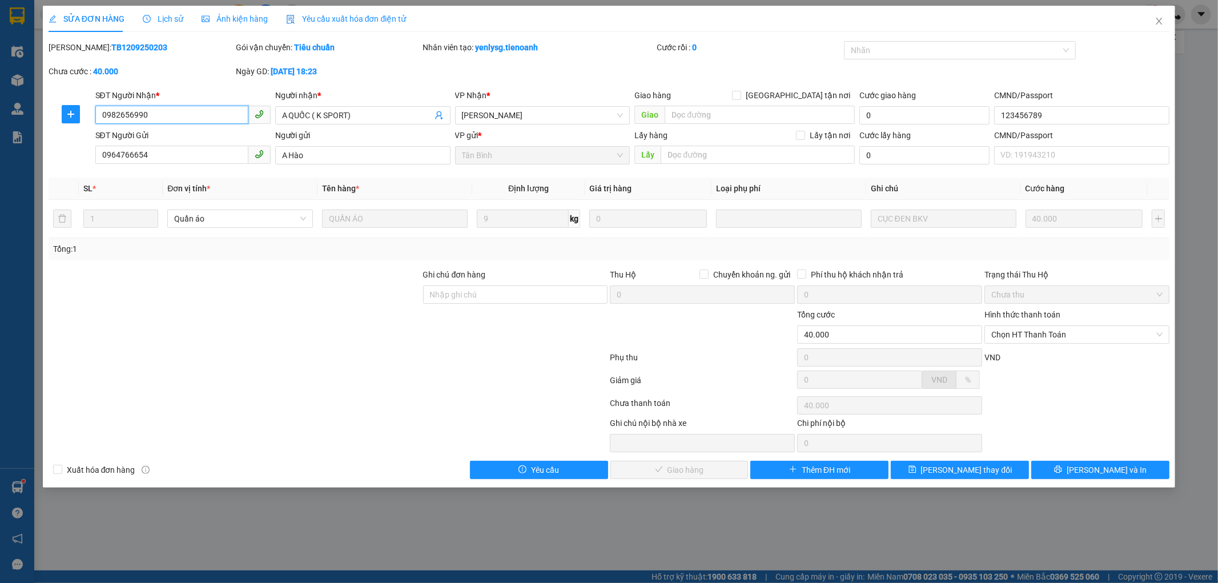
drag, startPoint x: 198, startPoint y: 118, endPoint x: 0, endPoint y: 136, distance: 198.4
click at [0, 136] on div "SỬA ĐƠN HÀNG Lịch sử Ảnh kiện hàng Yêu cầu xuất hóa đơn điện tử Total Paid Fee …" at bounding box center [609, 291] width 1218 height 583
click at [1063, 337] on span "Chọn HT Thanh Toán" at bounding box center [1076, 334] width 171 height 17
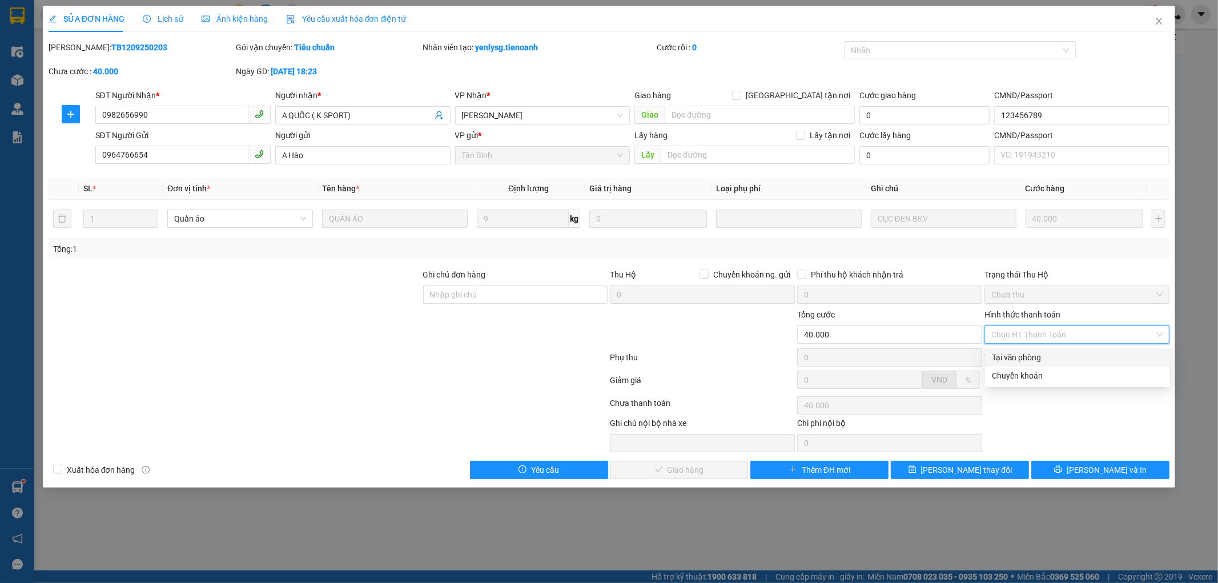
click at [1042, 352] on div "Tại văn phòng" at bounding box center [1077, 357] width 171 height 13
type input "0"
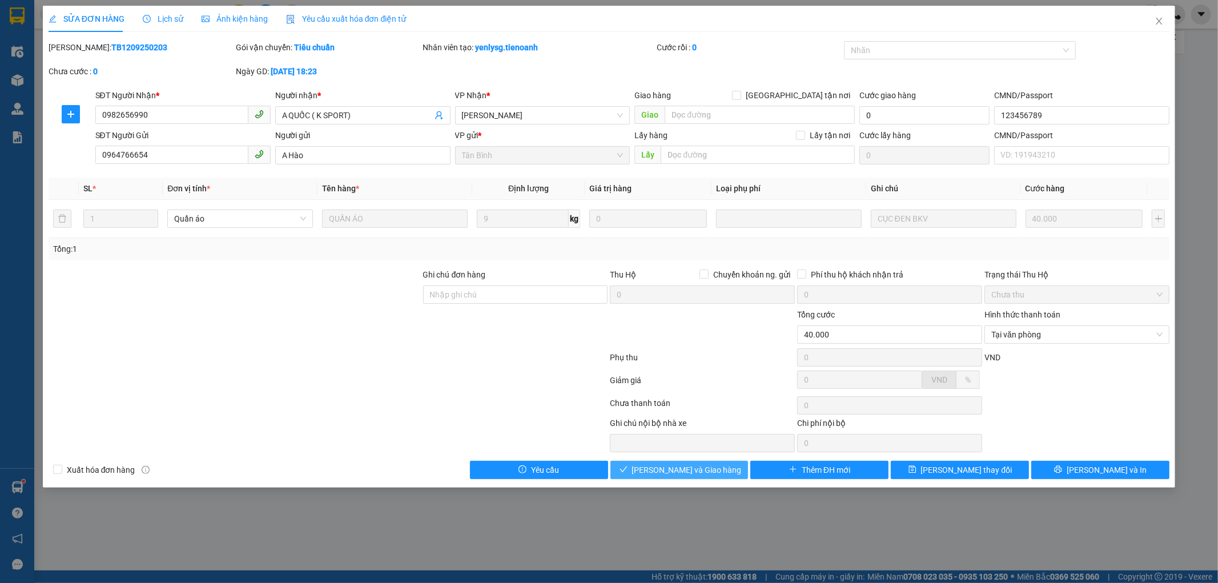
click at [659, 475] on span "Lưu và Giao hàng" at bounding box center [687, 470] width 110 height 13
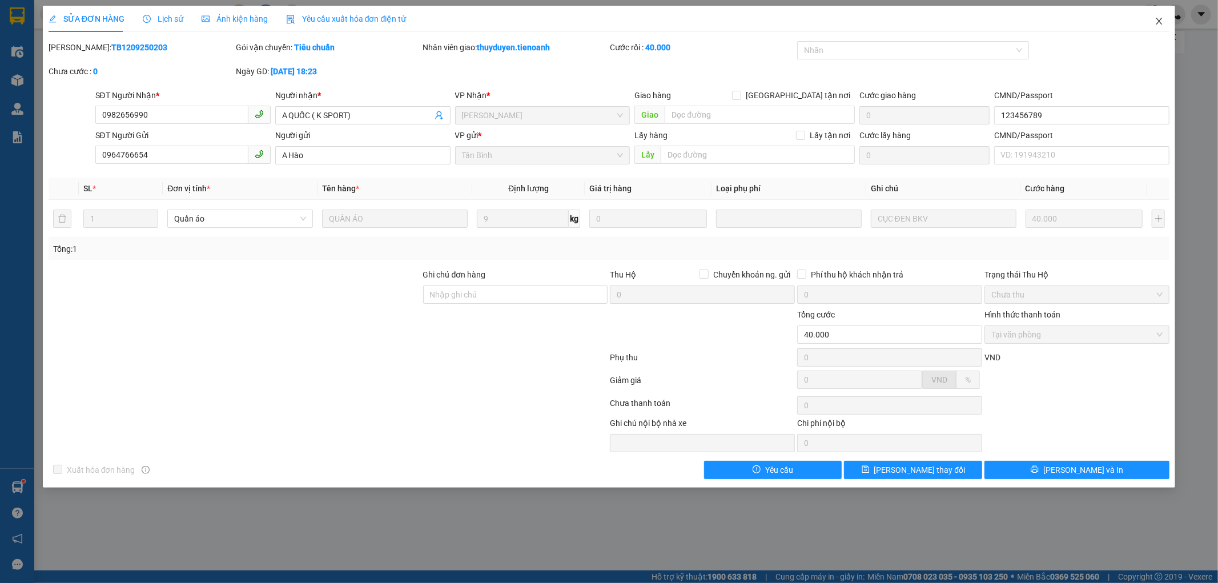
click at [1154, 20] on span "Close" at bounding box center [1159, 22] width 32 height 32
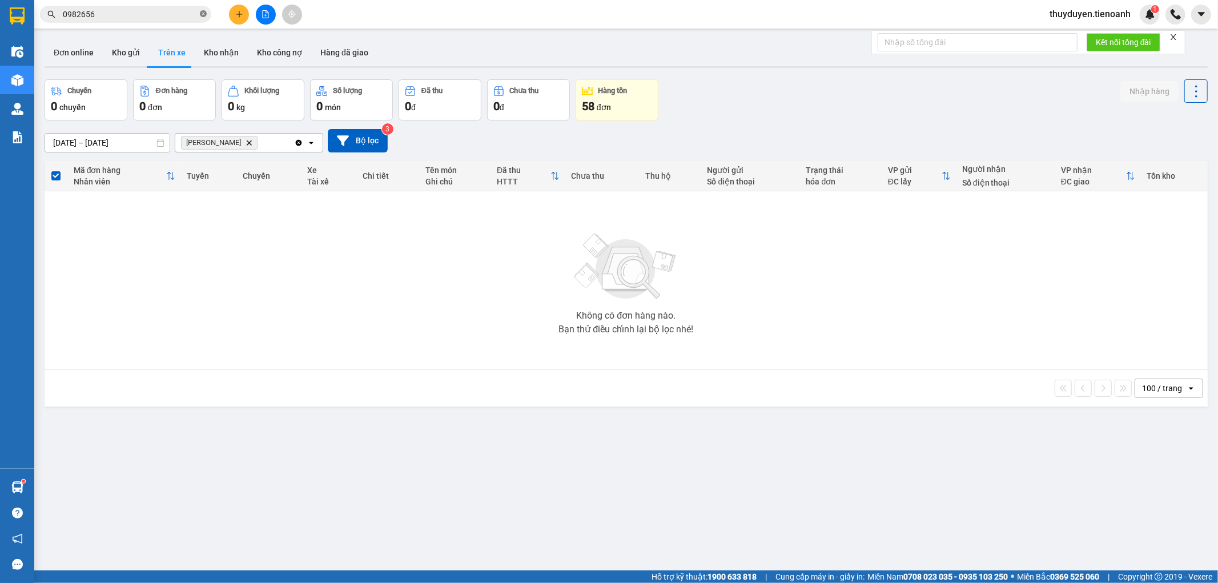
click at [203, 15] on icon "close-circle" at bounding box center [203, 13] width 7 height 7
click at [215, 52] on button "Kho nhận" at bounding box center [221, 52] width 53 height 27
type input "[DATE] – [DATE]"
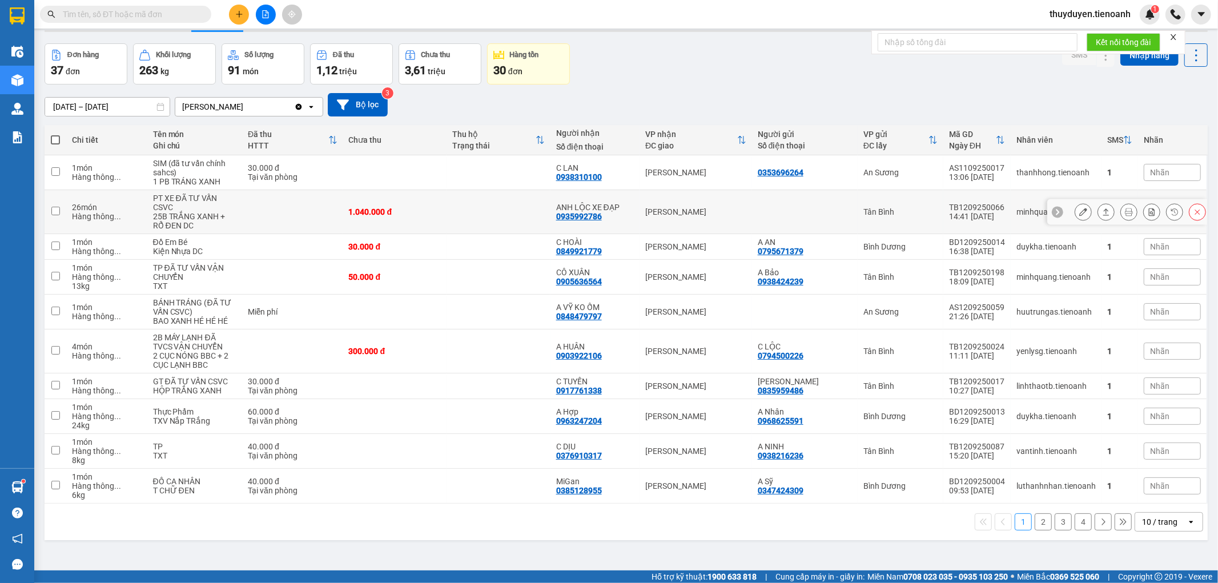
scroll to position [53, 0]
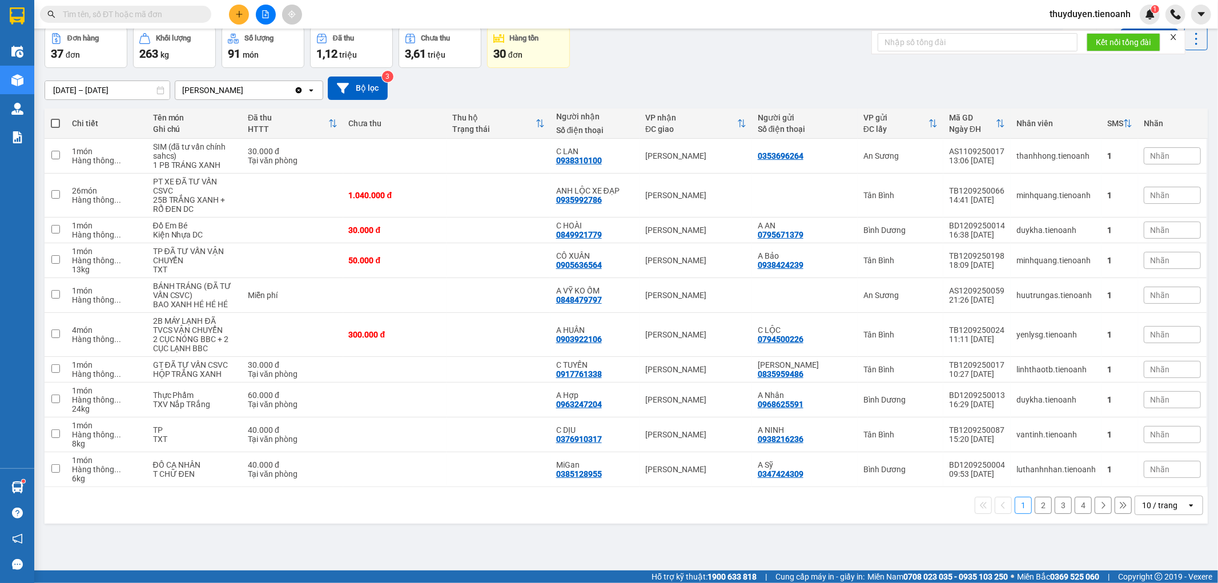
click at [1161, 501] on div "10 / trang" at bounding box center [1159, 505] width 35 height 11
click at [1152, 476] on span "100 / trang" at bounding box center [1154, 481] width 41 height 11
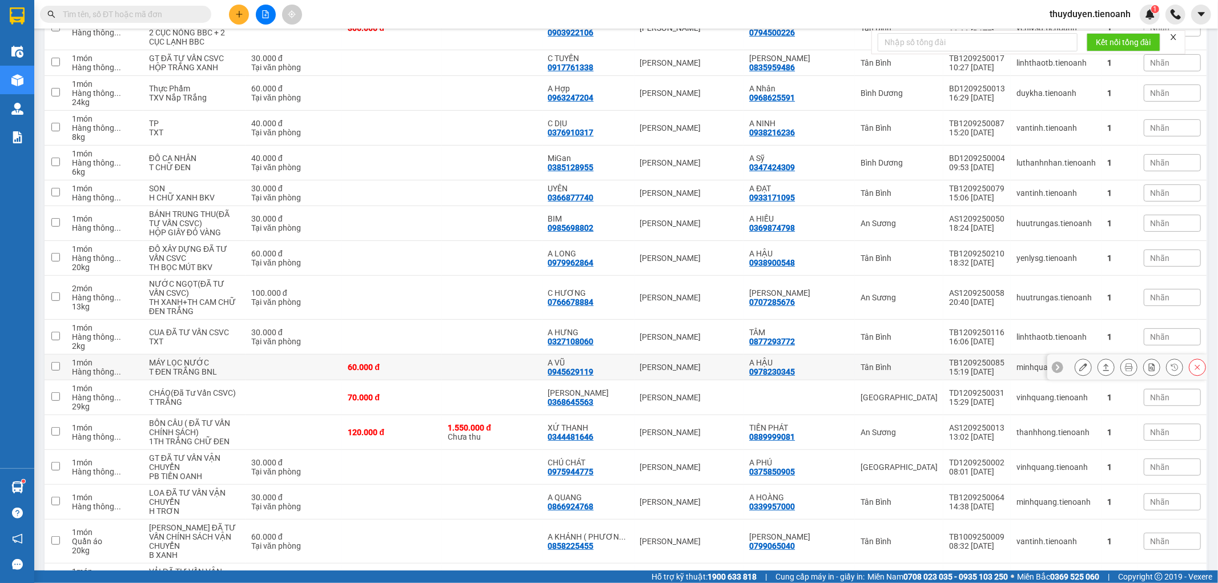
scroll to position [369, 0]
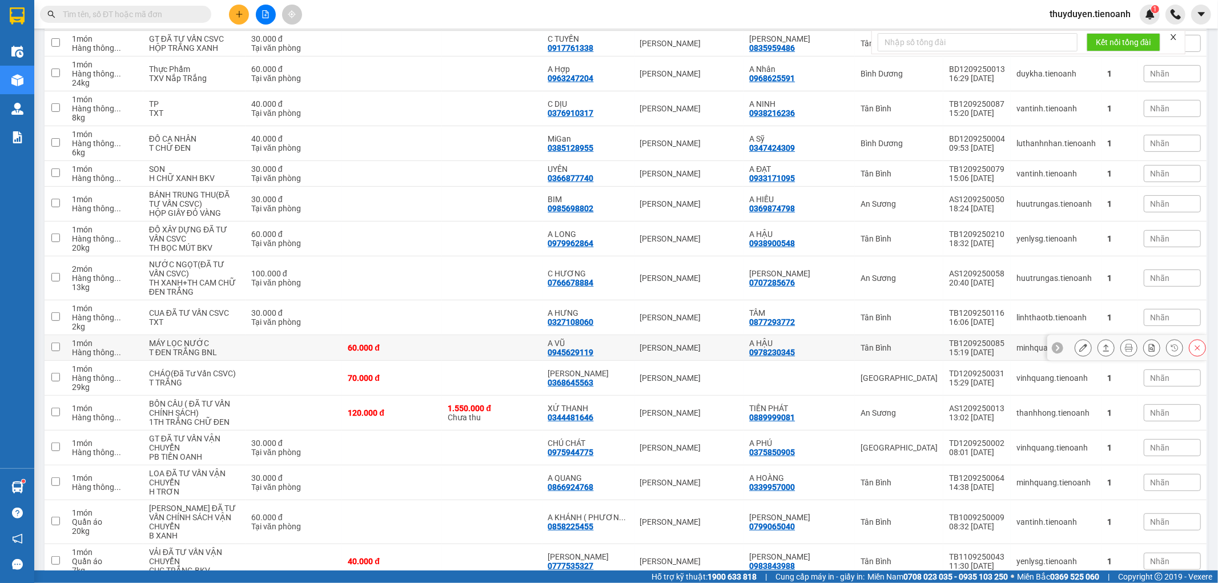
click at [1102, 352] on icon at bounding box center [1106, 348] width 8 height 8
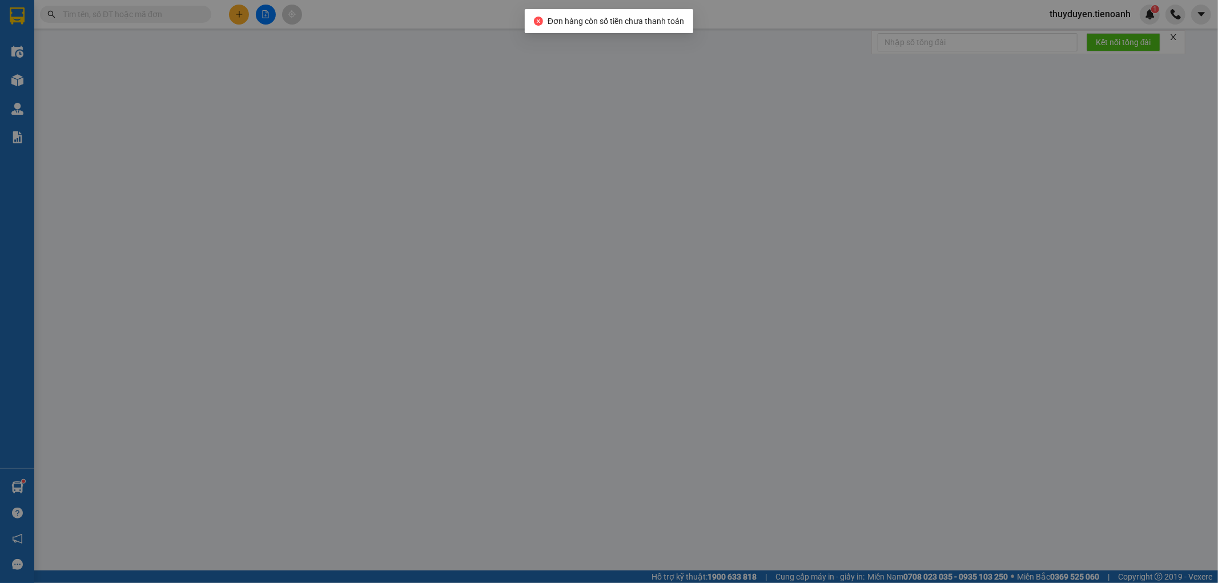
type input "0945629119"
type input "A VŨ"
type input "241115167"
type input "0978230345"
type input "A HẬU"
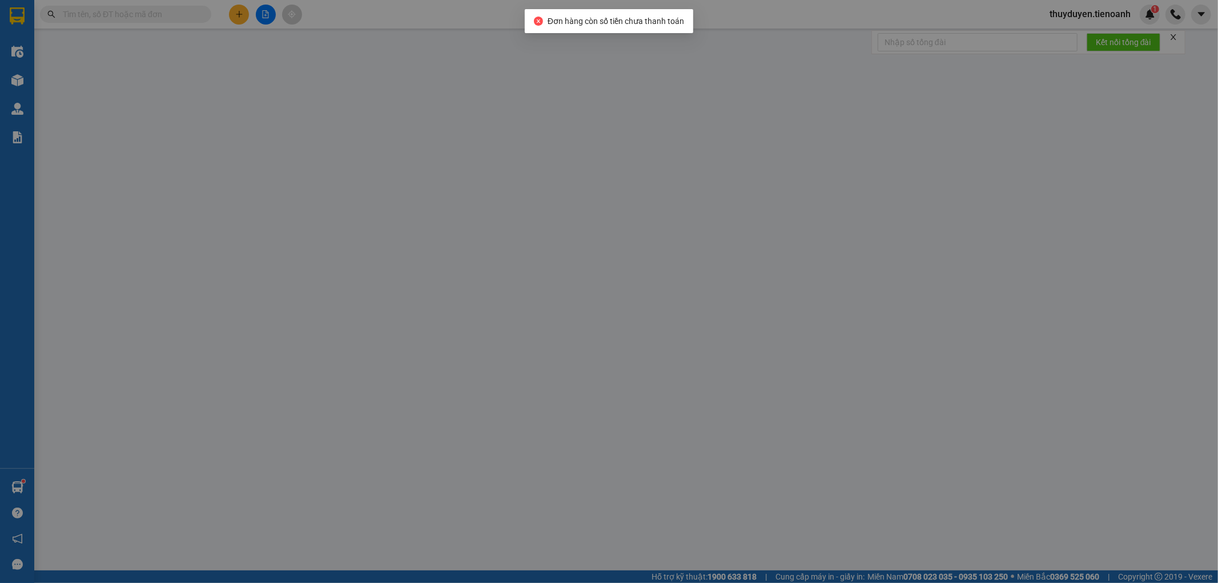
type input "60.000"
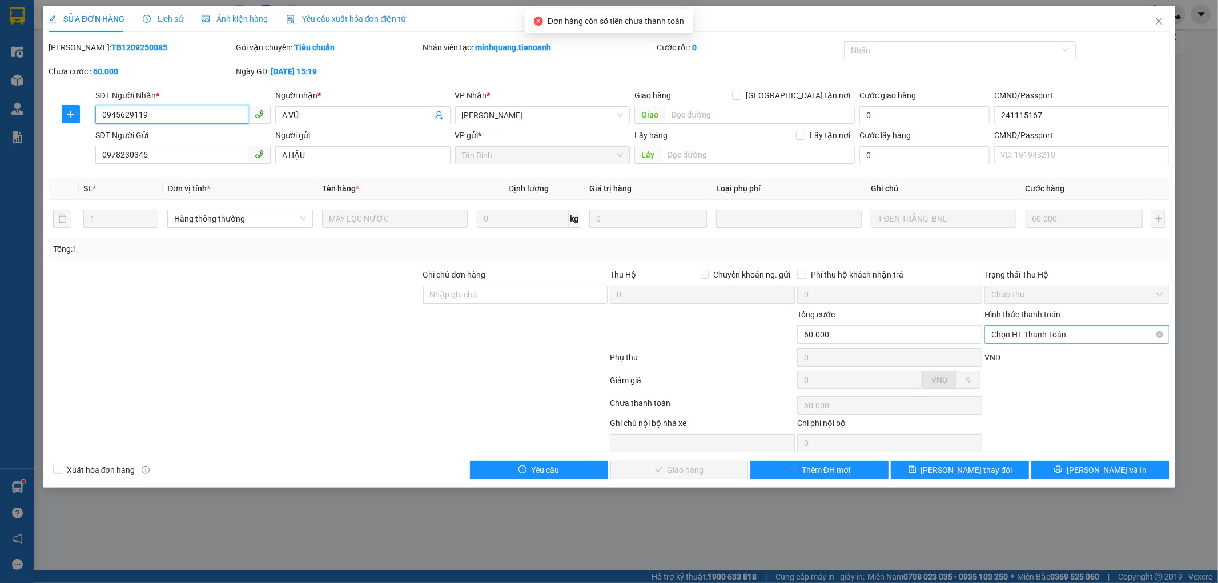
click at [1084, 333] on span "Chọn HT Thanh Toán" at bounding box center [1076, 334] width 171 height 17
drag, startPoint x: 1071, startPoint y: 352, endPoint x: 1054, endPoint y: 360, distance: 18.4
click at [1070, 352] on div "Tại văn phòng" at bounding box center [1077, 357] width 171 height 13
type input "0"
click at [703, 465] on span "Lưu và Giao hàng" at bounding box center [687, 470] width 110 height 13
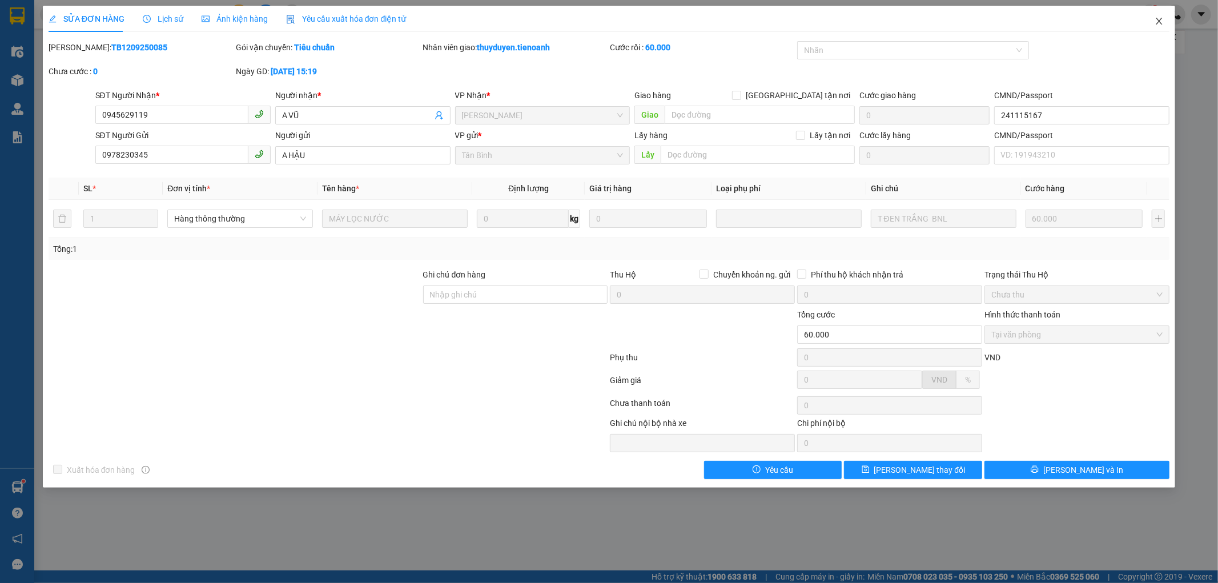
click at [1157, 19] on icon "close" at bounding box center [1159, 21] width 6 height 7
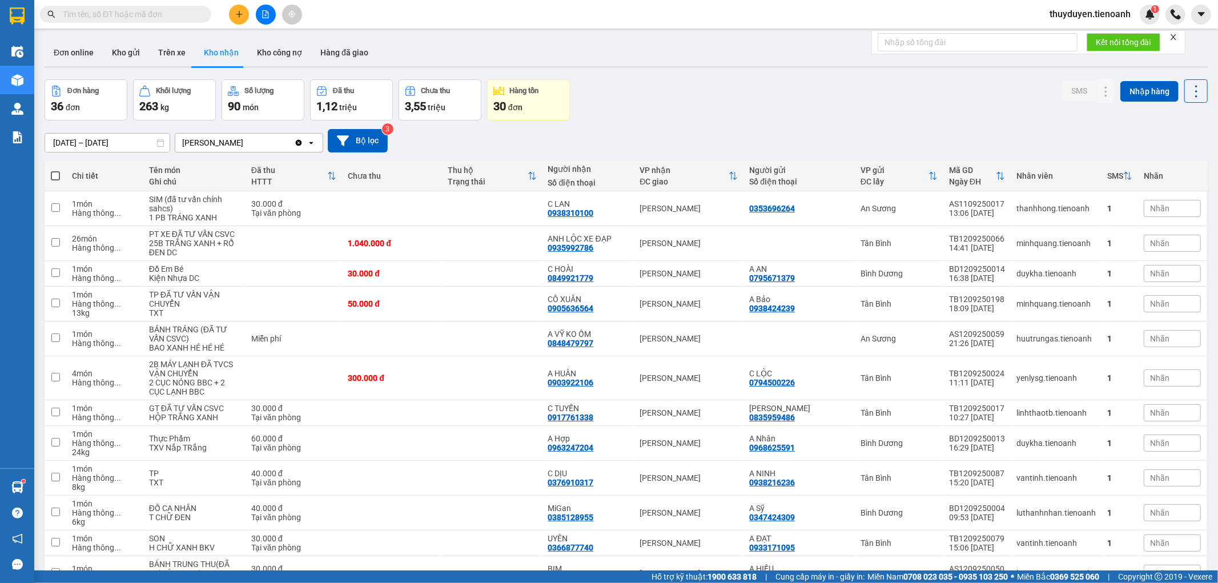
click at [139, 15] on input "text" at bounding box center [130, 14] width 135 height 13
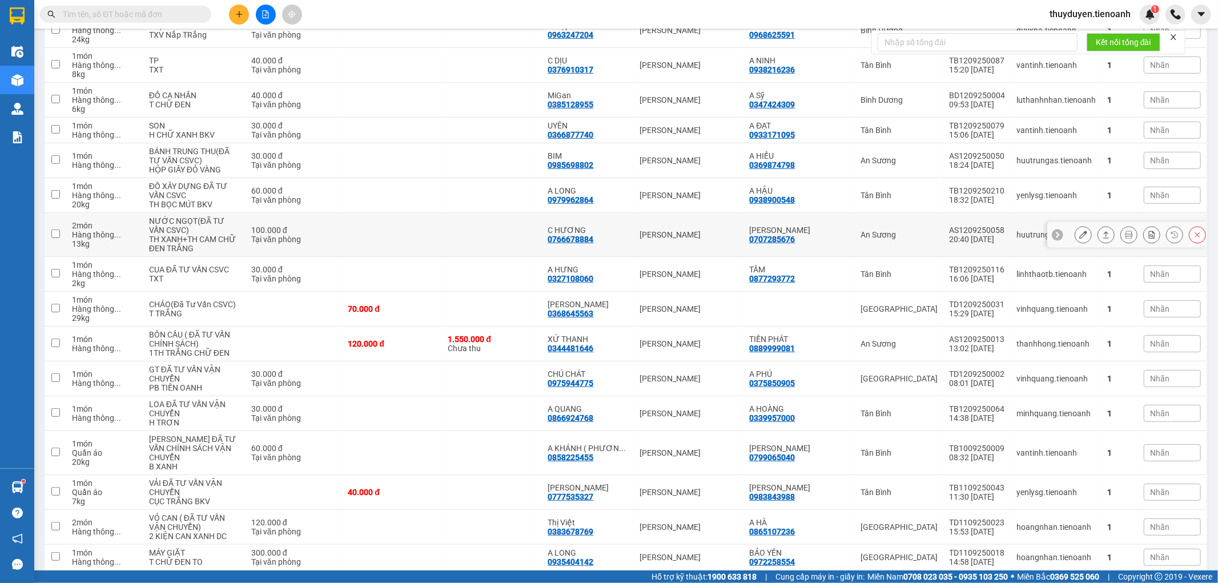
scroll to position [444, 0]
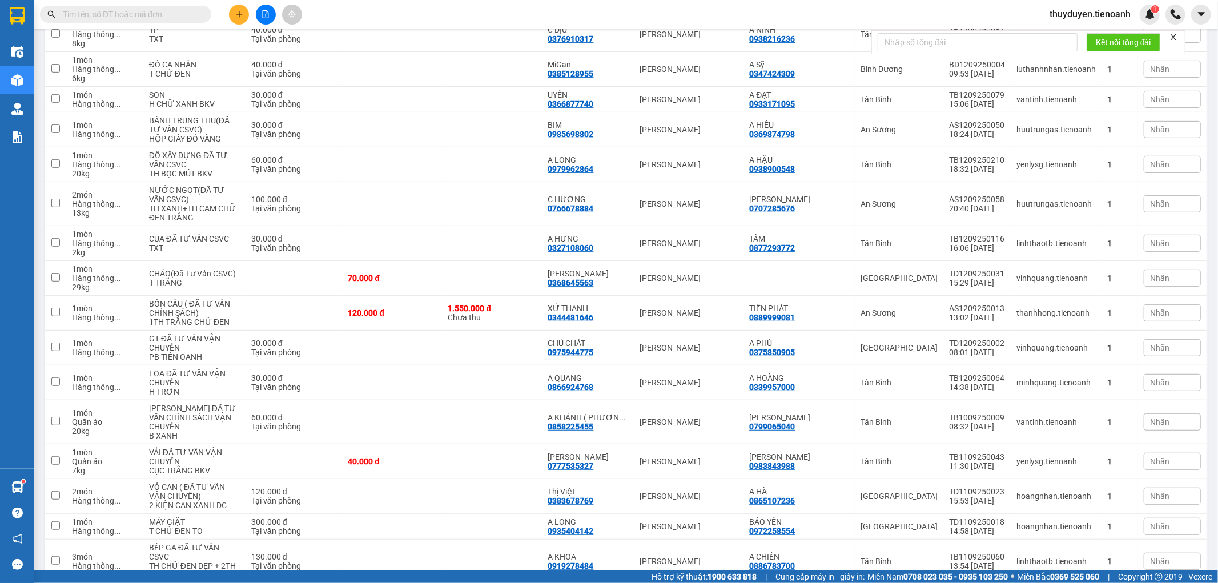
click at [164, 14] on input "text" at bounding box center [130, 14] width 135 height 13
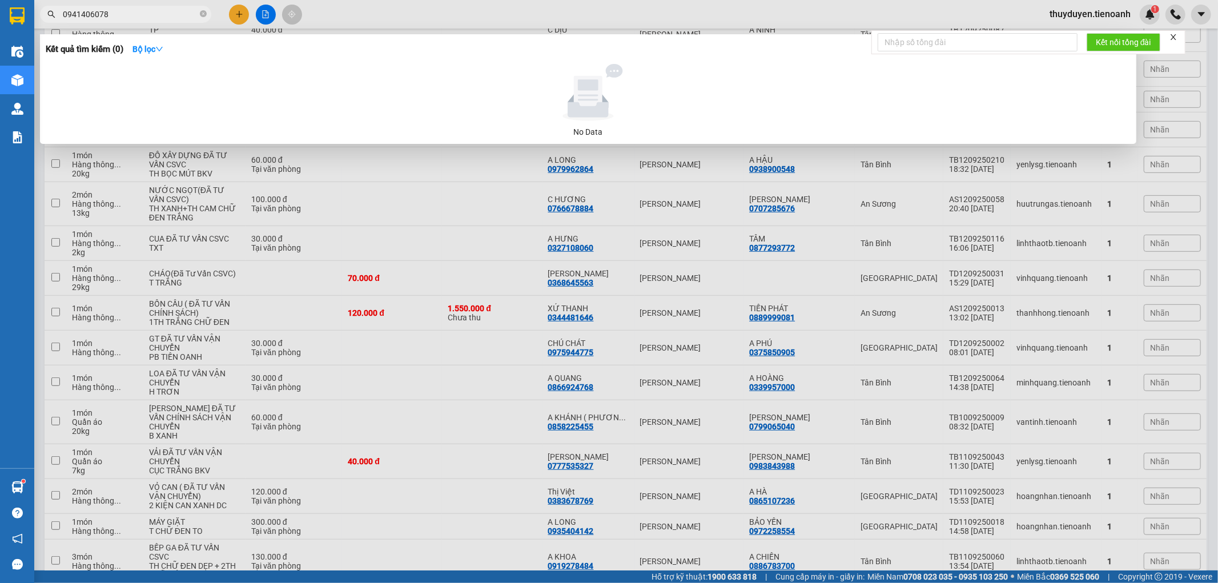
type input "0941406078"
click at [453, 490] on div at bounding box center [609, 291] width 1218 height 583
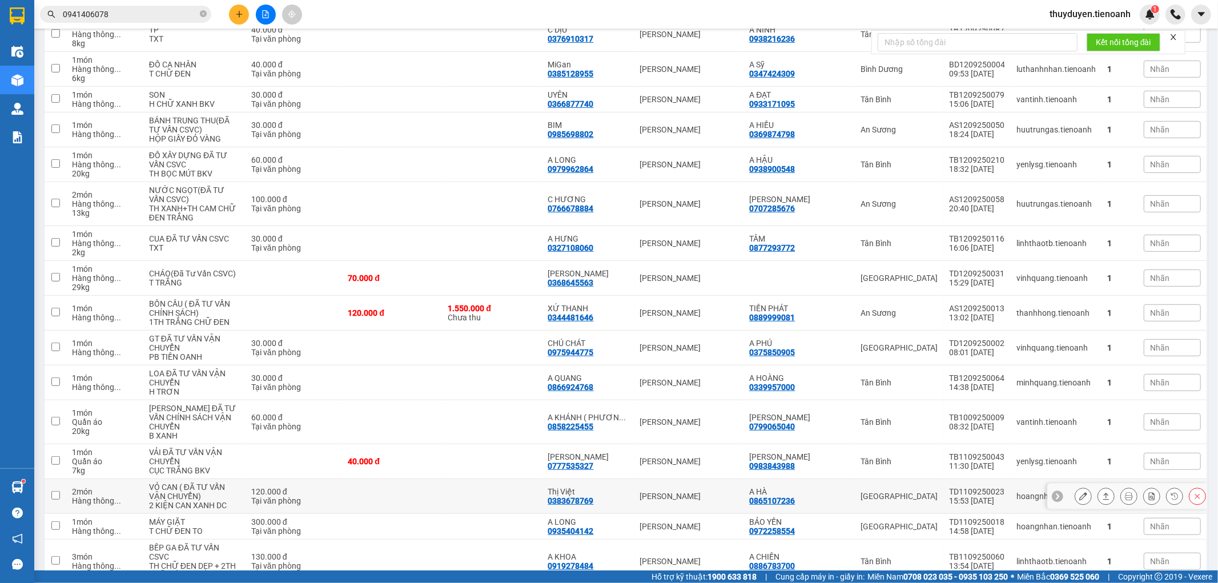
click at [453, 490] on td at bounding box center [492, 496] width 100 height 35
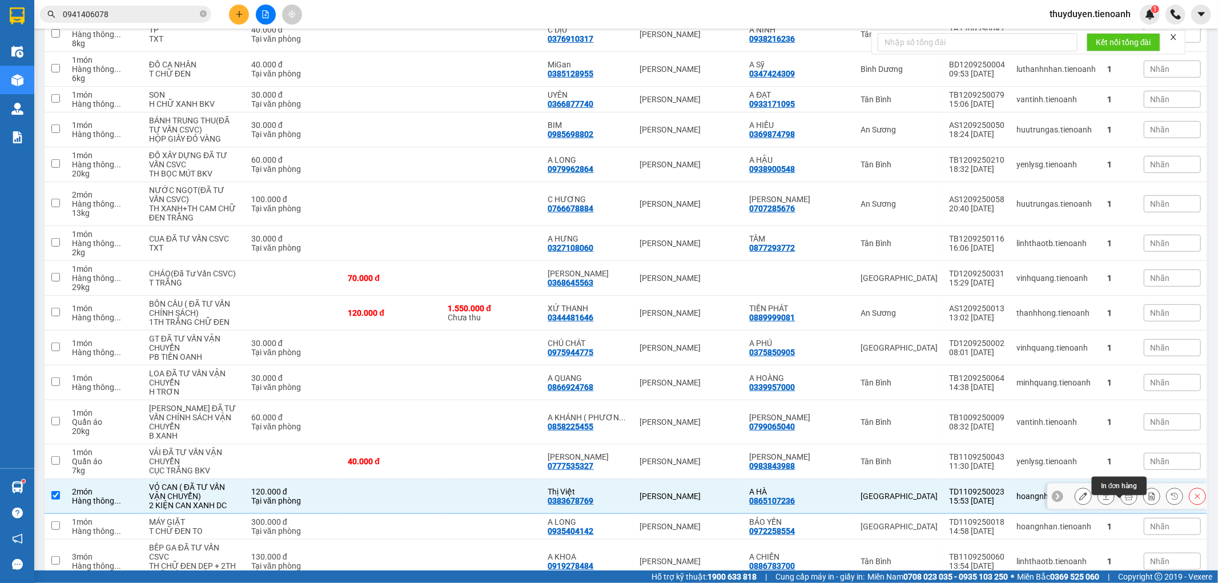
click at [1102, 500] on icon at bounding box center [1106, 496] width 8 height 8
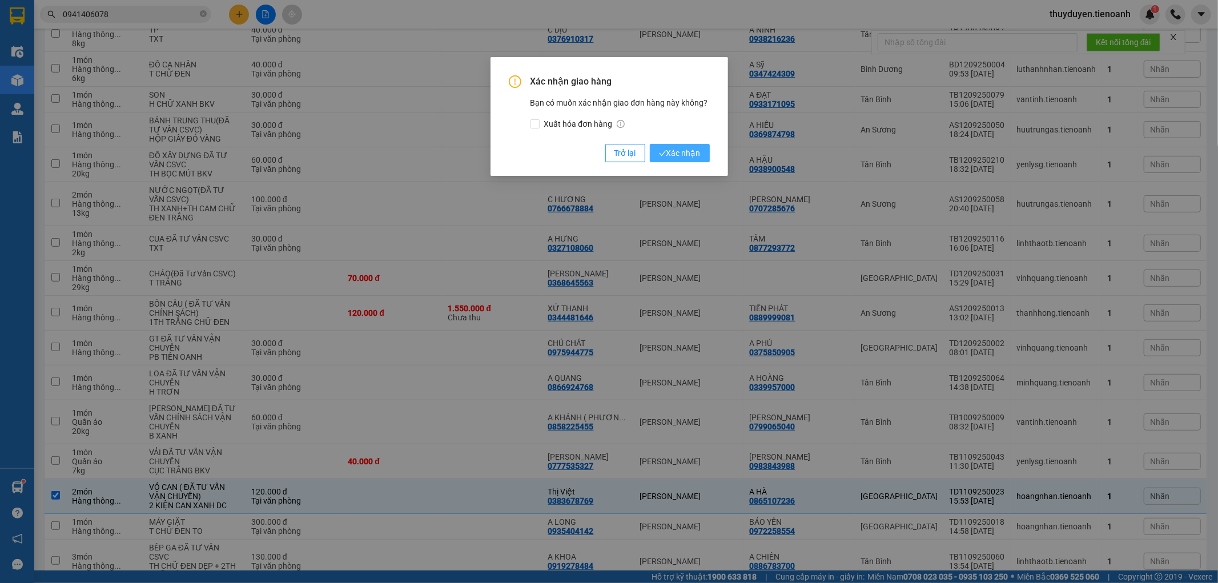
click at [678, 151] on span "Xác nhận" at bounding box center [680, 153] width 42 height 13
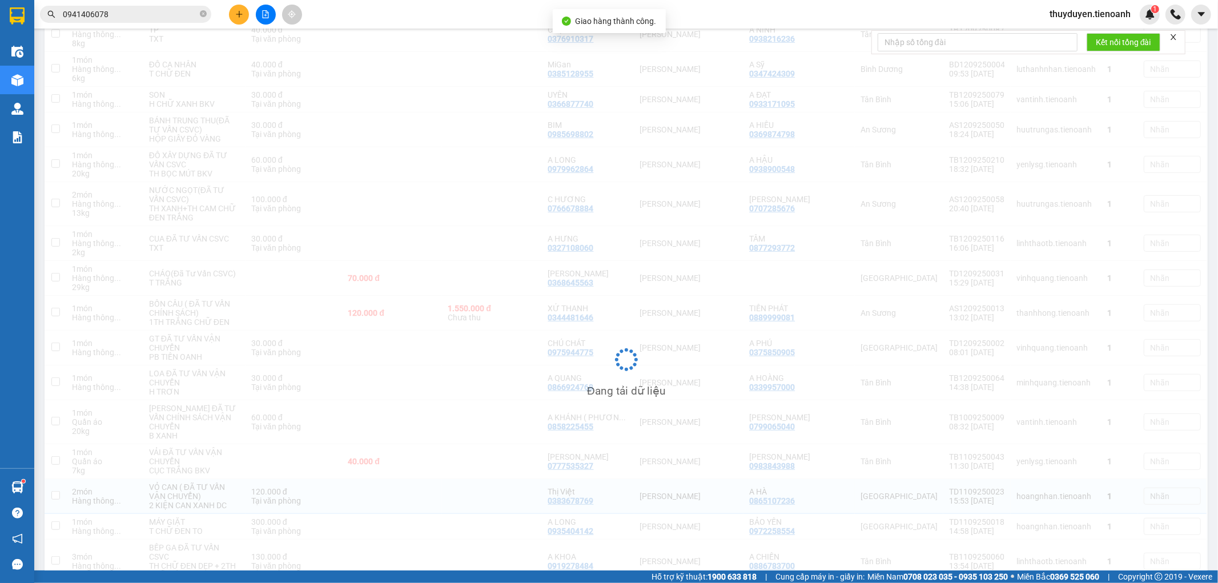
checkbox input "false"
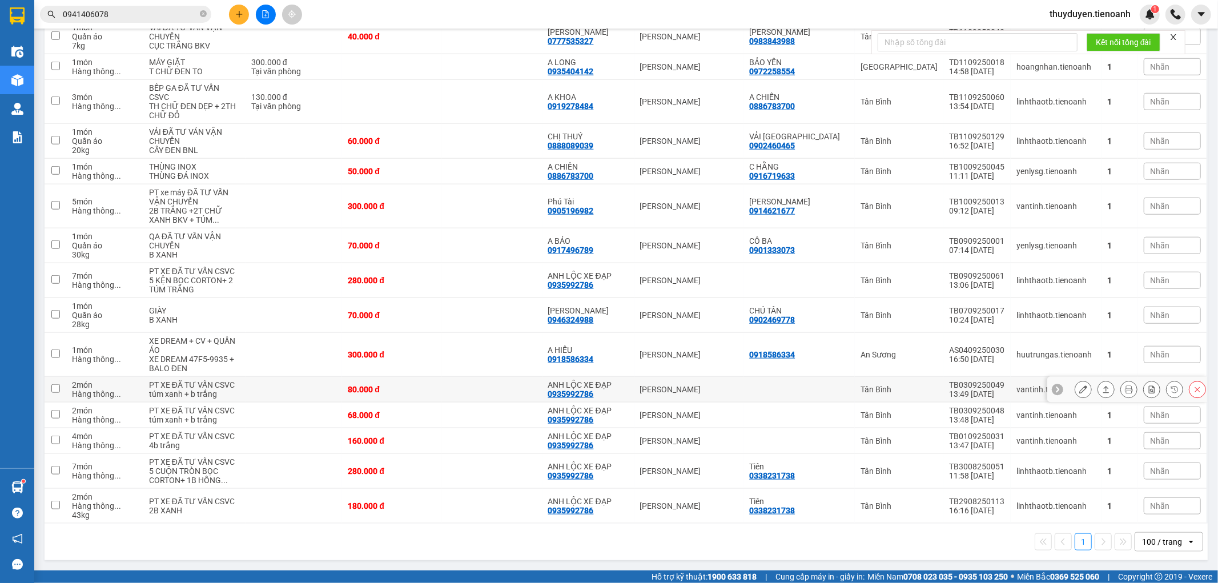
scroll to position [926, 0]
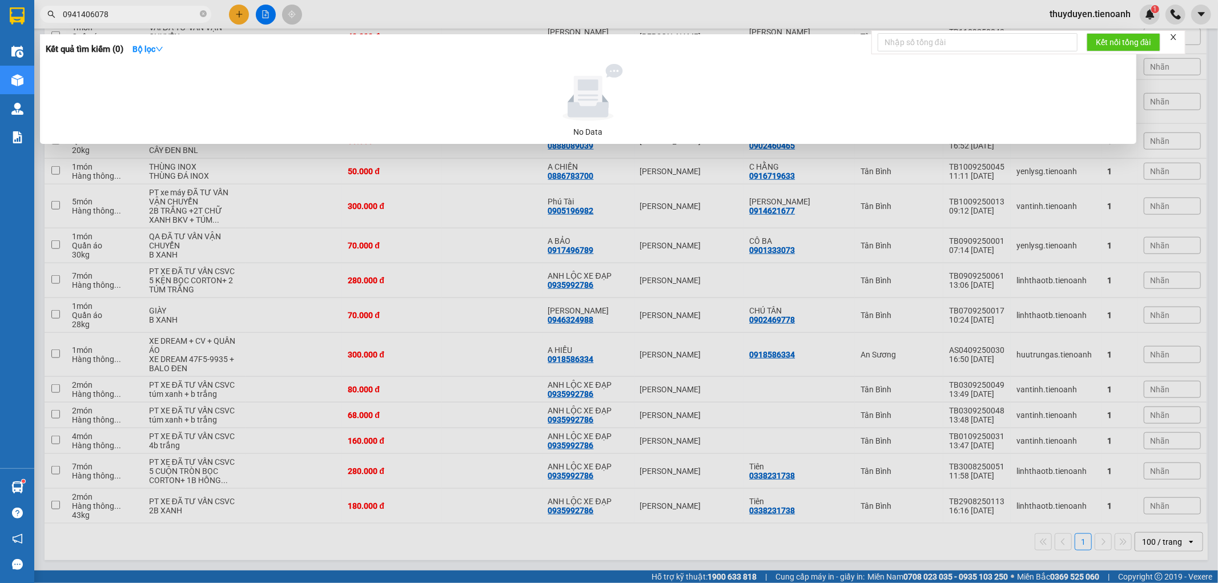
drag, startPoint x: 160, startPoint y: 16, endPoint x: 0, endPoint y: -77, distance: 185.0
click at [0, 0] on html "Kết quả tìm kiếm ( 0 ) Bộ lọc No Data 0941406078 thuyduyen.tienoanh 1 Điều hành…" at bounding box center [609, 291] width 1218 height 583
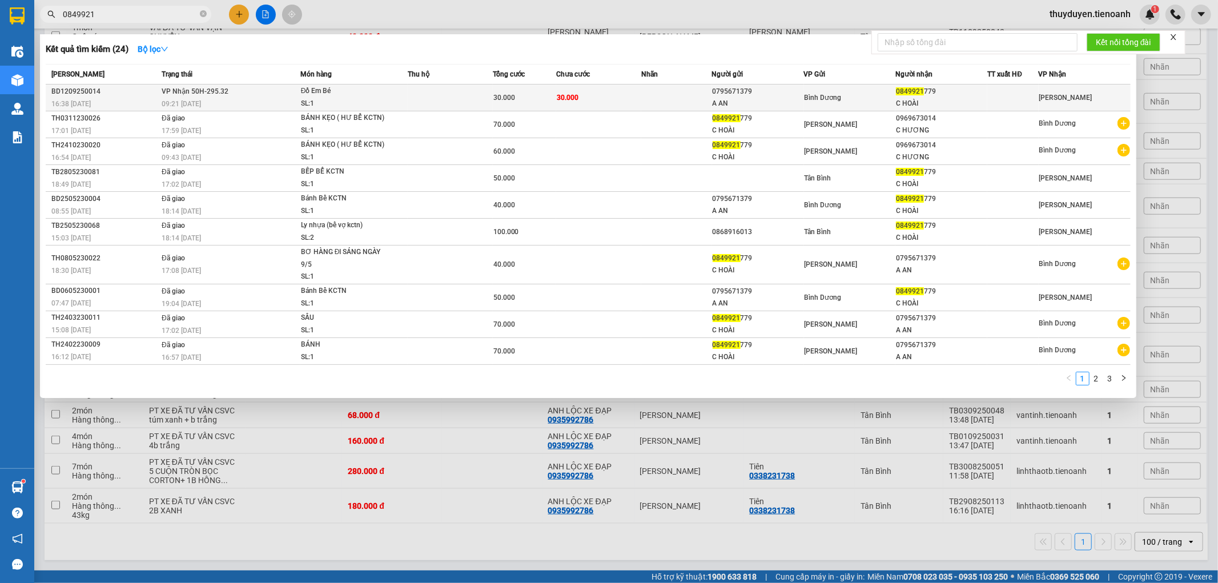
type input "0849921"
click at [373, 101] on div "SL: 1" at bounding box center [344, 104] width 86 height 13
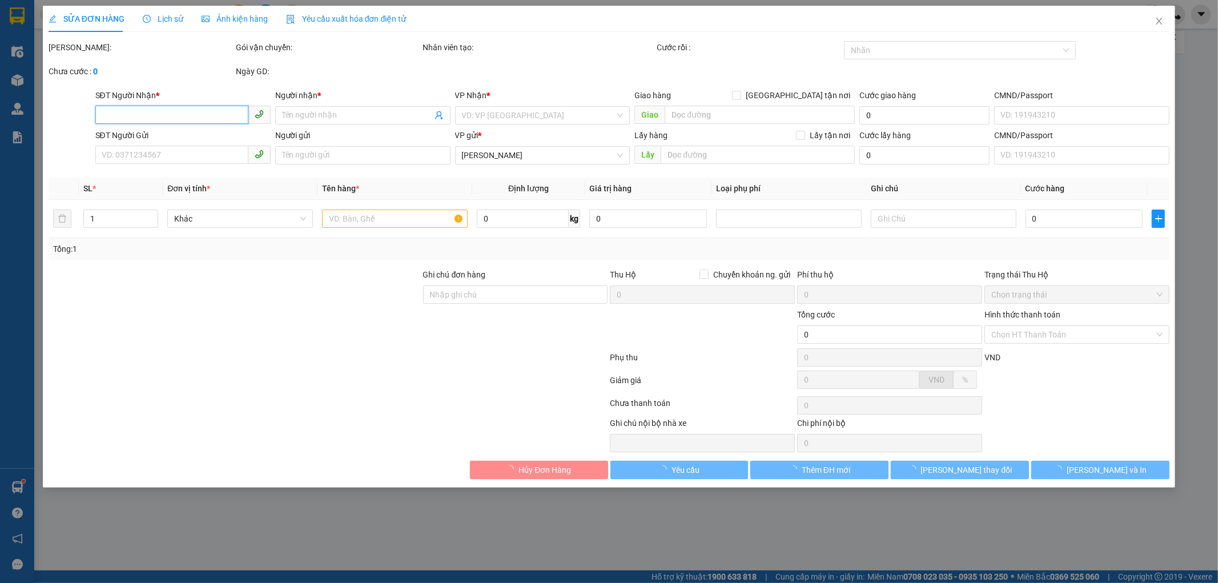
type input "0849921779"
type input "C HOÀI"
type input "245236227"
type input "0795671379"
type input "A AN"
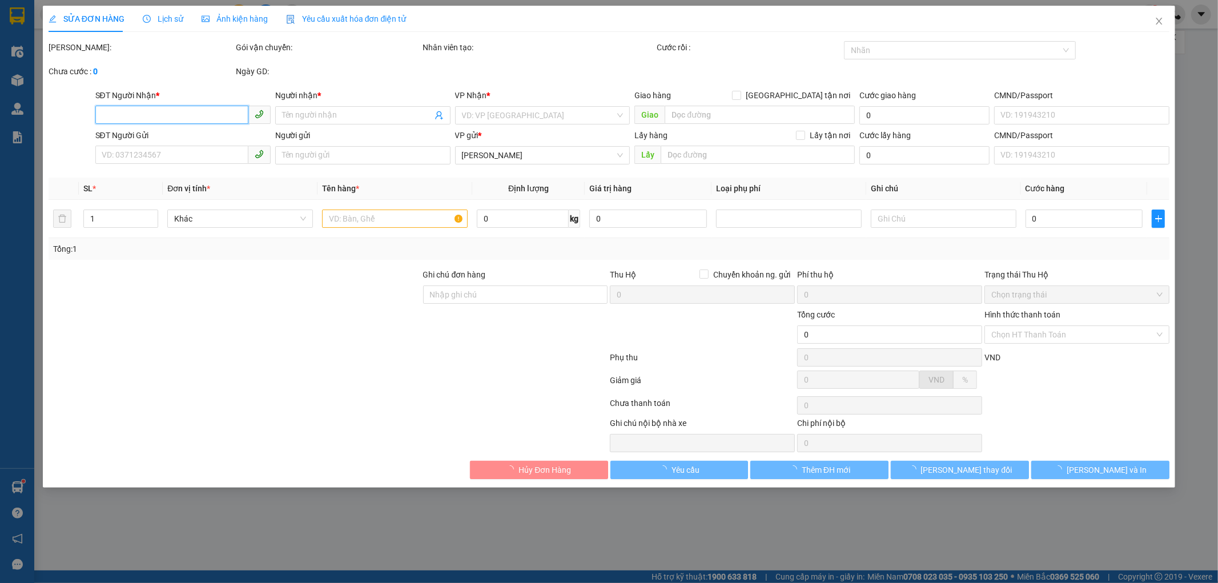
type input "241425449"
type input "30.000"
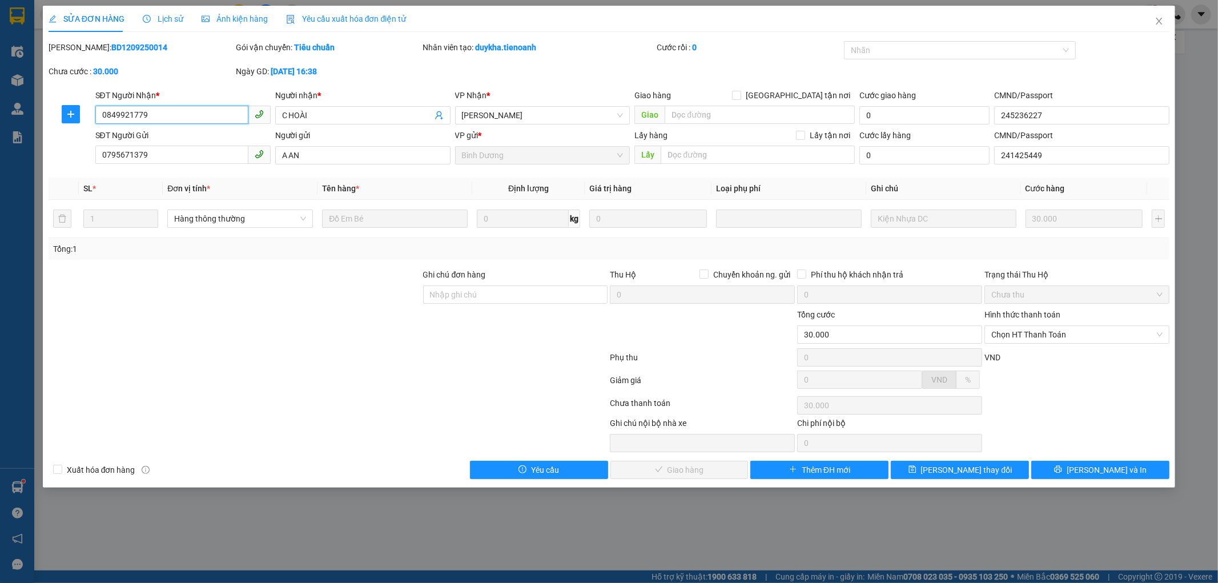
drag, startPoint x: 204, startPoint y: 116, endPoint x: 0, endPoint y: 116, distance: 204.4
click at [0, 116] on div "SỬA ĐƠN HÀNG Lịch sử Ảnh kiện hàng Yêu cầu xuất hóa đơn điện tử Total Paid Fee …" at bounding box center [609, 291] width 1218 height 583
click at [1054, 334] on span "Chọn HT Thanh Toán" at bounding box center [1076, 334] width 171 height 17
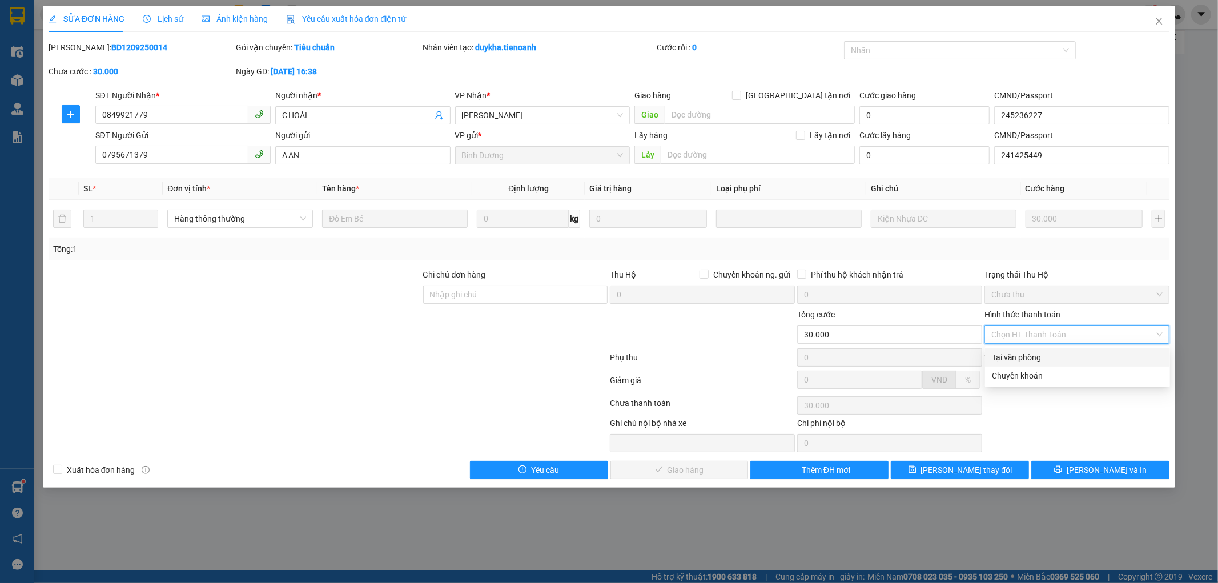
click at [1047, 355] on div "Tại văn phòng" at bounding box center [1077, 357] width 171 height 13
type input "0"
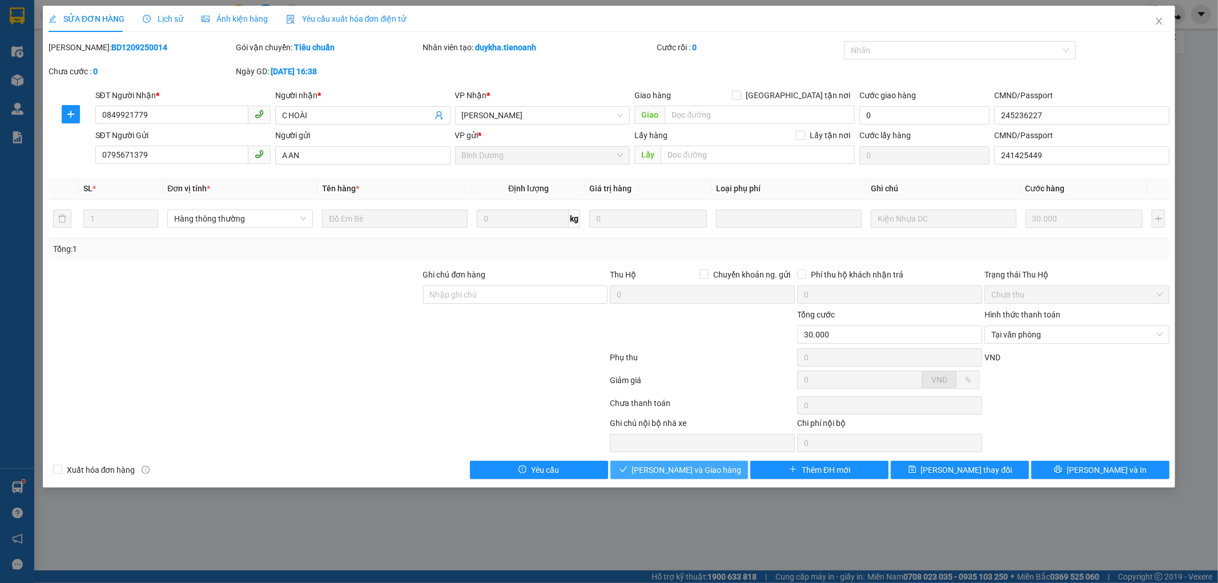
click at [628, 467] on icon "check" at bounding box center [624, 469] width 8 height 8
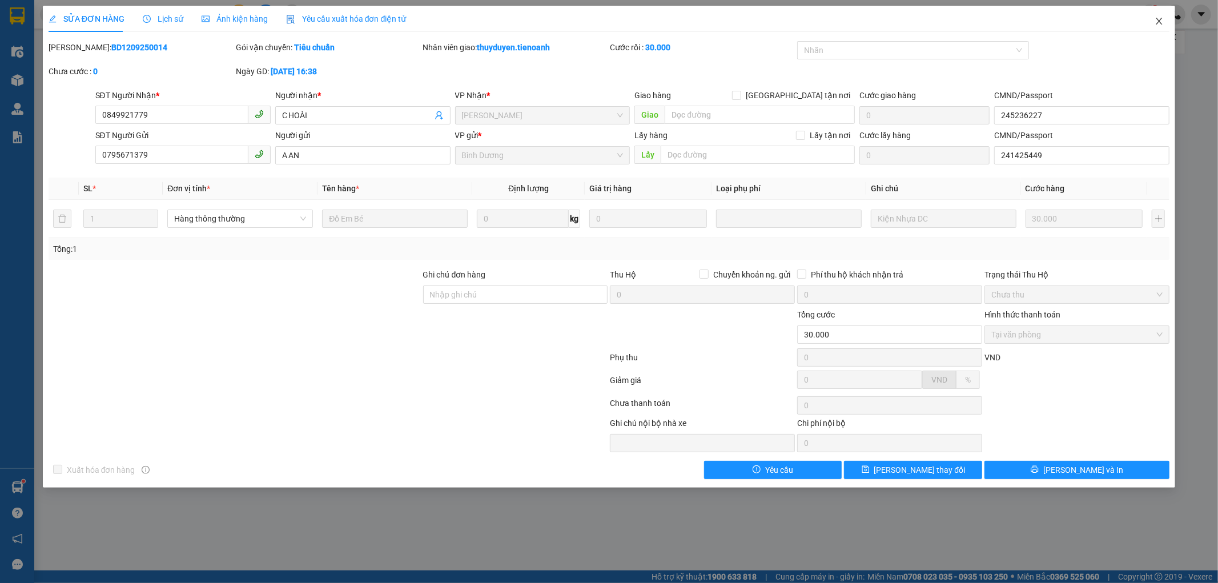
click at [1161, 20] on icon "close" at bounding box center [1159, 21] width 9 height 9
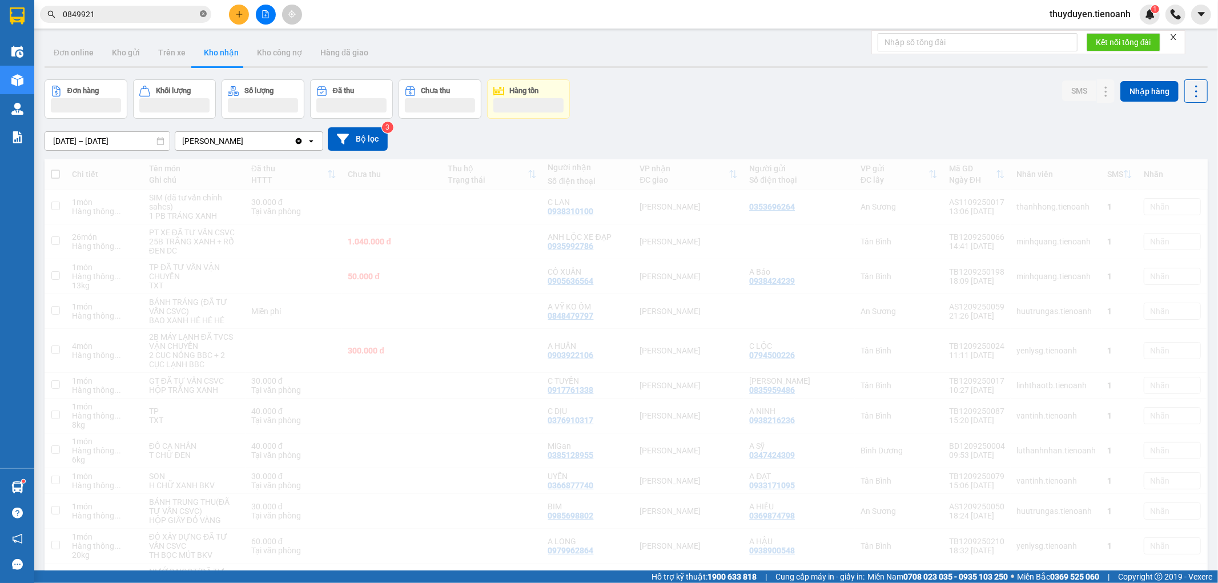
click at [201, 14] on icon "close-circle" at bounding box center [203, 13] width 7 height 7
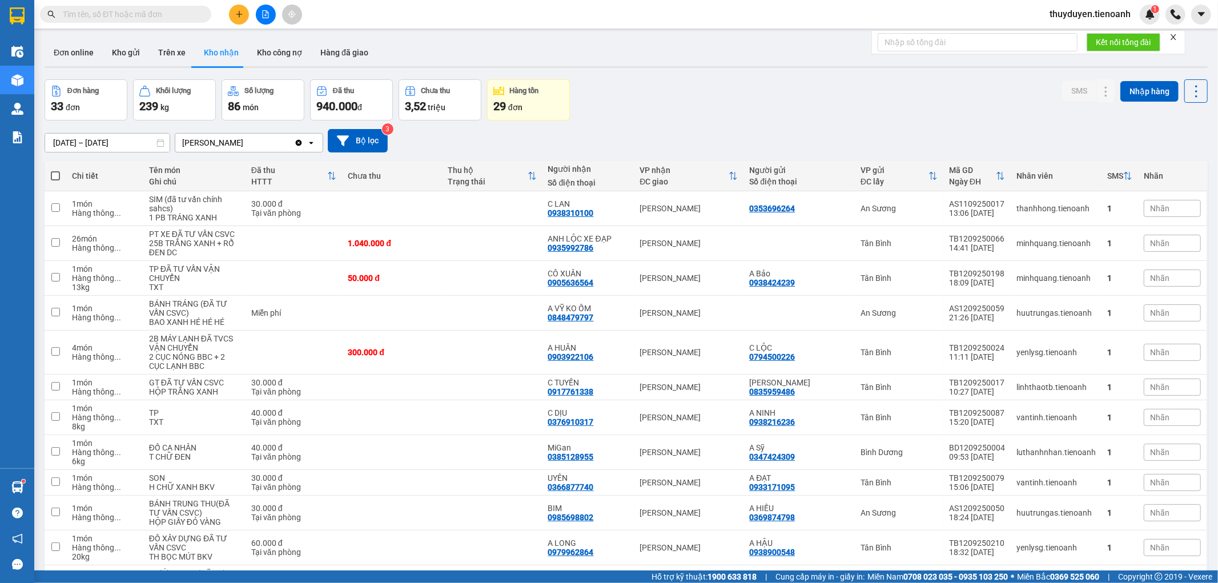
paste input "0909018864"
type input "0909018864"
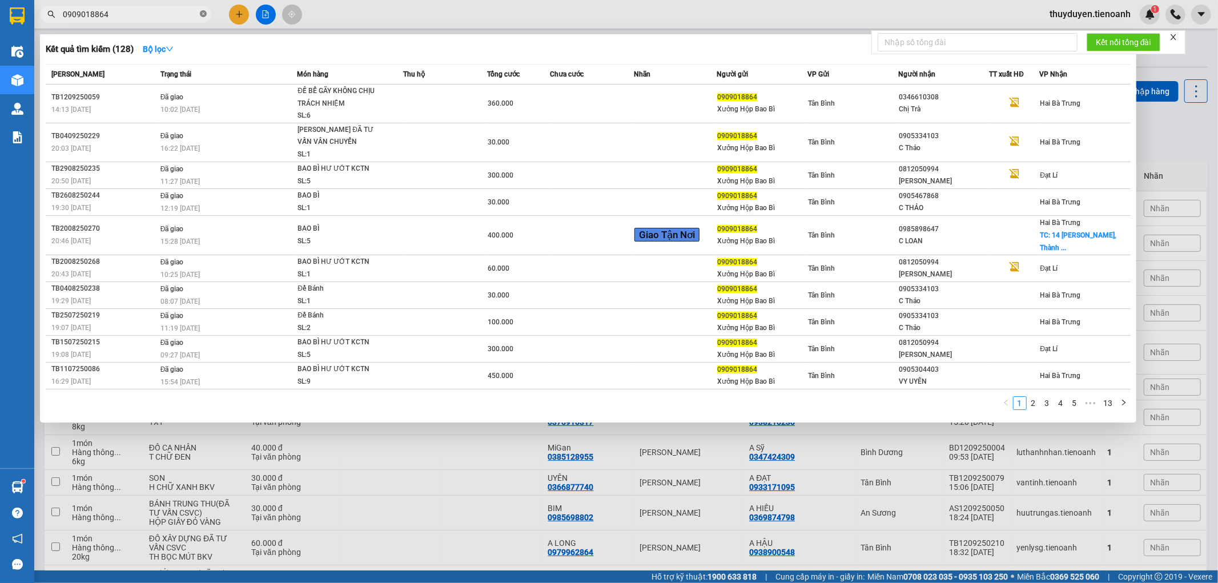
click at [200, 12] on icon "close-circle" at bounding box center [203, 13] width 7 height 7
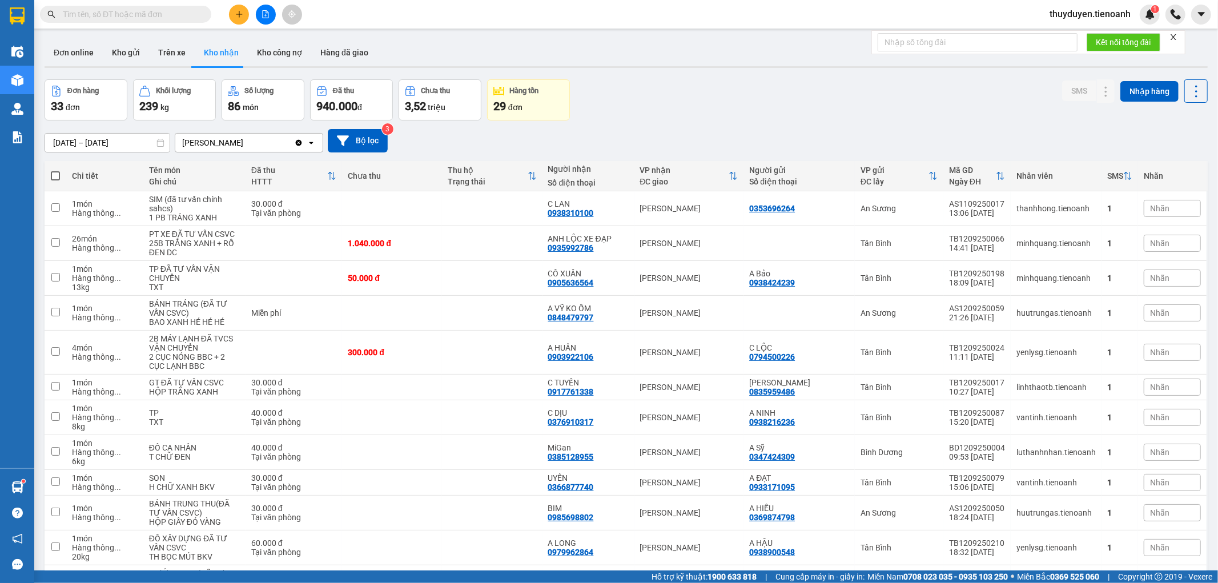
paste input "0909018864"
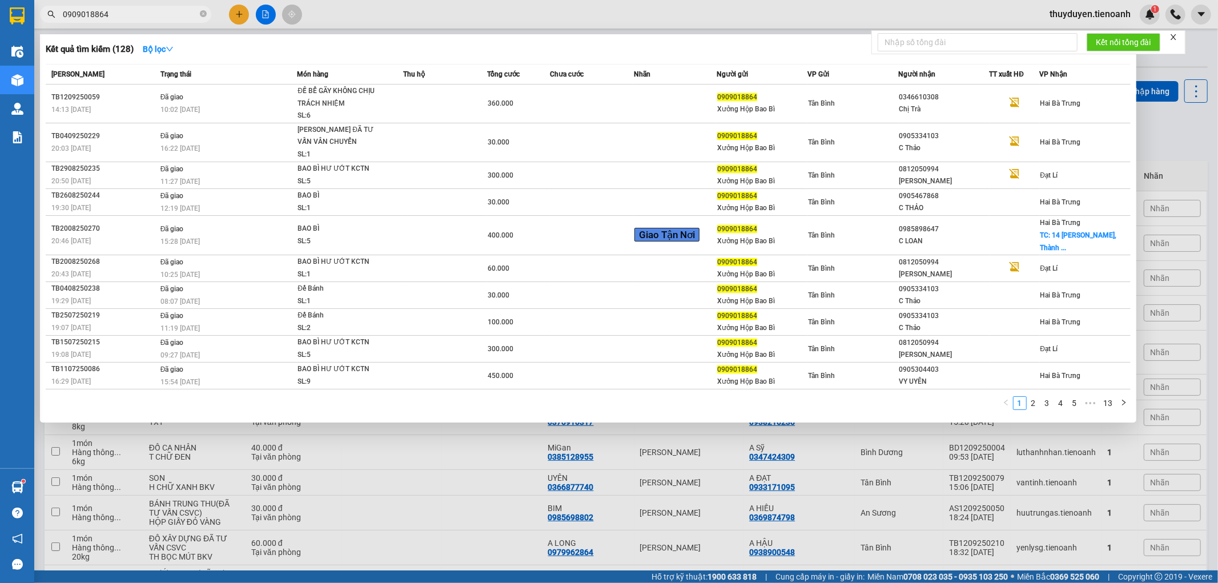
drag, startPoint x: 174, startPoint y: 16, endPoint x: 0, endPoint y: 75, distance: 183.3
click at [0, 73] on section "Kết quả tìm kiếm ( 128 ) Bộ lọc Mã ĐH Trạng thái Món hàng Thu hộ Tổng cước Chưa…" at bounding box center [609, 291] width 1218 height 583
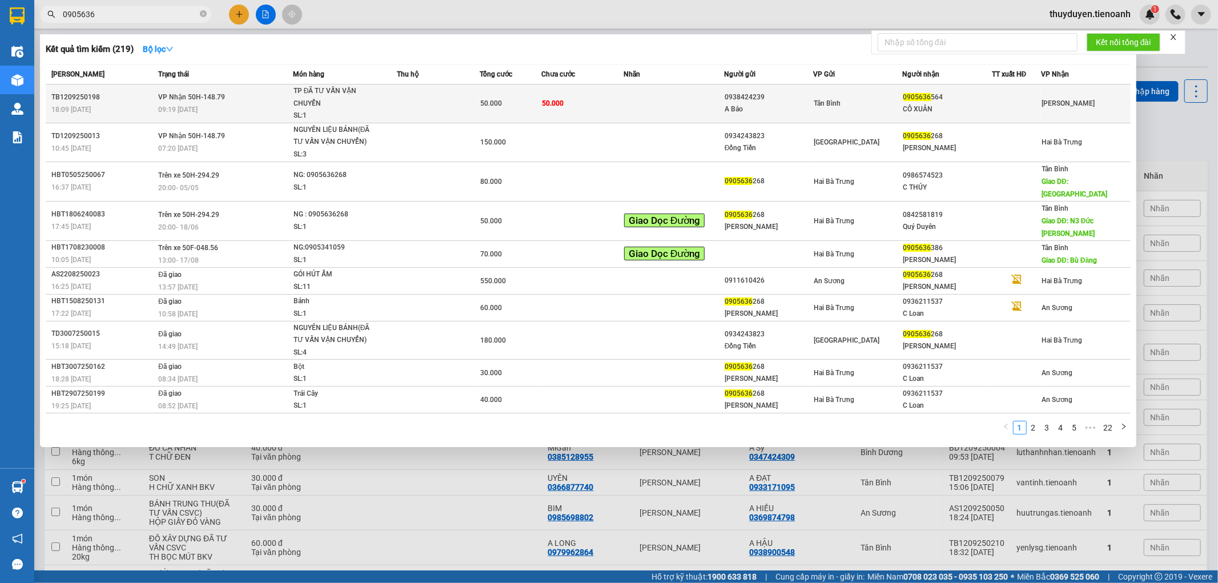
type input "0905636"
click at [560, 101] on span "50.000" at bounding box center [553, 103] width 22 height 8
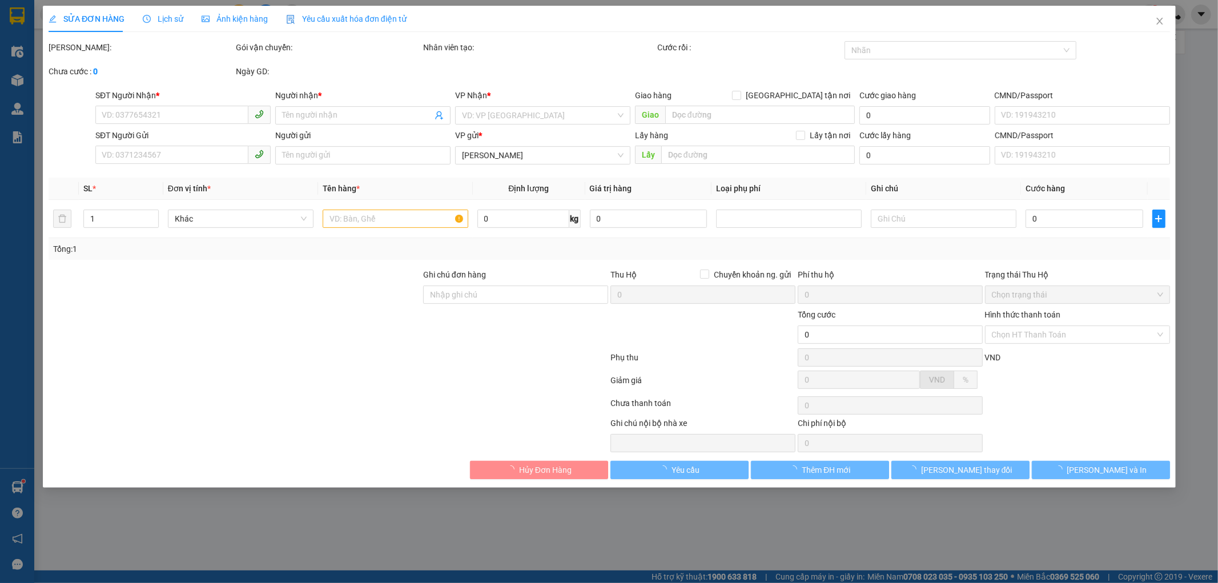
type input "0905636564"
type input "CÔ XUÂN"
type input "0938424239"
type input "A Bảo"
type input "50.000"
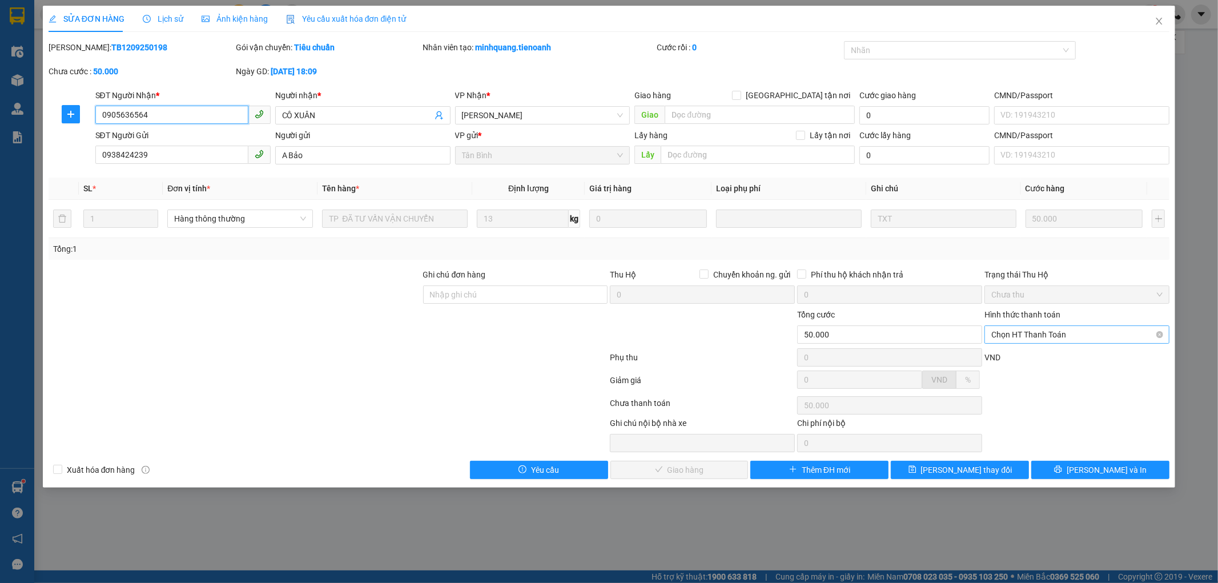
click at [1013, 339] on span "Chọn HT Thanh Toán" at bounding box center [1076, 334] width 171 height 17
click at [1013, 363] on div "Tại văn phòng" at bounding box center [1077, 357] width 171 height 13
type input "0"
drag, startPoint x: 703, startPoint y: 477, endPoint x: 842, endPoint y: 363, distance: 180.1
click at [704, 477] on button "Lưu và Giao hàng" at bounding box center [679, 470] width 138 height 18
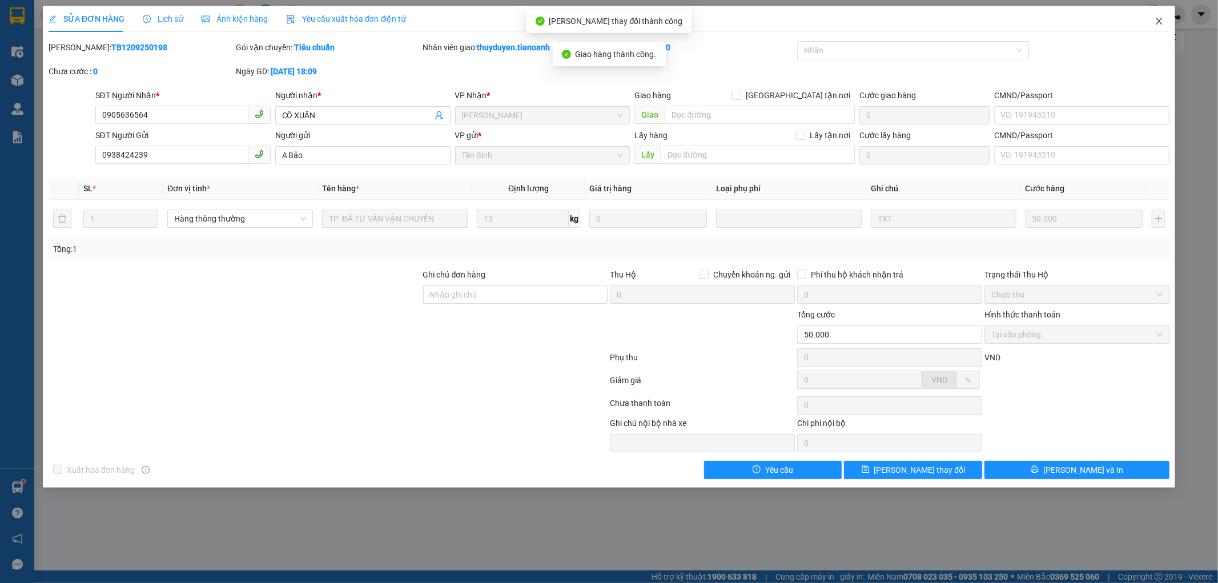
click at [1157, 22] on icon "close" at bounding box center [1159, 21] width 9 height 9
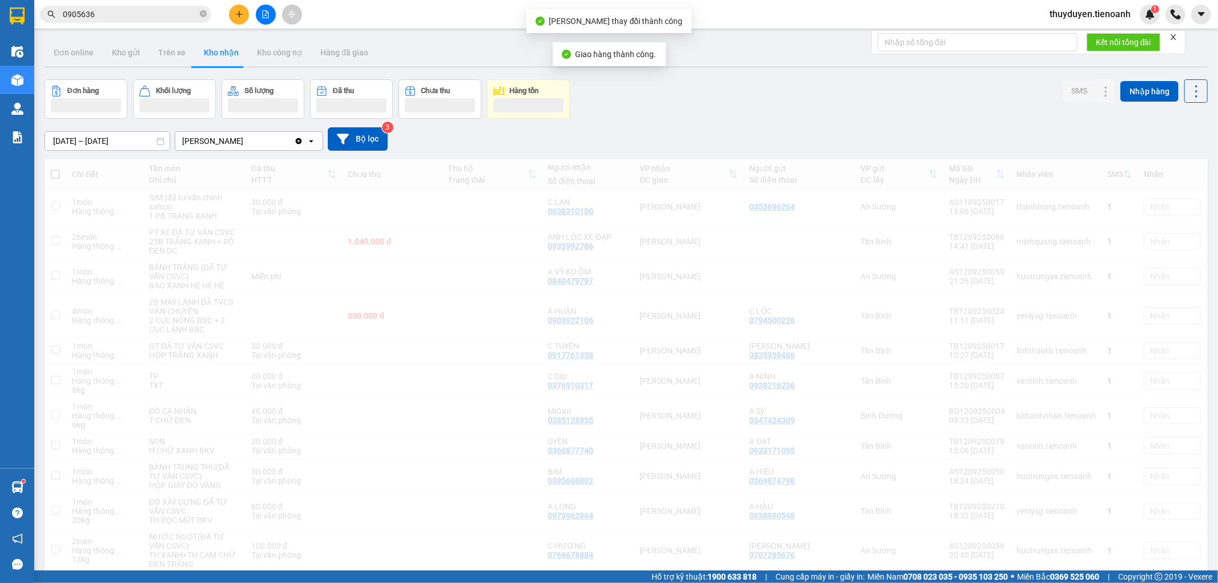
drag, startPoint x: 104, startPoint y: 16, endPoint x: 0, endPoint y: 46, distance: 108.8
click at [0, 46] on section "Kết quả tìm kiếm ( 219 ) Bộ lọc Mã ĐH Trạng thái Món hàng Thu hộ Tổng cước Chưa…" at bounding box center [609, 291] width 1218 height 583
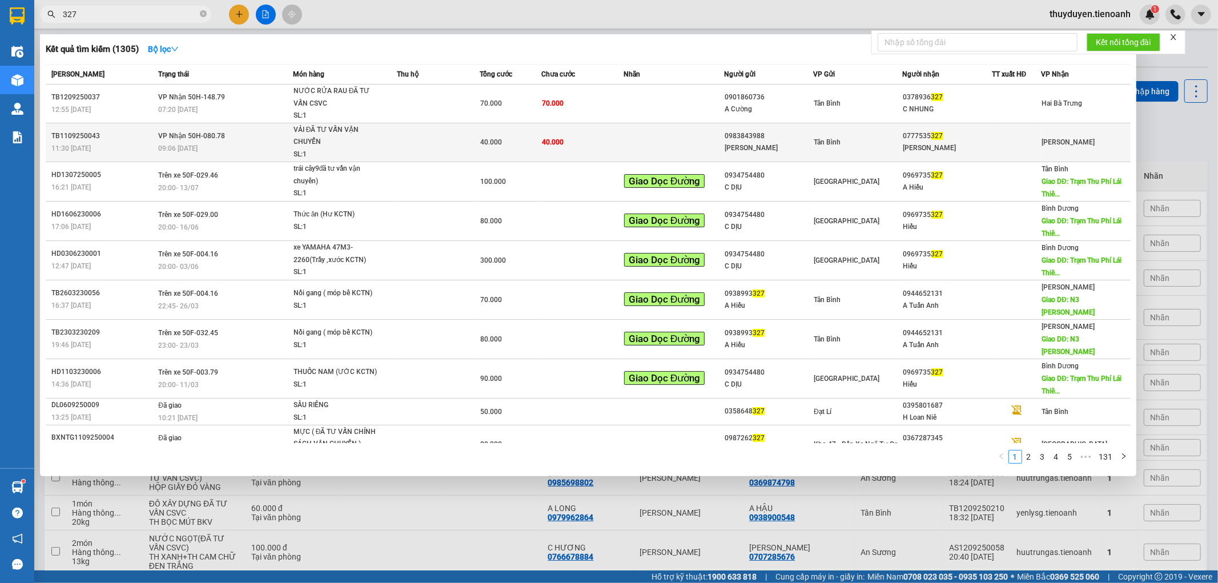
type input "327"
click at [607, 146] on td "40.000" at bounding box center [582, 142] width 82 height 39
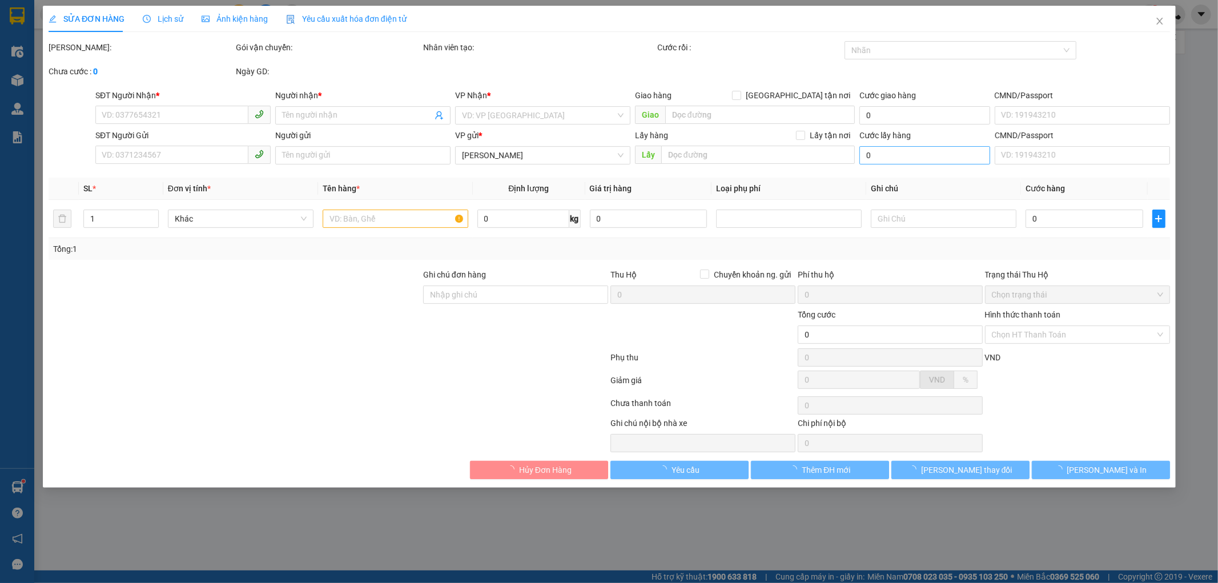
type input "0777535327"
type input "C Hương"
type input "0983843988"
type input "Cẩm Duyên"
type input "40.000"
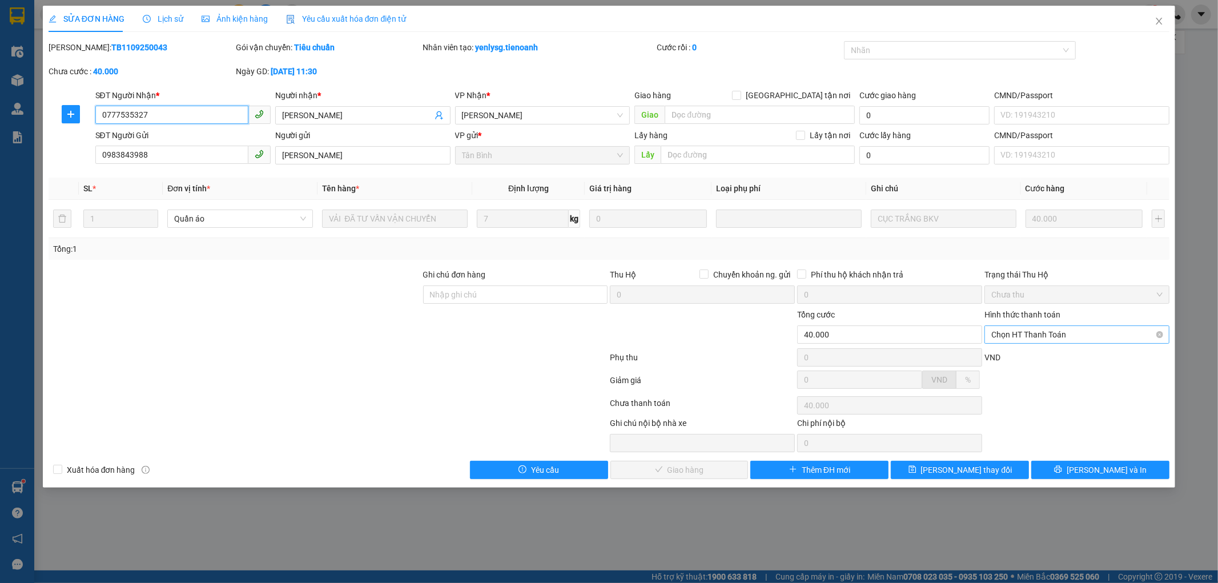
click at [1057, 340] on span "Chọn HT Thanh Toán" at bounding box center [1076, 334] width 171 height 17
drag, startPoint x: 1052, startPoint y: 355, endPoint x: 763, endPoint y: 437, distance: 301.1
click at [1048, 354] on div "Tại văn phòng" at bounding box center [1077, 357] width 171 height 13
type input "0"
click at [672, 470] on span "Lưu và Giao hàng" at bounding box center [687, 470] width 110 height 13
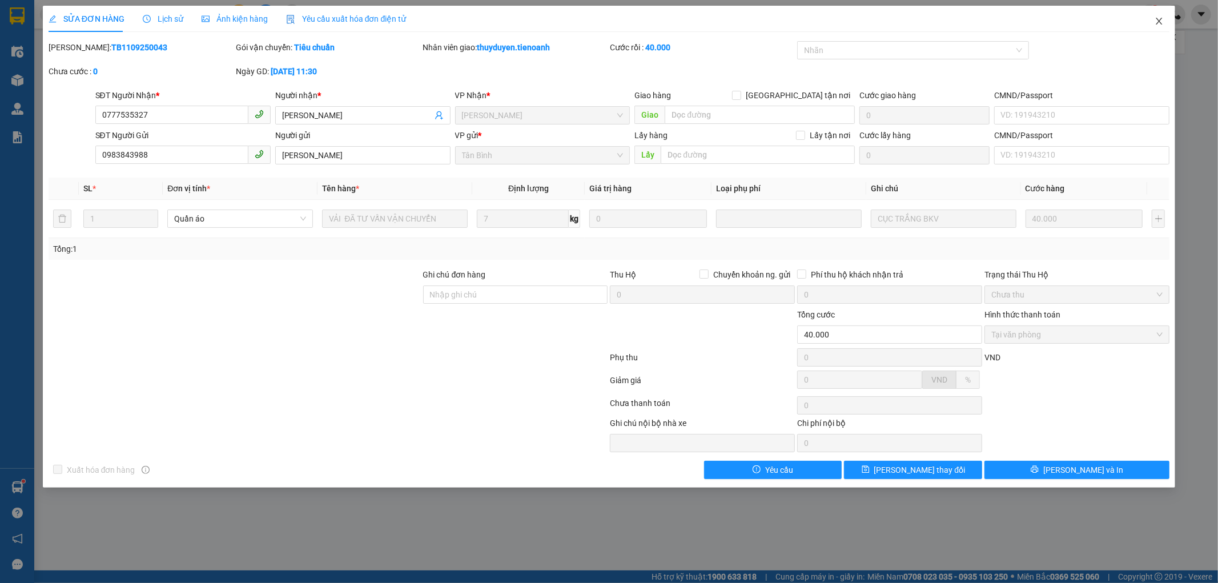
drag, startPoint x: 1157, startPoint y: 25, endPoint x: 172, endPoint y: 26, distance: 985.6
click at [1151, 19] on span "Close" at bounding box center [1159, 22] width 32 height 32
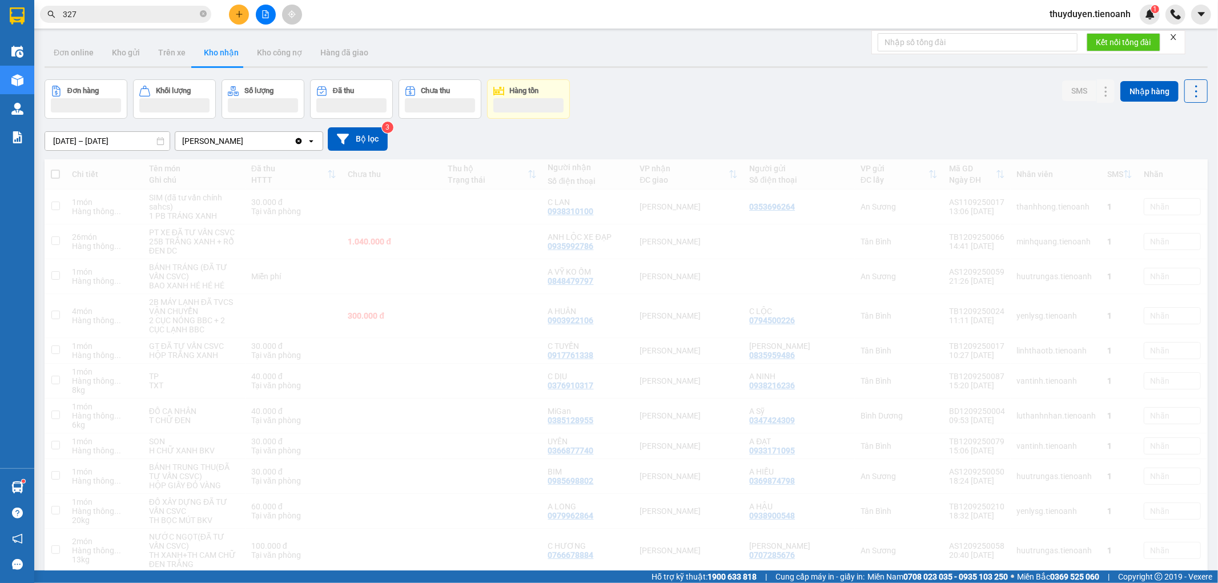
drag, startPoint x: 73, startPoint y: 14, endPoint x: 0, endPoint y: 25, distance: 73.9
click at [0, 18] on section "Kết quả tìm kiếm ( 1305 ) Bộ lọc Mã ĐH Trạng thái Món hàng Thu hộ Tổng cước Chư…" at bounding box center [609, 291] width 1218 height 583
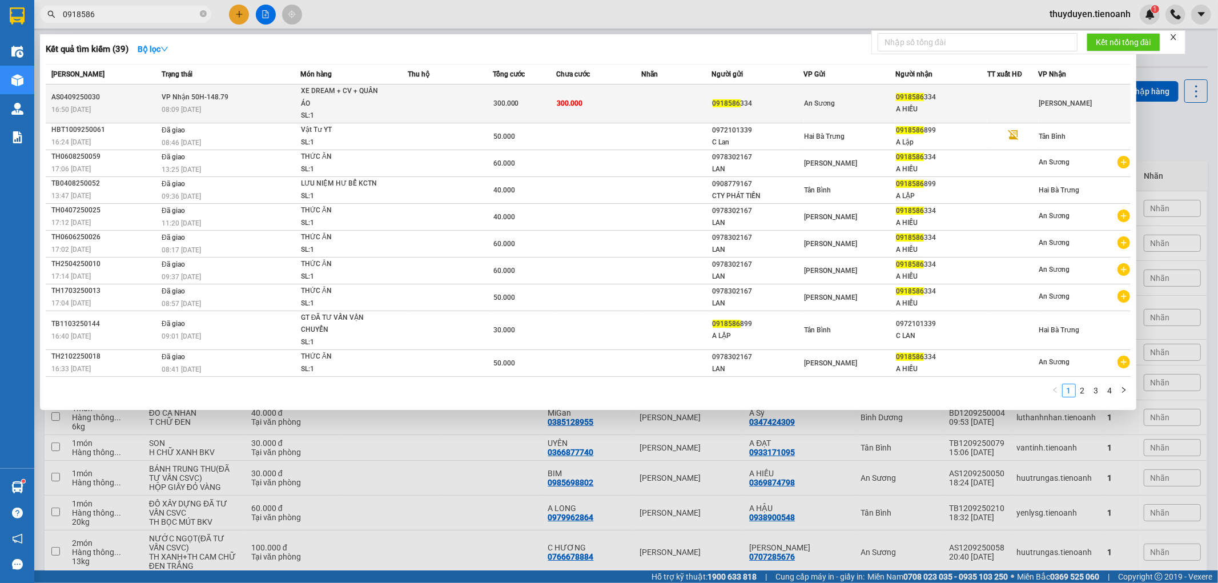
type input "0918586"
click at [869, 92] on td "An Sương" at bounding box center [850, 104] width 92 height 39
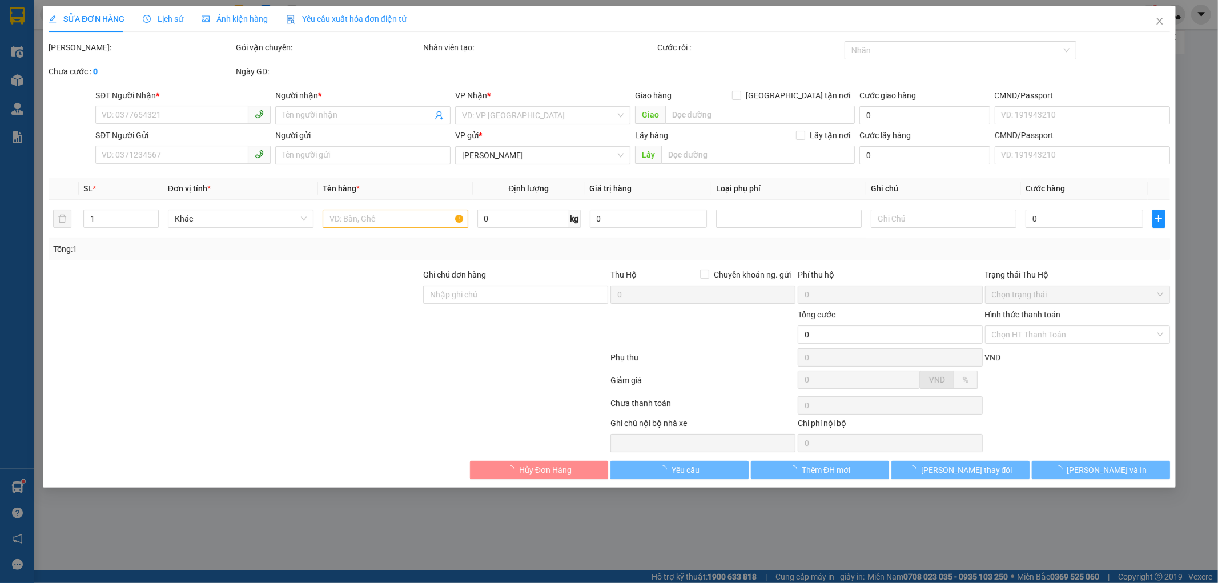
type input "0918586334"
type input "A HIẾU"
type input "0918586334"
type input "300.000"
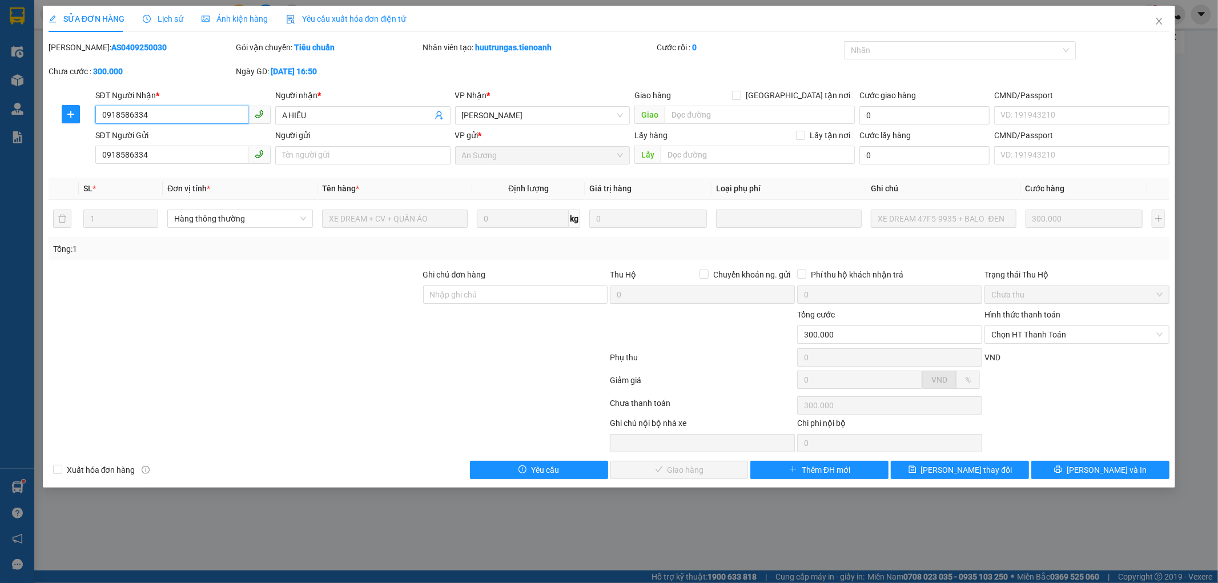
drag, startPoint x: 150, startPoint y: 112, endPoint x: 0, endPoint y: 146, distance: 153.2
click at [0, 146] on div "SỬA ĐƠN HÀNG Lịch sử Ảnh kiện hàng Yêu cầu xuất hóa đơn điện tử Total Paid Fee …" at bounding box center [609, 291] width 1218 height 583
click at [1043, 331] on span "Chọn HT Thanh Toán" at bounding box center [1076, 334] width 171 height 17
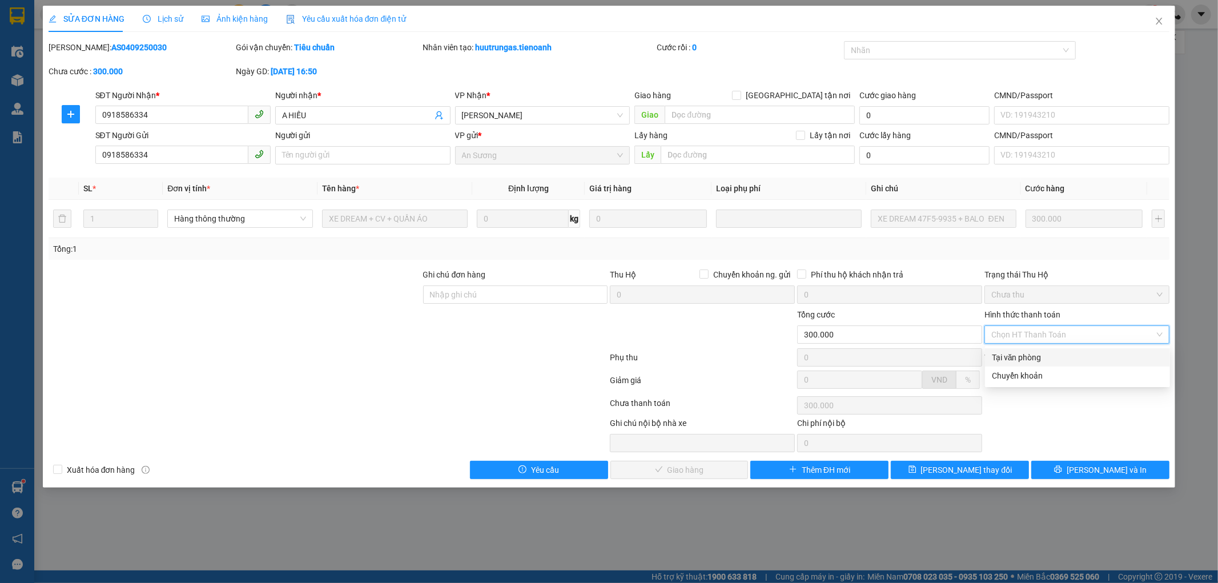
click at [1038, 357] on div "Tại văn phòng" at bounding box center [1077, 357] width 171 height 13
type input "0"
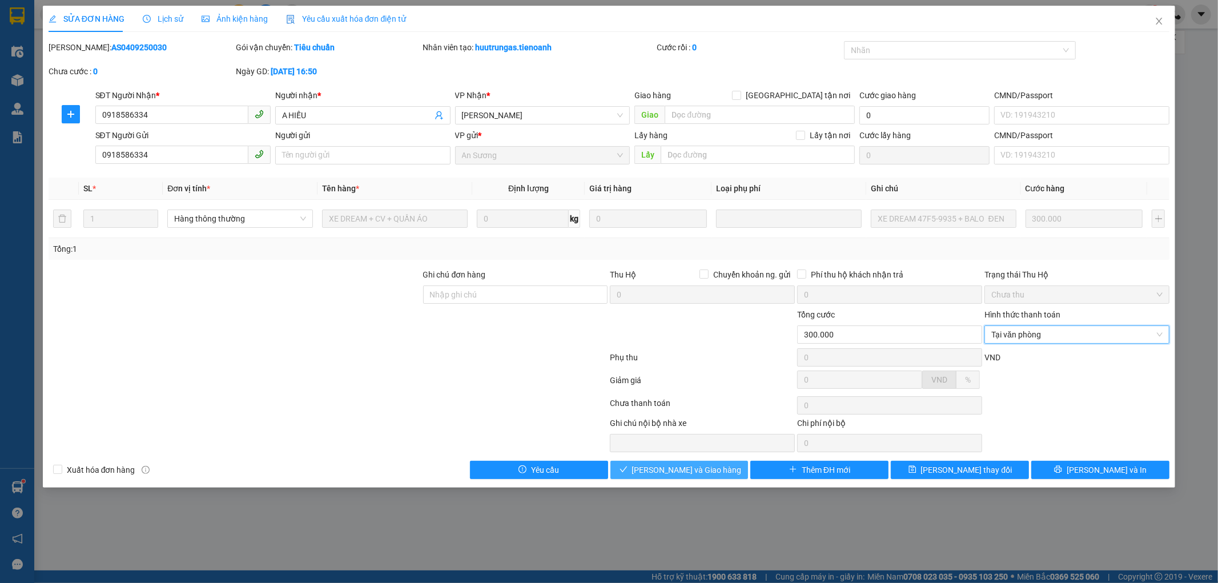
click at [716, 474] on span "Lưu và Giao hàng" at bounding box center [687, 470] width 110 height 13
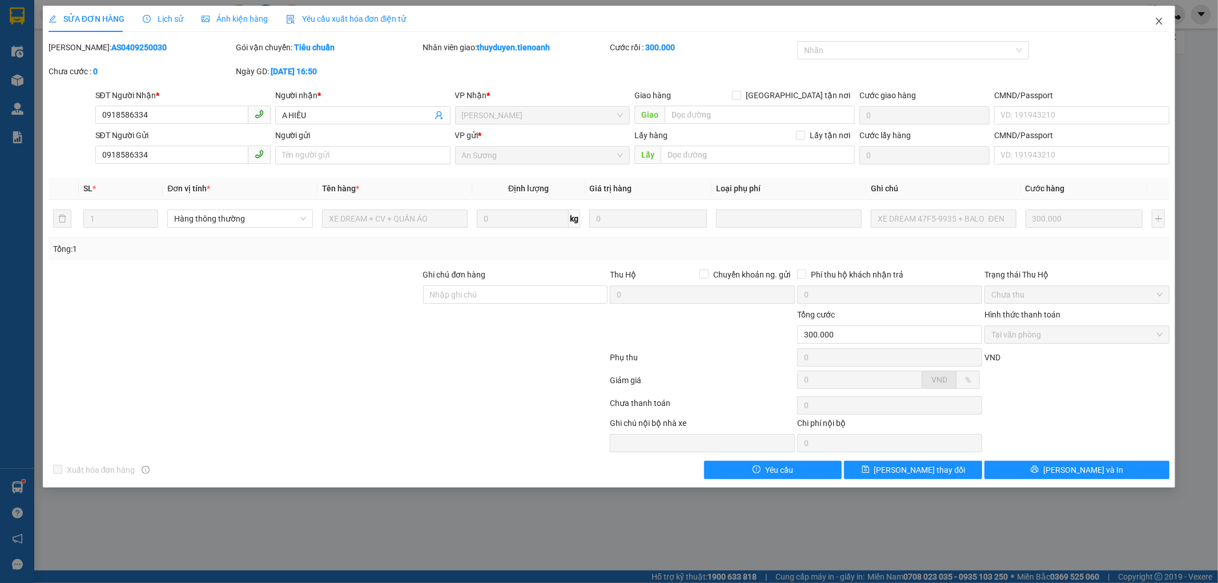
click at [1160, 13] on span "Close" at bounding box center [1159, 22] width 32 height 32
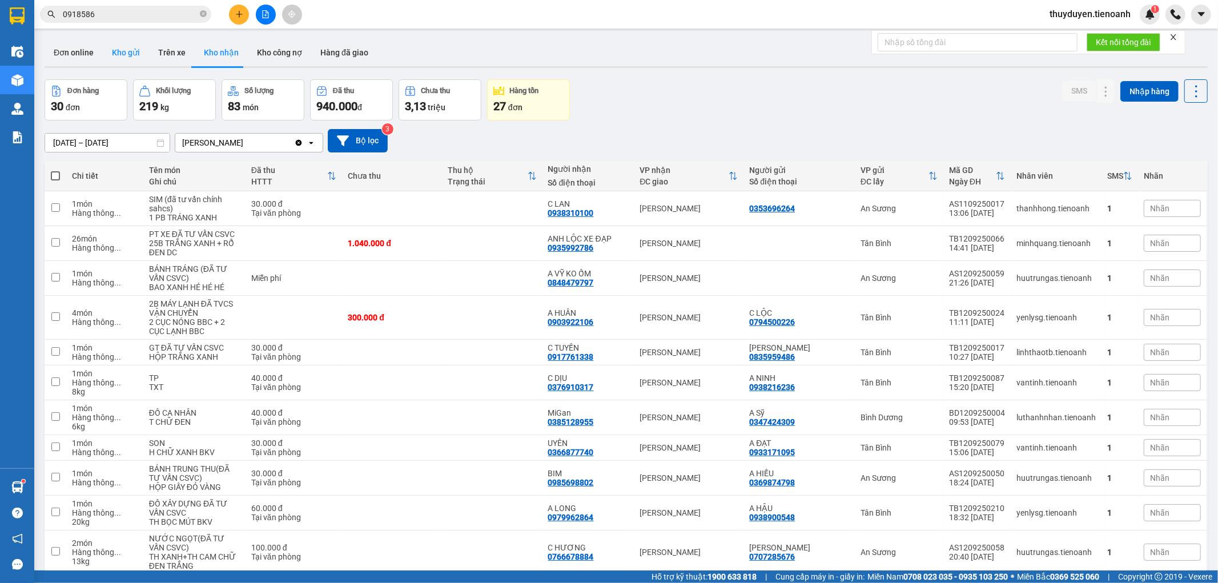
click at [117, 61] on button "Kho gửi" at bounding box center [126, 52] width 46 height 27
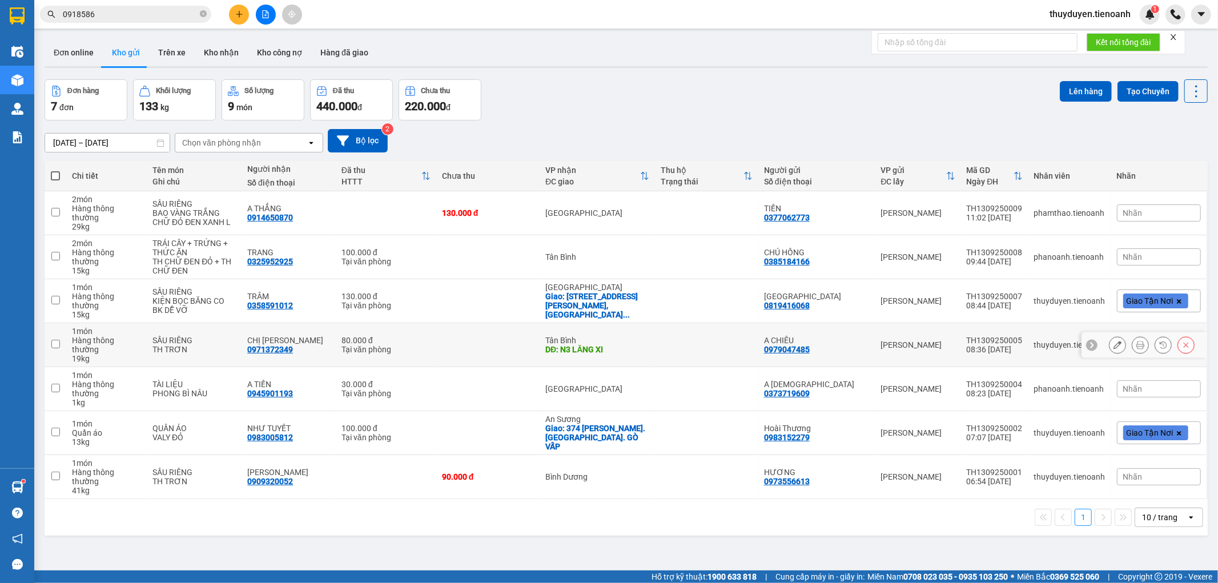
drag, startPoint x: 533, startPoint y: 322, endPoint x: 525, endPoint y: 327, distance: 9.5
click at [533, 323] on td at bounding box center [487, 345] width 103 height 44
checkbox input "true"
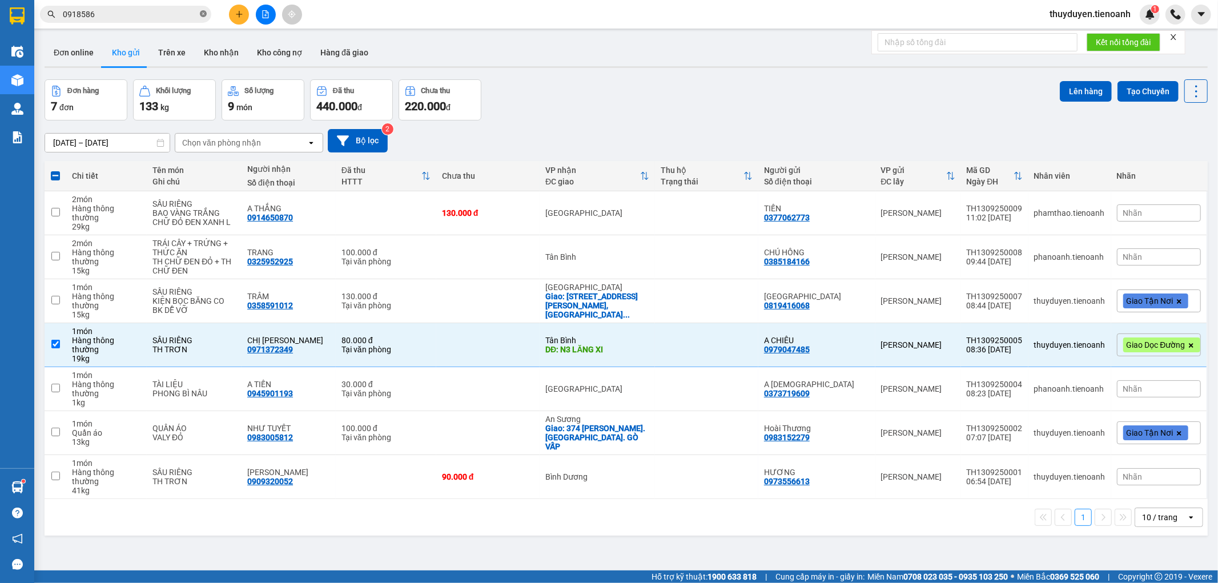
click at [200, 15] on icon "close-circle" at bounding box center [203, 13] width 7 height 7
click at [150, 15] on input "text" at bounding box center [130, 14] width 135 height 13
click at [1072, 88] on button "Lên hàng" at bounding box center [1086, 91] width 52 height 21
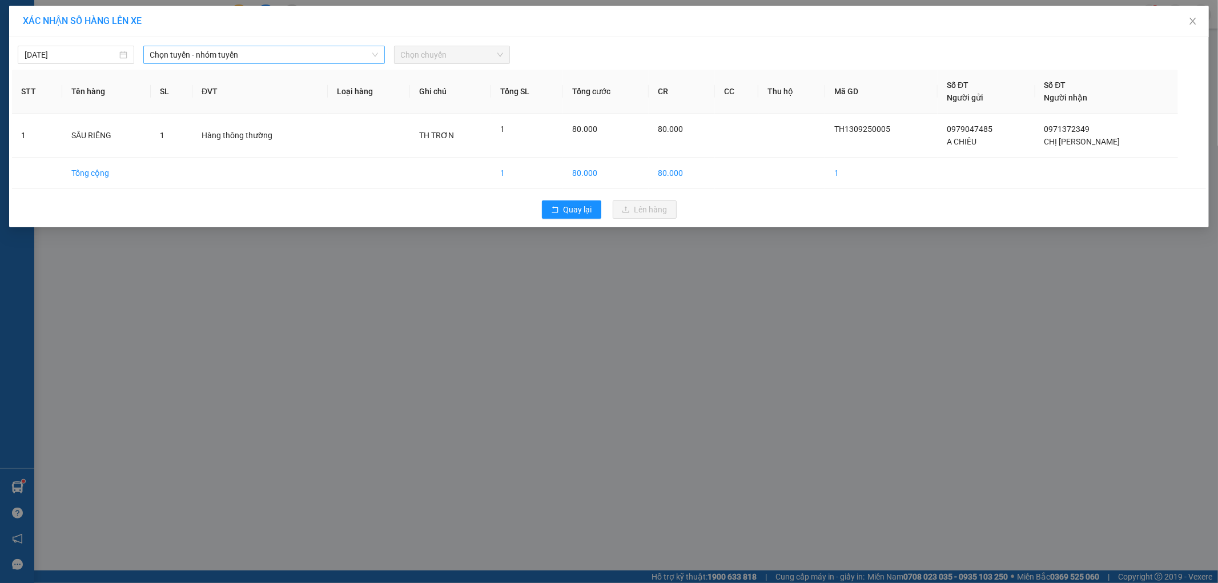
click at [278, 52] on span "Chọn tuyến - nhóm tuyến" at bounding box center [264, 54] width 228 height 17
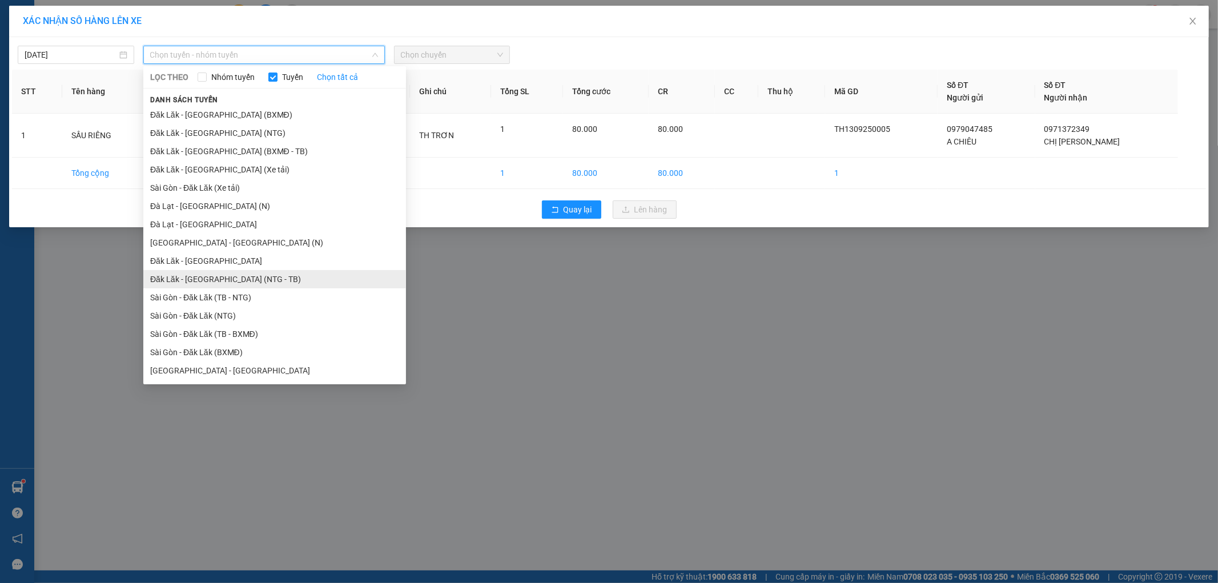
click at [240, 287] on li "Đăk Lăk - Sài Gòn (NTG - TB)" at bounding box center [274, 279] width 263 height 18
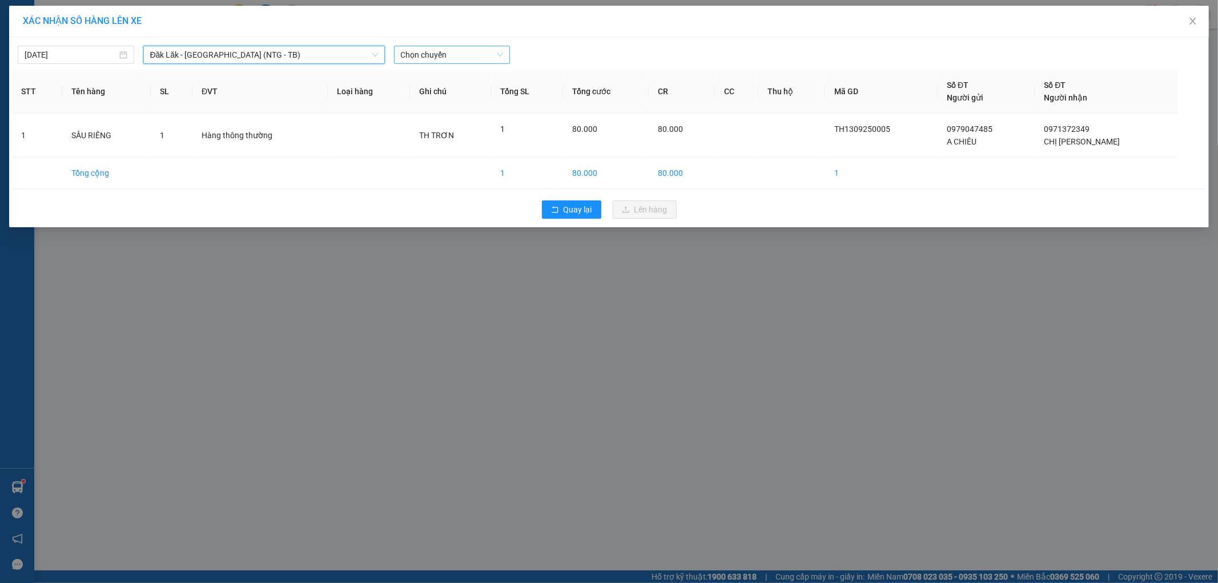
click at [444, 47] on span "Chọn chuyến" at bounding box center [452, 54] width 103 height 17
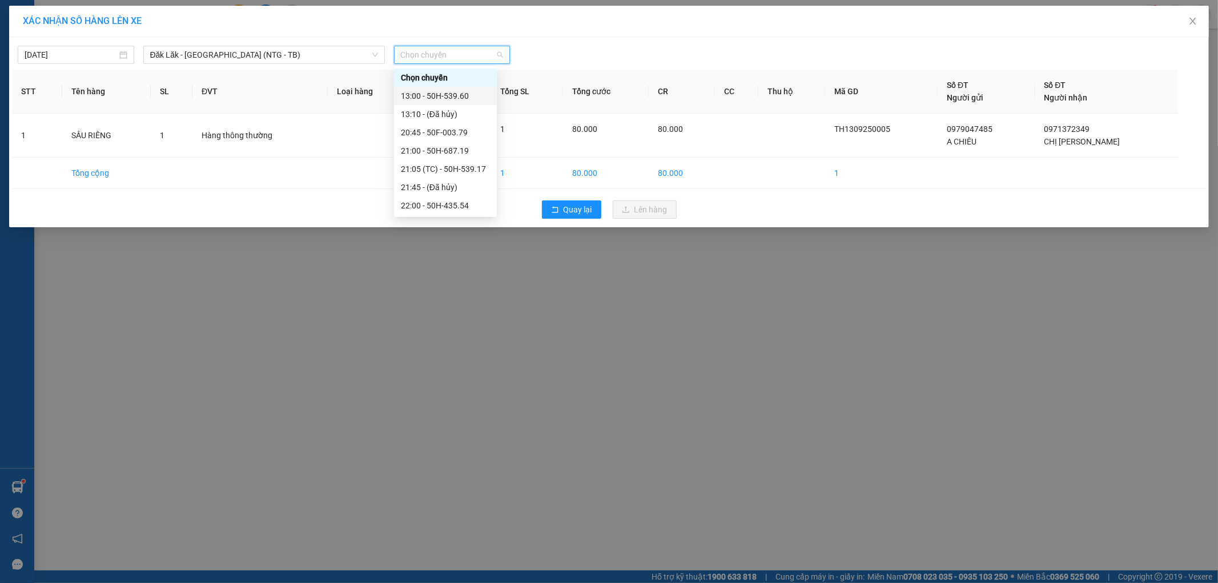
drag, startPoint x: 431, startPoint y: 100, endPoint x: 622, endPoint y: 95, distance: 191.9
click at [435, 97] on div "13:00 - 50H-539.60" at bounding box center [445, 96] width 89 height 13
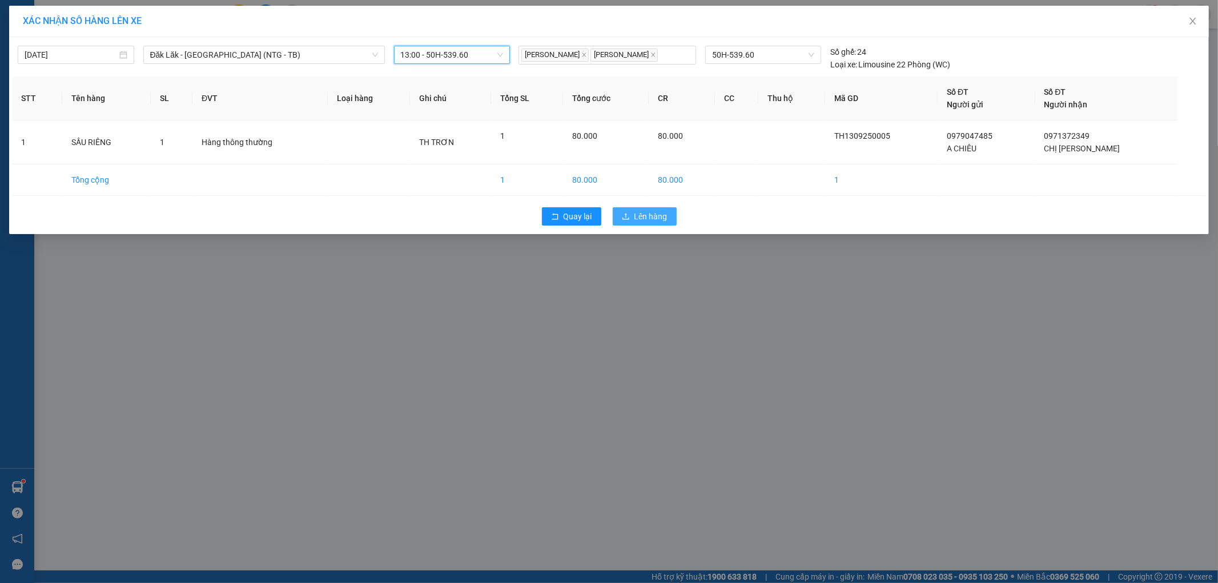
click at [648, 217] on span "Lên hàng" at bounding box center [650, 216] width 33 height 13
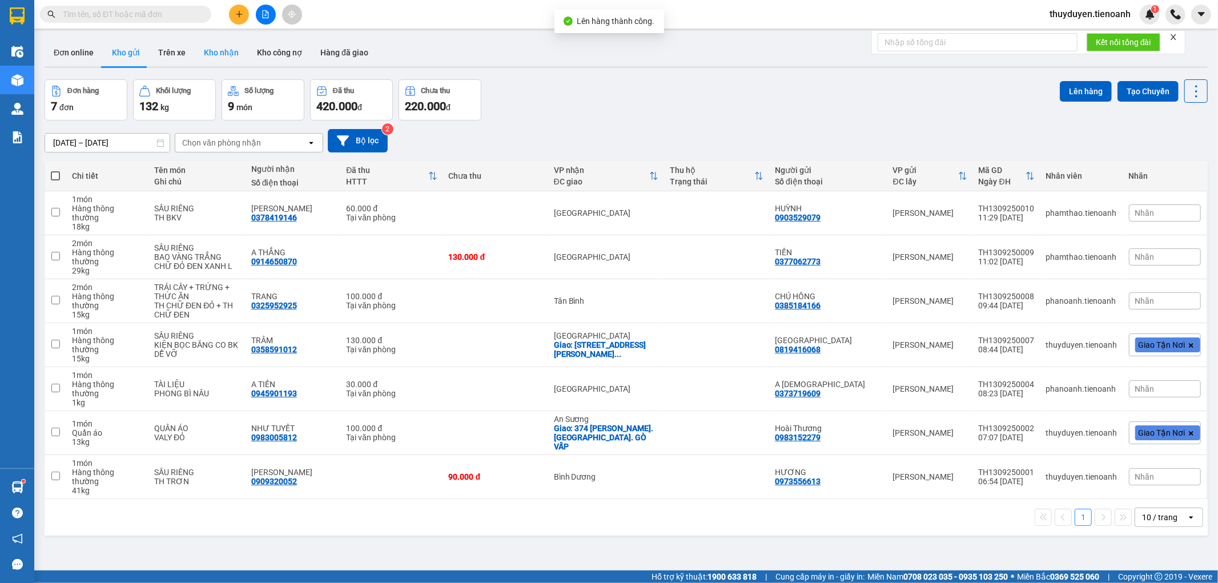
click at [198, 52] on button "Kho nhận" at bounding box center [221, 52] width 53 height 27
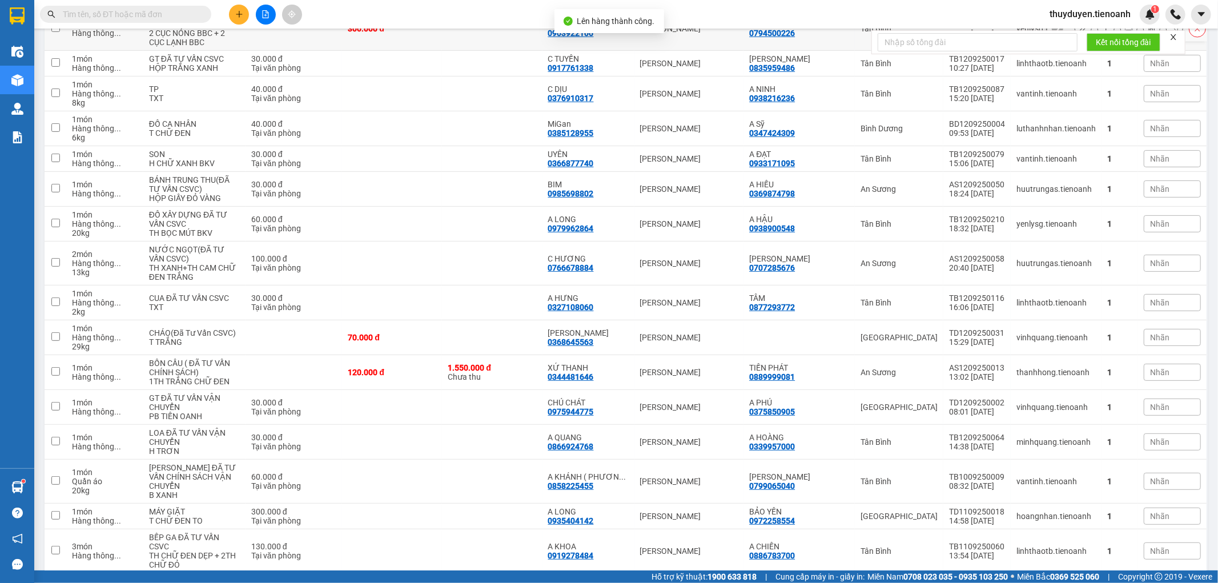
scroll to position [317, 0]
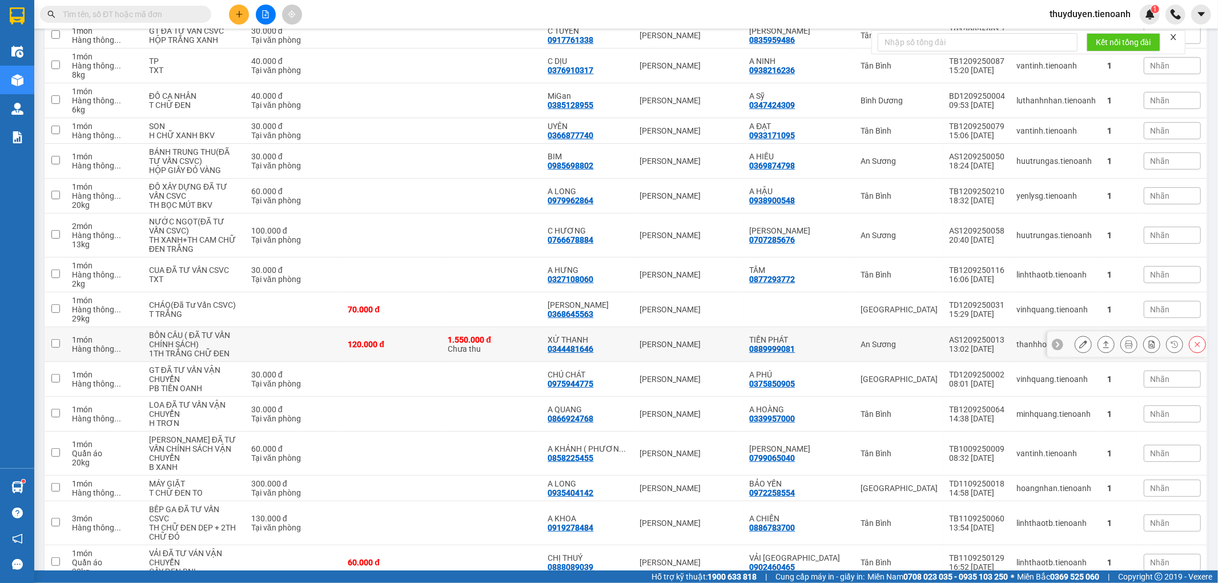
click at [505, 344] on div "1.550.000 đ" at bounding box center [492, 339] width 89 height 9
checkbox input "true"
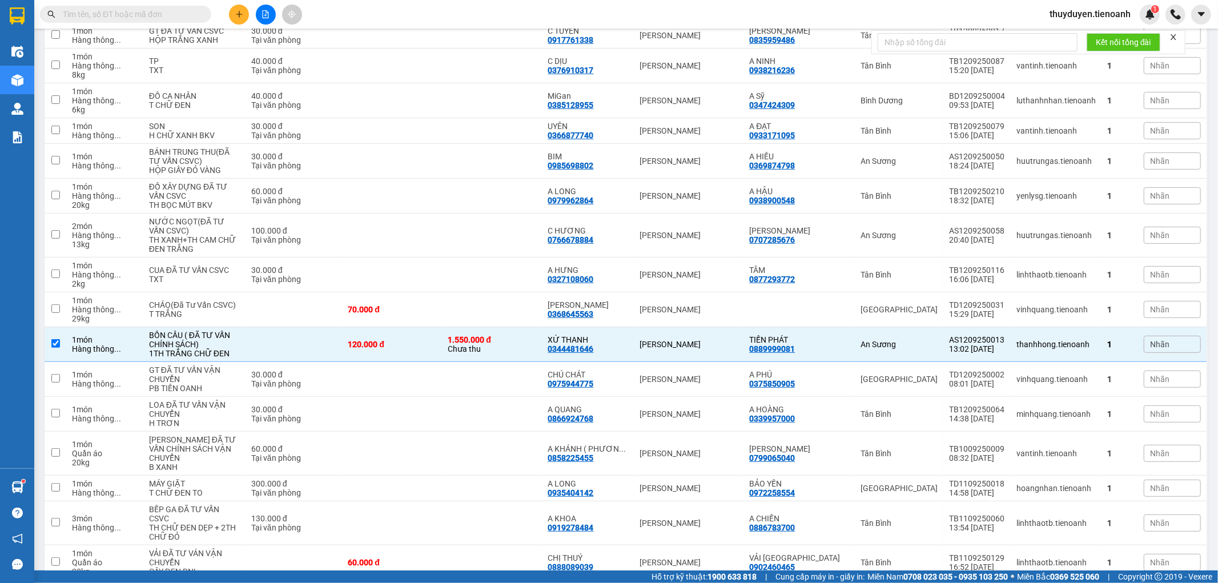
drag, startPoint x: 115, startPoint y: 7, endPoint x: 95, endPoint y: 7, distance: 20.6
drag, startPoint x: 95, startPoint y: 7, endPoint x: 89, endPoint y: 14, distance: 8.9
paste input "0867786610"
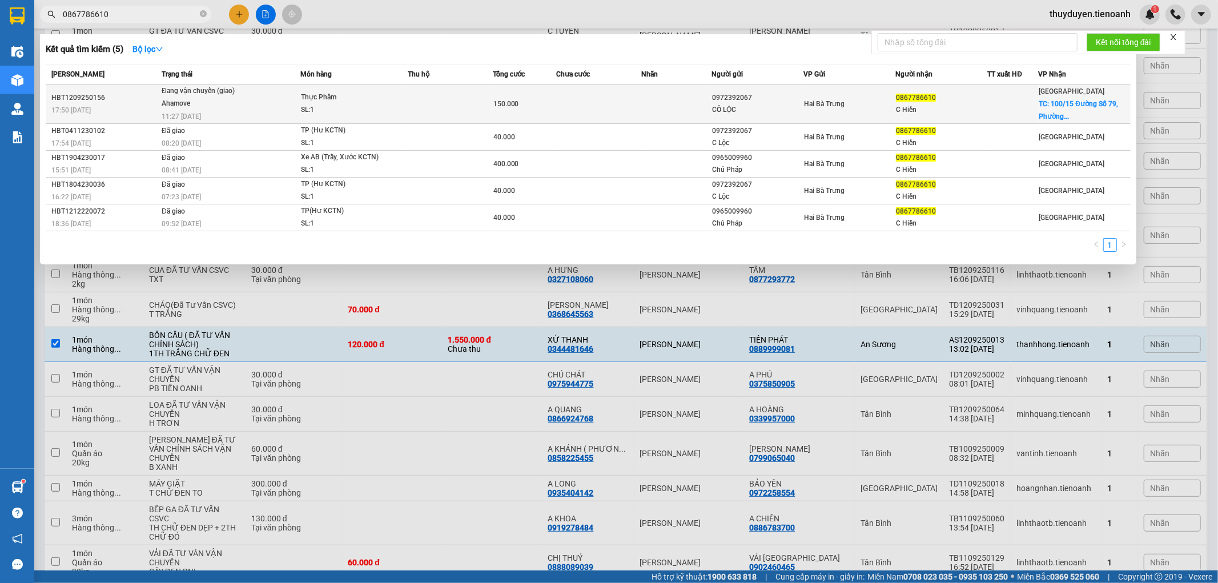
type input "0867786610"
click at [409, 102] on td at bounding box center [450, 104] width 85 height 39
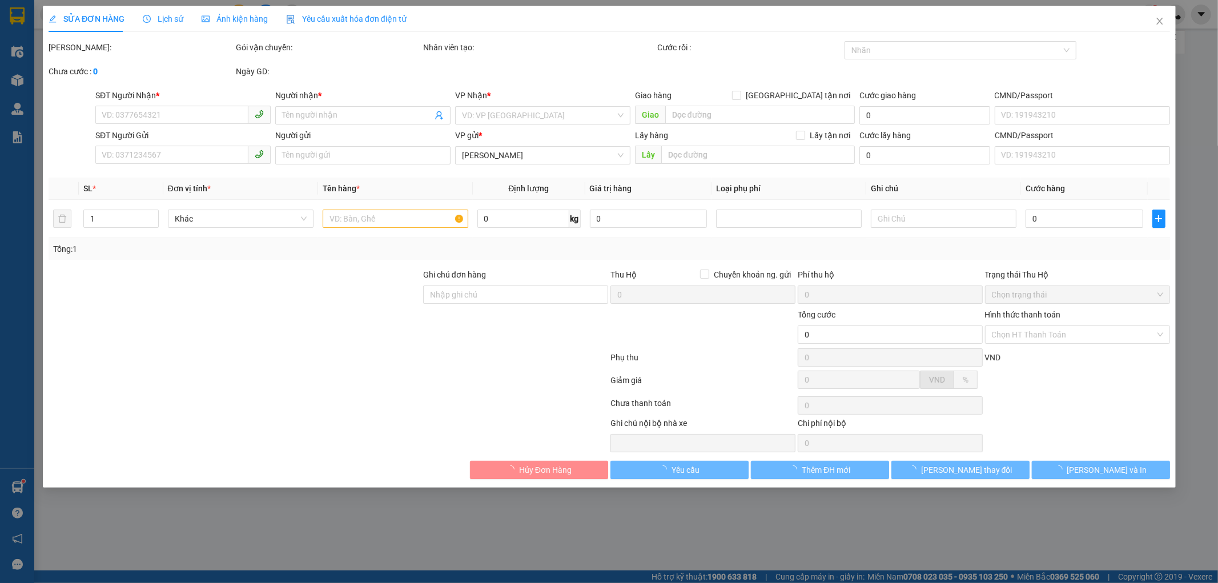
type input "0867786610"
type input "C Hiền"
checkbox input "true"
type input "100/15 Đường Số 79, Phường Phước Long B, Thành phố Thủ Đức, Thành phố Hồ Chí Mi…"
type input "0972392067"
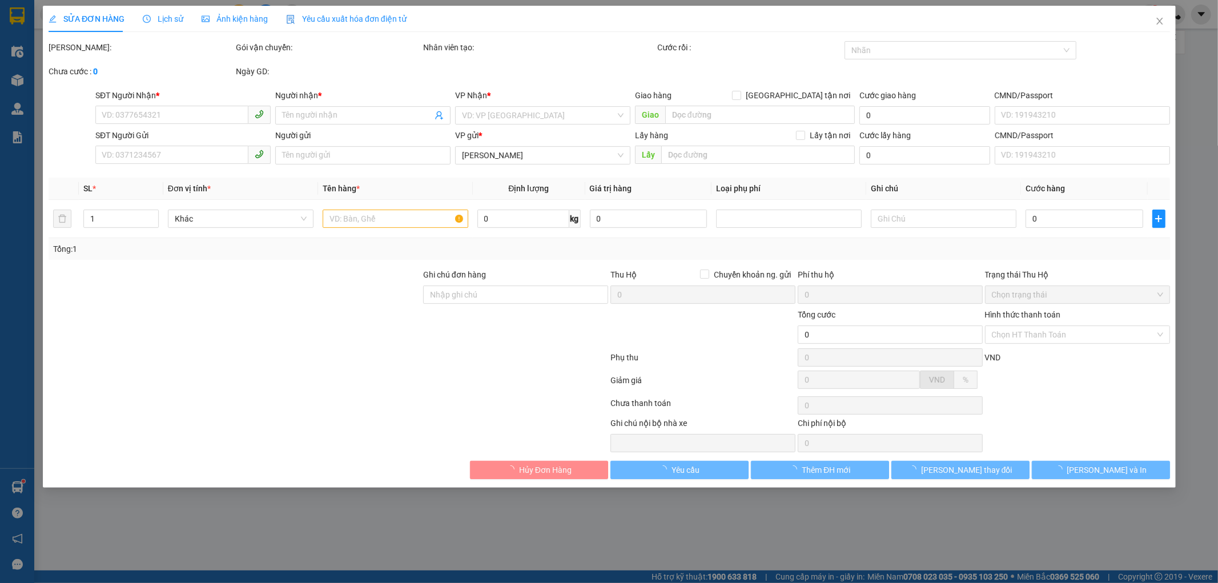
type input "CÔ LỘC"
type input "150.000"
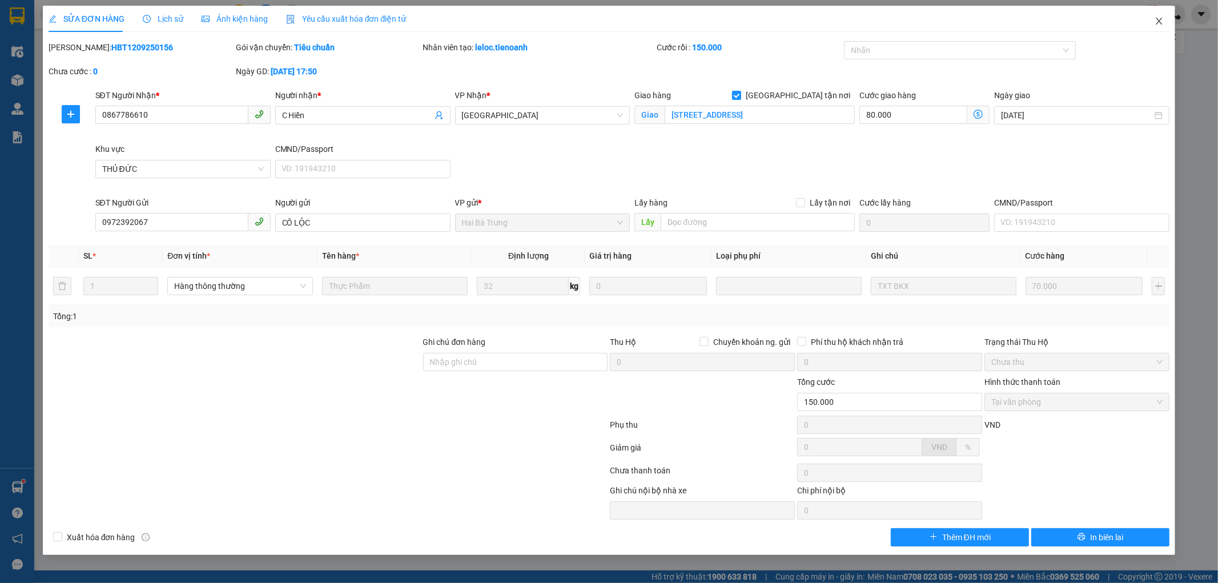
click at [1160, 18] on icon "close" at bounding box center [1159, 21] width 9 height 9
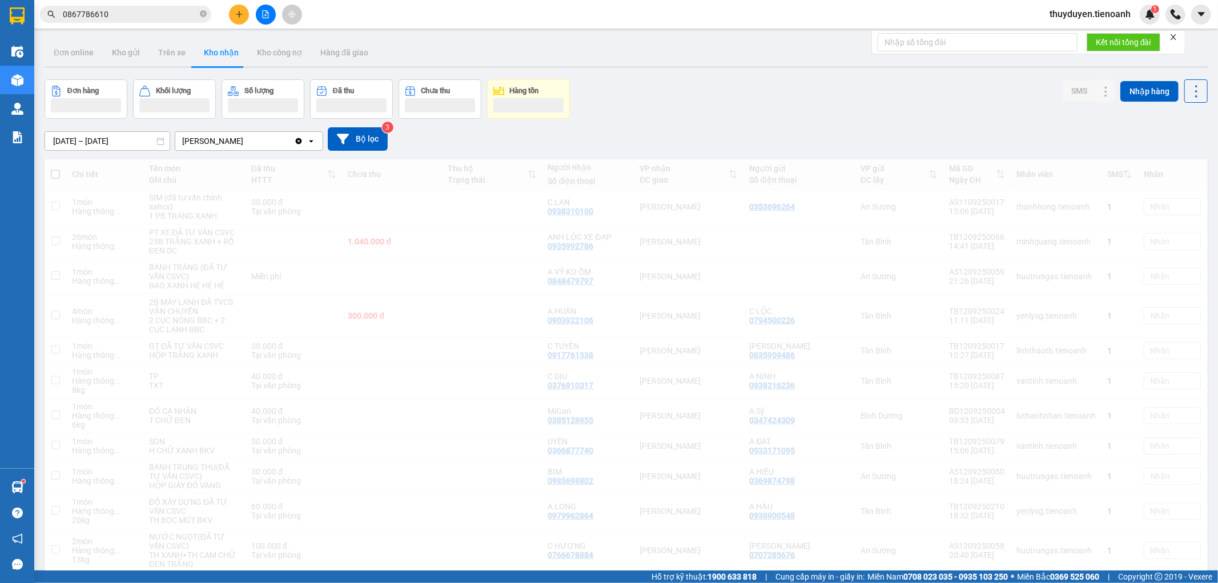
click at [0, 35] on section "Kết quả tìm kiếm ( 5 ) Bộ lọc Mã ĐH Trạng thái Món hàng Thu hộ Tổng cước Chưa c…" at bounding box center [609, 291] width 1218 height 583
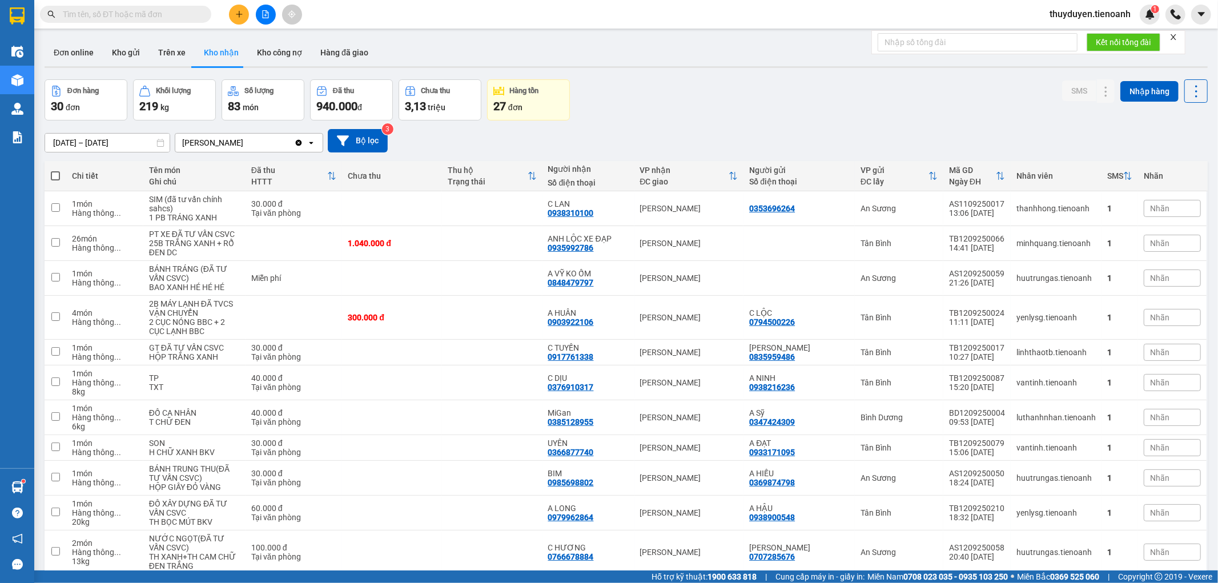
click at [164, 21] on span at bounding box center [125, 14] width 171 height 17
click at [170, 8] on input "text" at bounding box center [130, 14] width 135 height 13
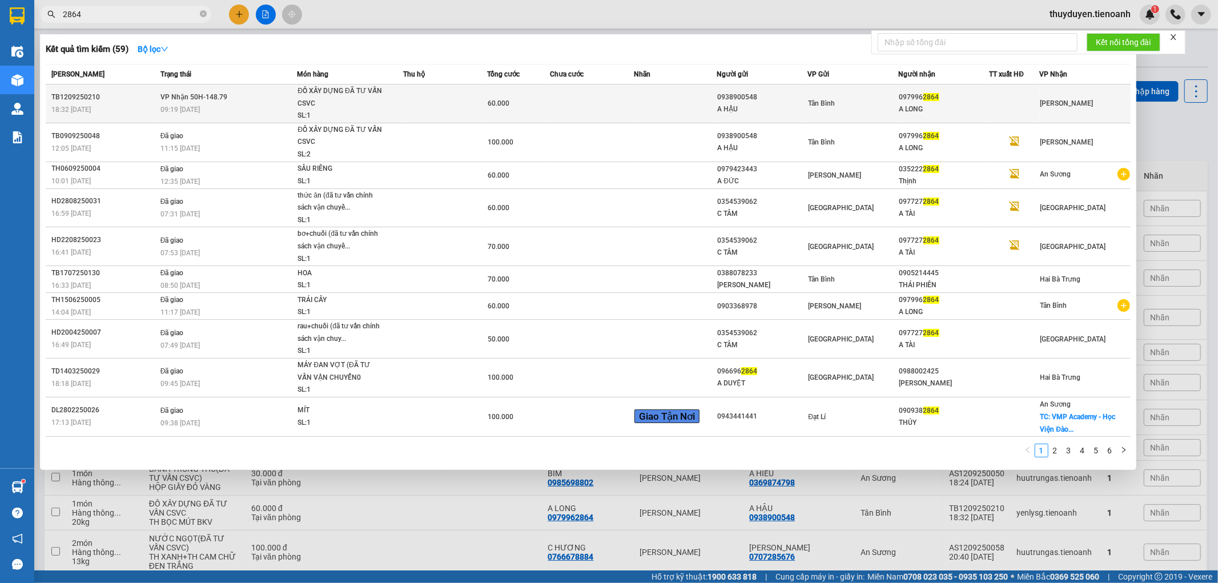
type input "2864"
click at [620, 94] on td at bounding box center [592, 104] width 84 height 39
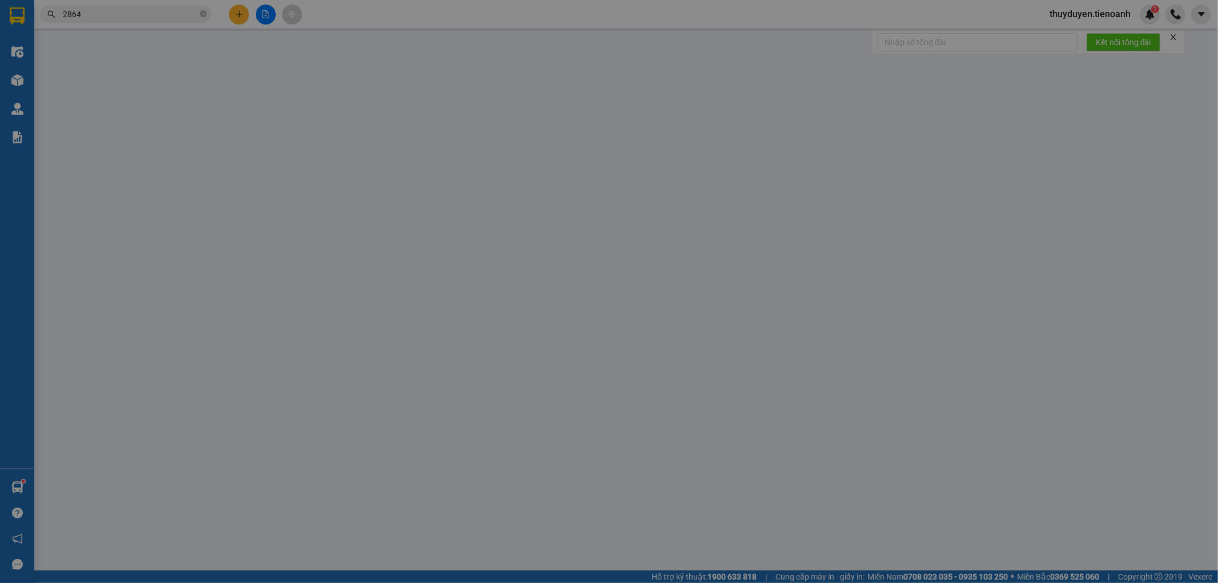
type input "0979962864"
type input "A LONG"
type input "0938900548"
type input "A HẬU"
type input "60.000"
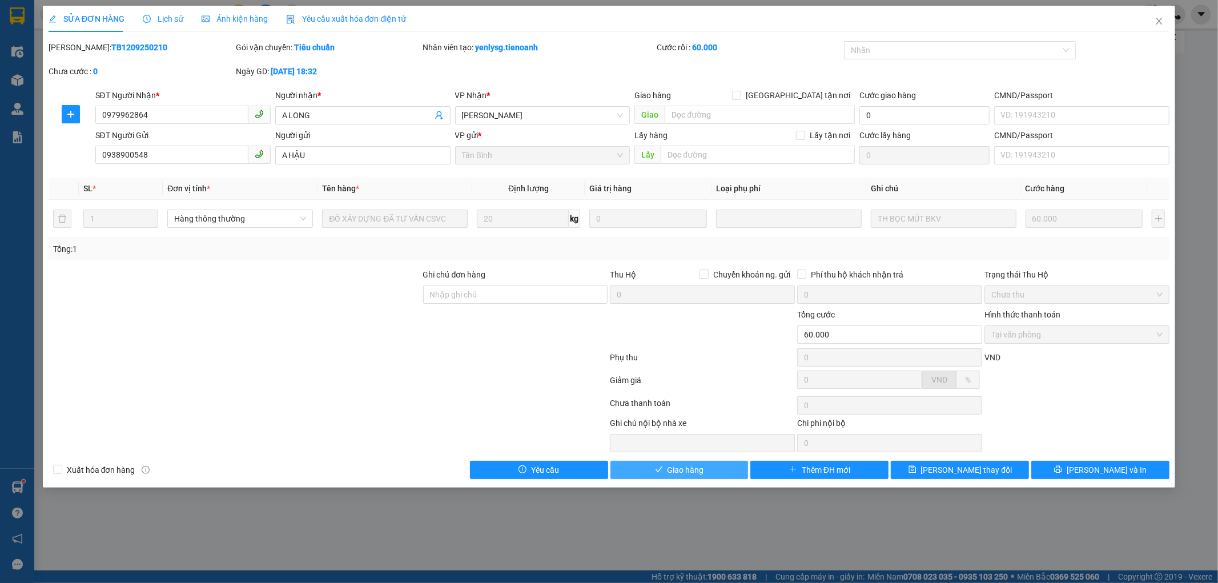
click at [697, 461] on button "Giao hàng" at bounding box center [679, 470] width 138 height 18
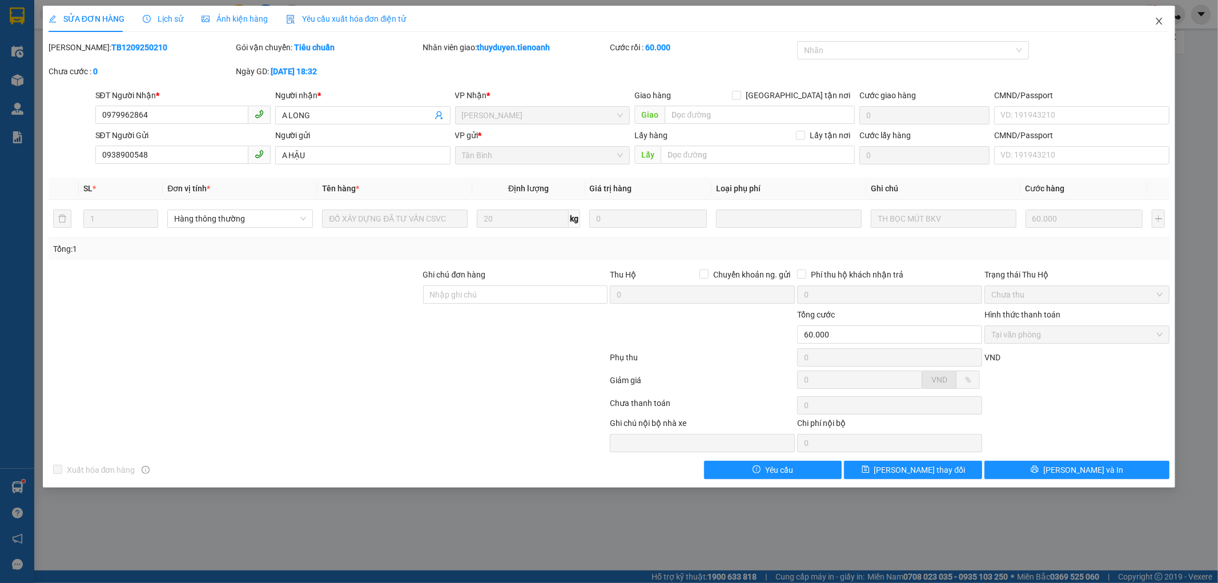
click at [1165, 22] on span "Close" at bounding box center [1159, 22] width 32 height 32
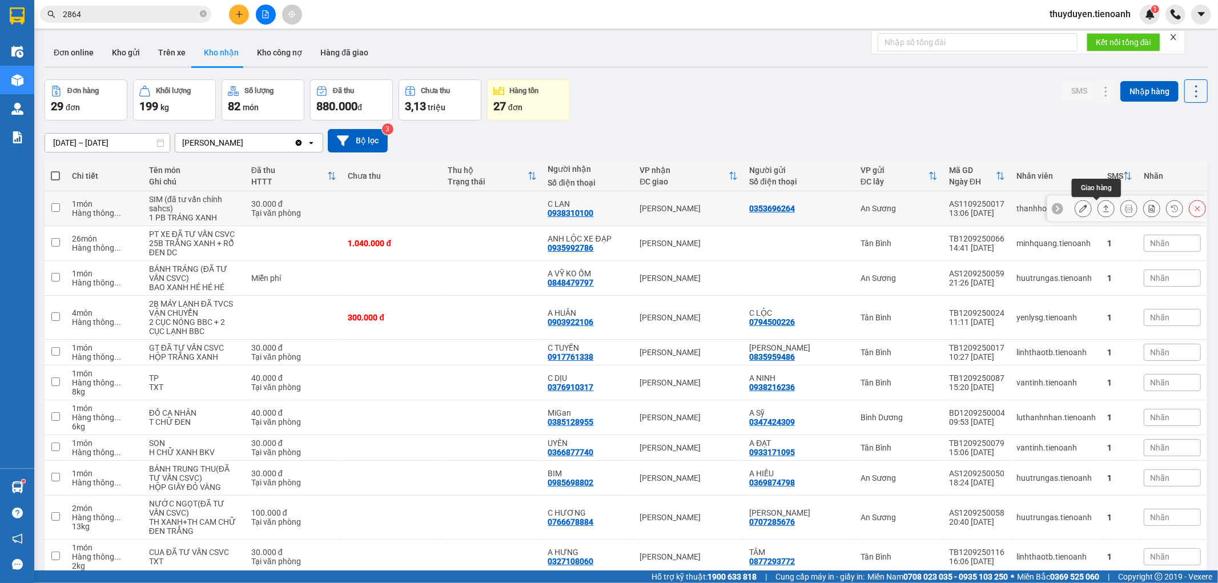
click at [1102, 208] on icon at bounding box center [1106, 208] width 8 height 8
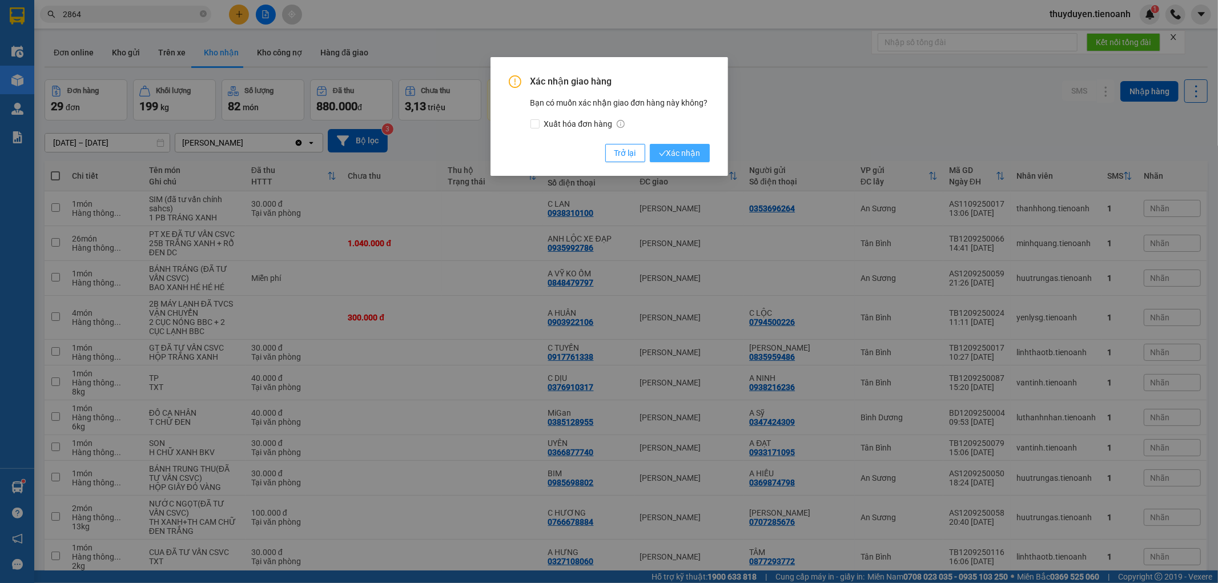
click at [690, 156] on span "Xác nhận" at bounding box center [680, 153] width 42 height 13
